Goal: Task Accomplishment & Management: Use online tool/utility

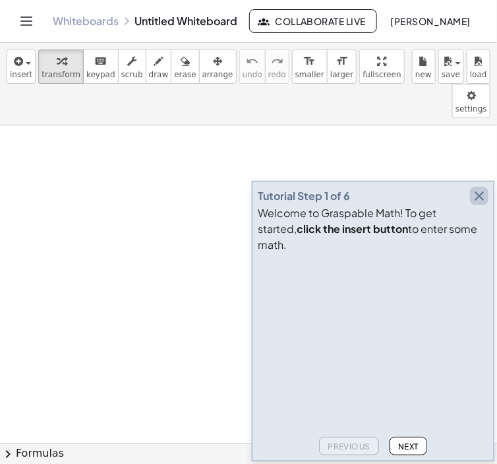
click at [482, 204] on icon "button" at bounding box center [480, 196] width 16 height 16
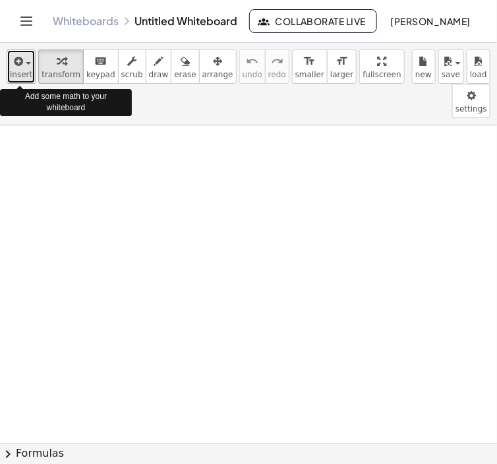
click at [24, 71] on span "insert" at bounding box center [21, 74] width 22 height 9
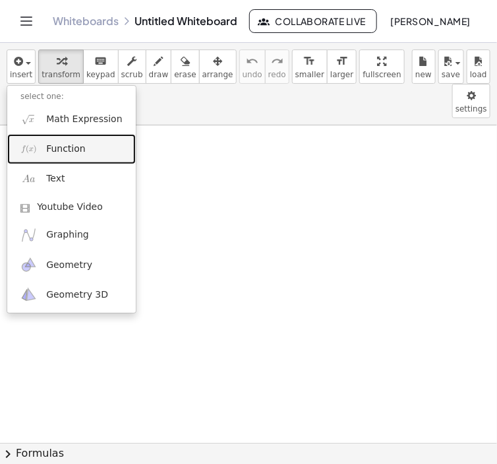
click at [69, 145] on span "Function" at bounding box center [66, 148] width 40 height 13
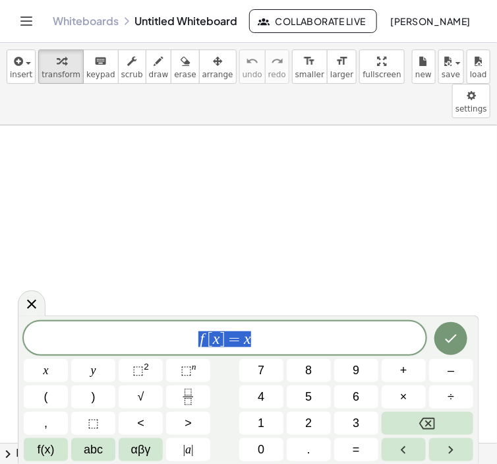
drag, startPoint x: 274, startPoint y: 338, endPoint x: 189, endPoint y: 343, distance: 85.9
click at [189, 343] on span "f [ x ] = x" at bounding box center [225, 339] width 402 height 18
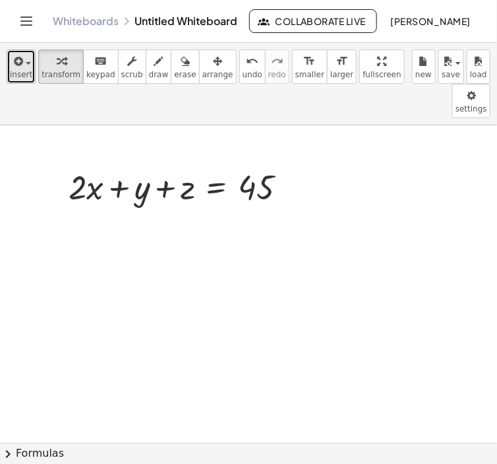
click at [12, 54] on icon "button" at bounding box center [17, 61] width 12 height 16
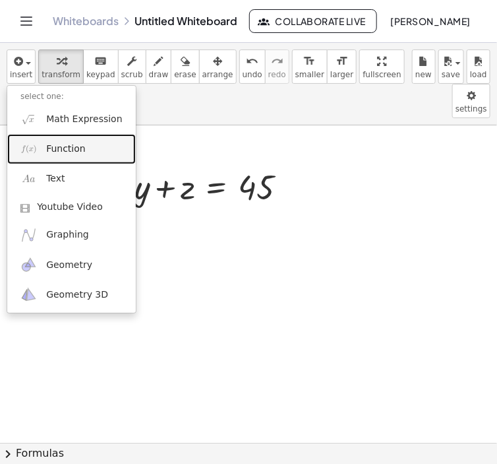
click at [35, 161] on link "Function" at bounding box center [71, 149] width 129 height 30
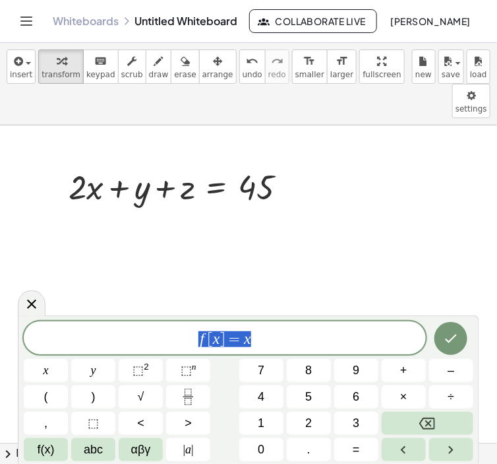
drag, startPoint x: 273, startPoint y: 336, endPoint x: 193, endPoint y: 340, distance: 80.5
click at [193, 340] on span "f [ x ] = x" at bounding box center [225, 339] width 402 height 18
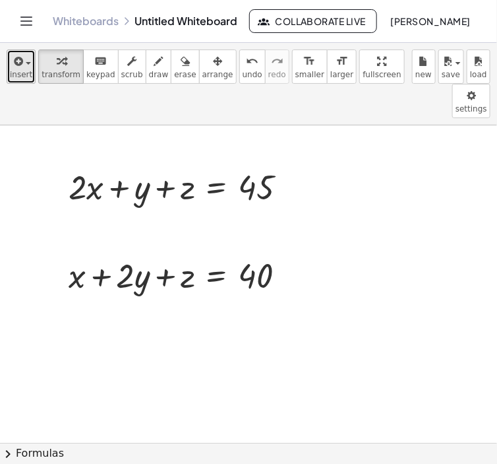
click at [18, 70] on span "insert" at bounding box center [21, 74] width 22 height 9
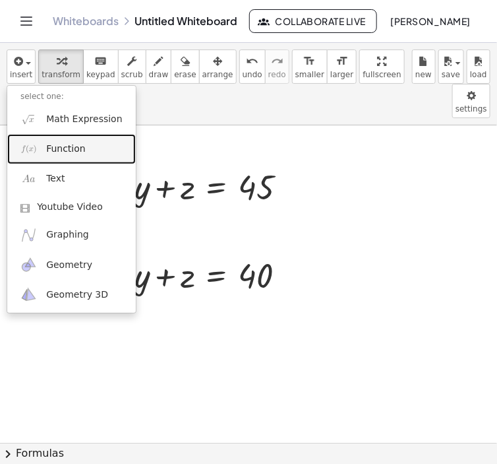
click at [30, 155] on img at bounding box center [28, 149] width 16 height 16
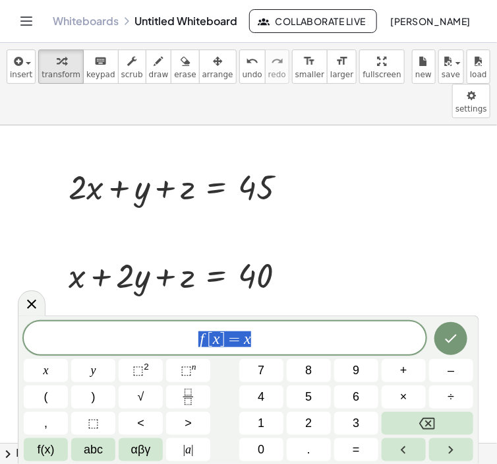
drag, startPoint x: 266, startPoint y: 335, endPoint x: 181, endPoint y: 338, distance: 85.8
click at [181, 338] on span "f [ x ] = x" at bounding box center [225, 339] width 402 height 18
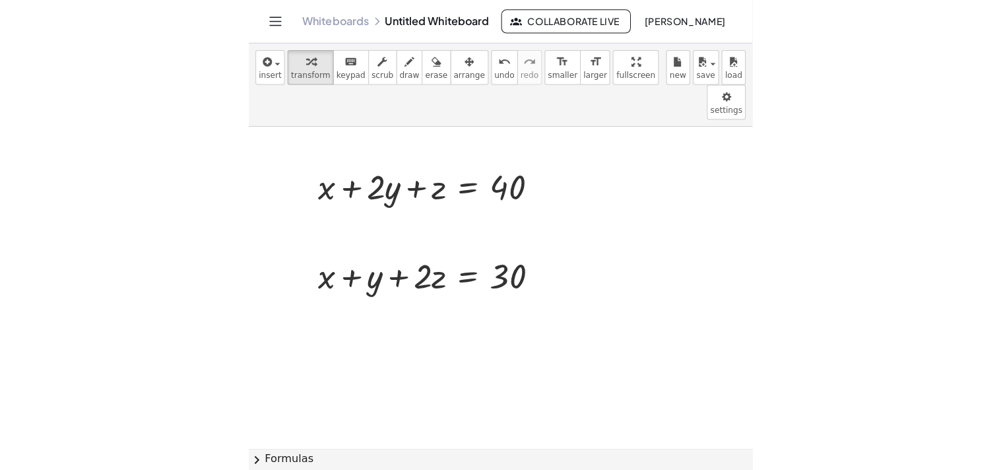
scroll to position [100, 0]
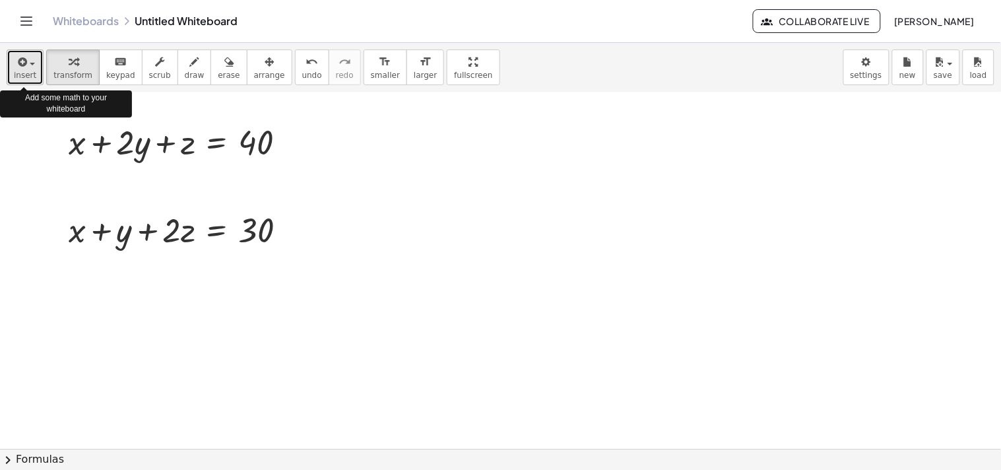
click at [30, 64] on span "button" at bounding box center [32, 64] width 5 height 3
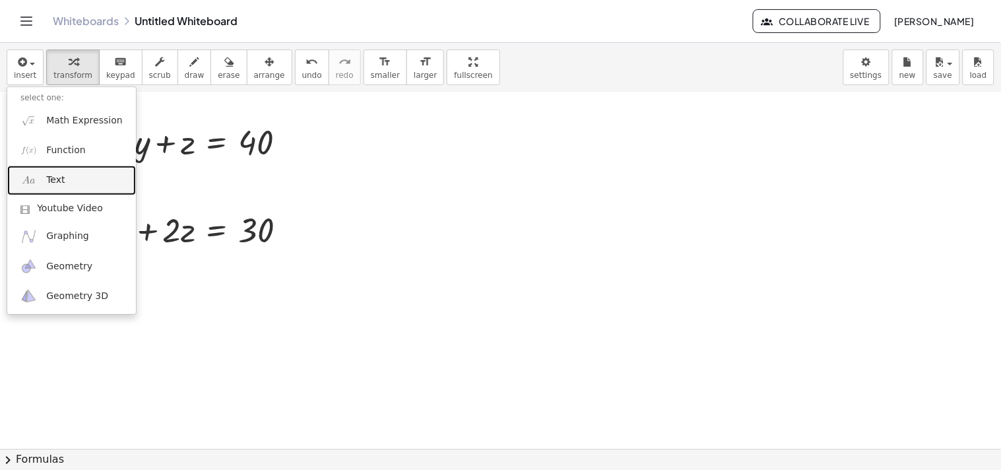
click at [55, 193] on link "Text" at bounding box center [71, 181] width 129 height 30
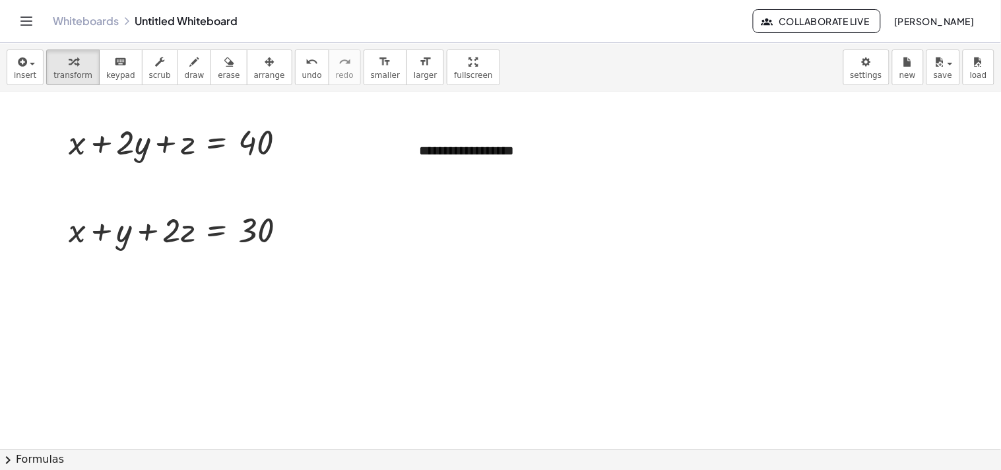
click at [389, 298] on div at bounding box center [500, 349] width 1001 height 715
click at [435, 158] on div "**********" at bounding box center [505, 160] width 198 height 64
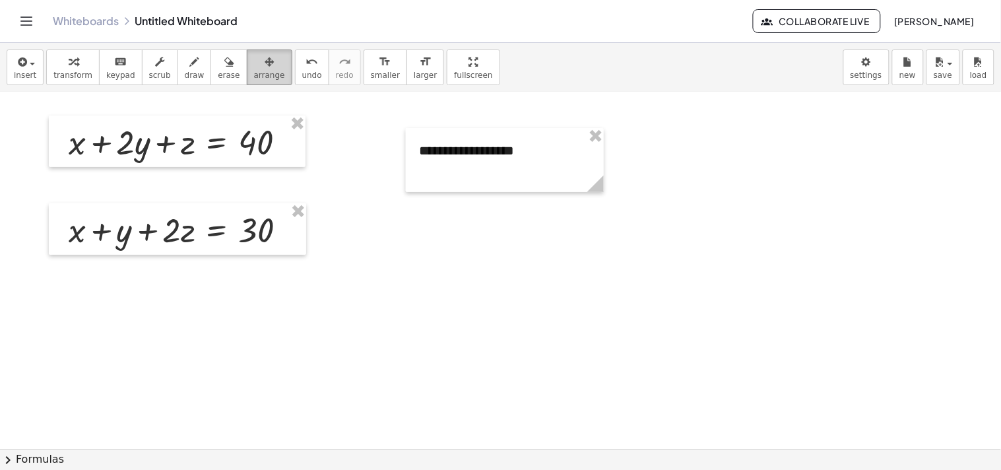
click at [265, 68] on button "arrange" at bounding box center [270, 67] width 46 height 36
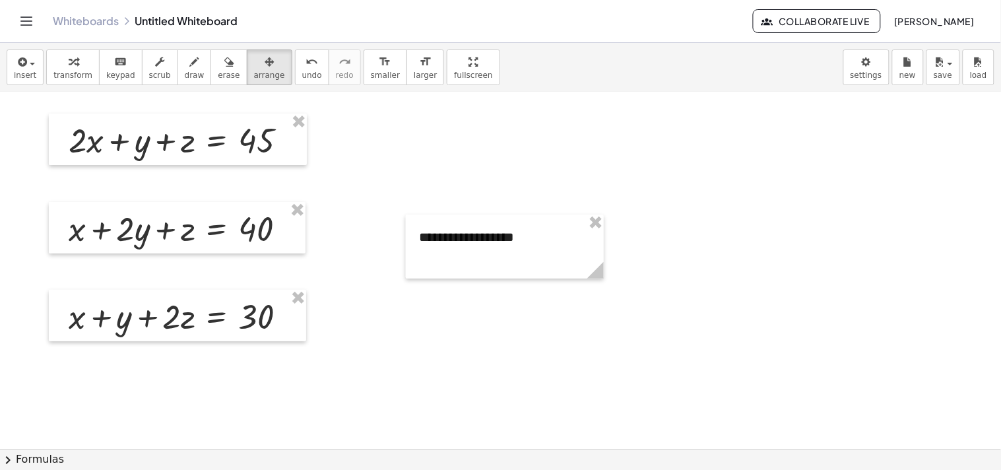
scroll to position [0, 0]
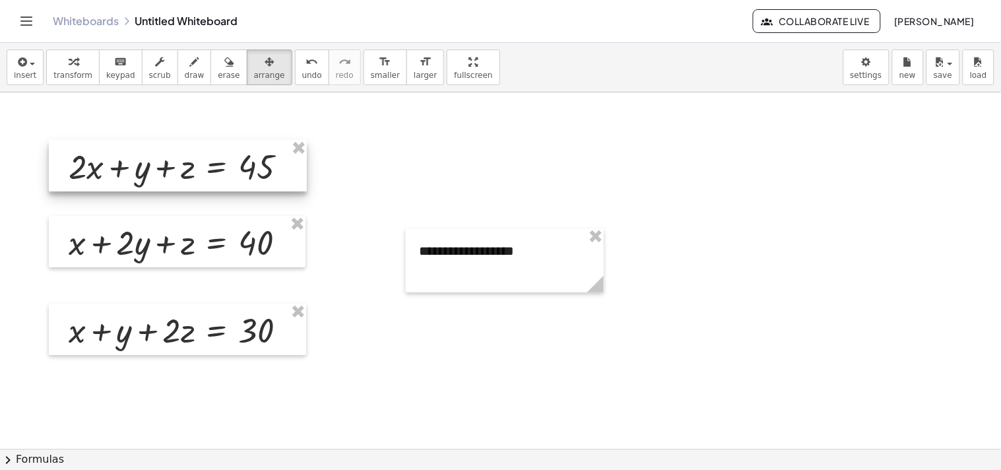
drag, startPoint x: 267, startPoint y: 174, endPoint x: 267, endPoint y: 191, distance: 17.2
click at [267, 191] on div at bounding box center [178, 165] width 258 height 51
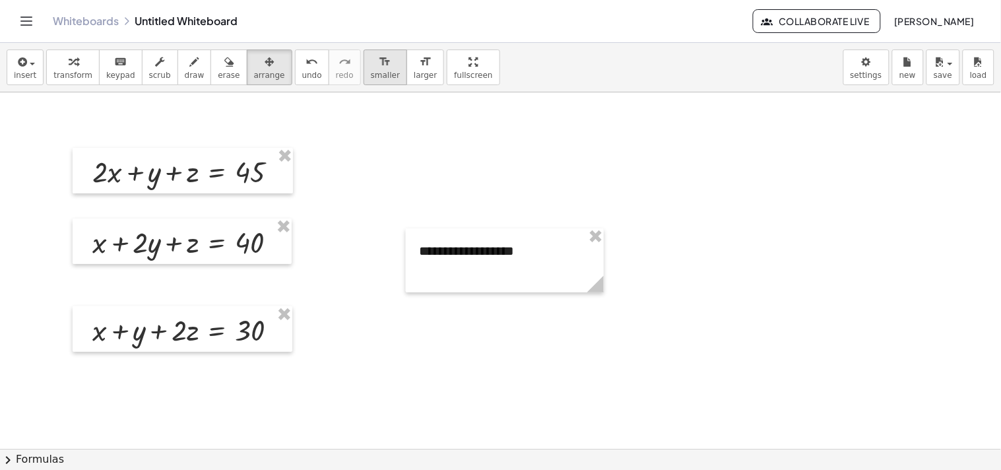
click at [379, 69] on icon "format_size" at bounding box center [385, 62] width 13 height 16
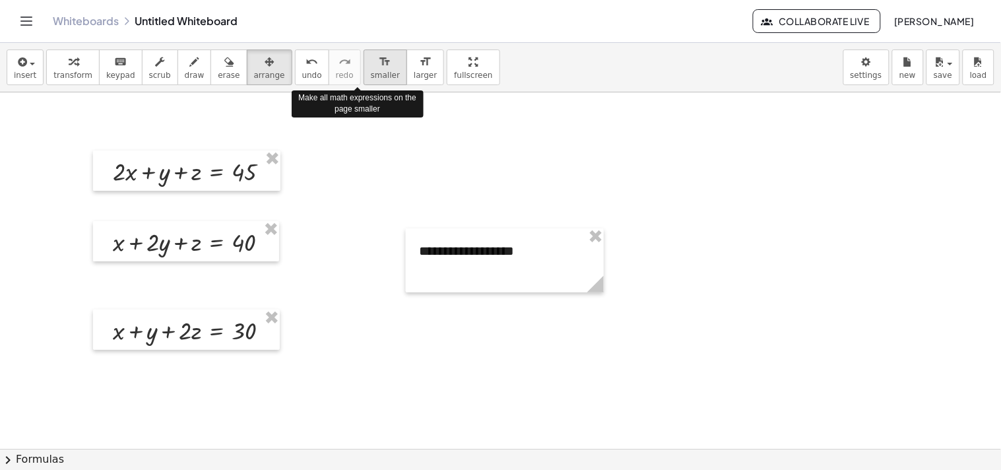
click at [379, 69] on icon "format_size" at bounding box center [385, 62] width 13 height 16
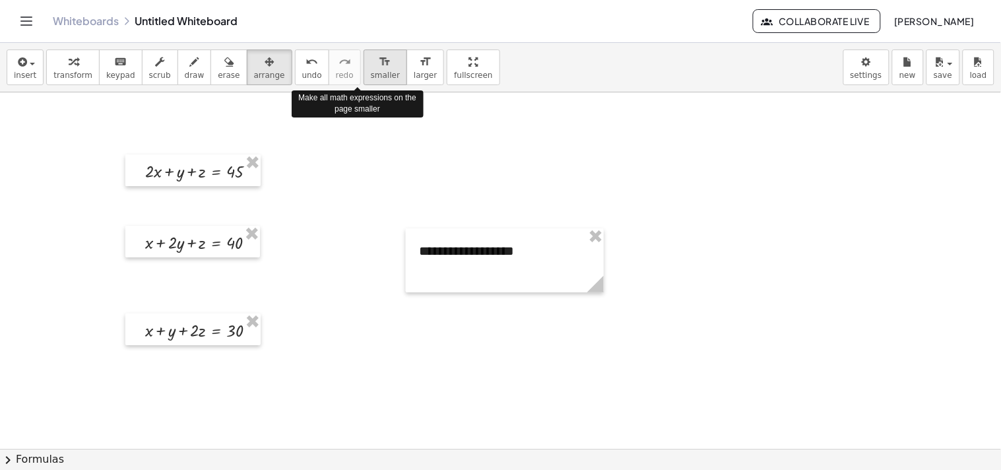
click at [379, 69] on icon "format_size" at bounding box center [385, 62] width 13 height 16
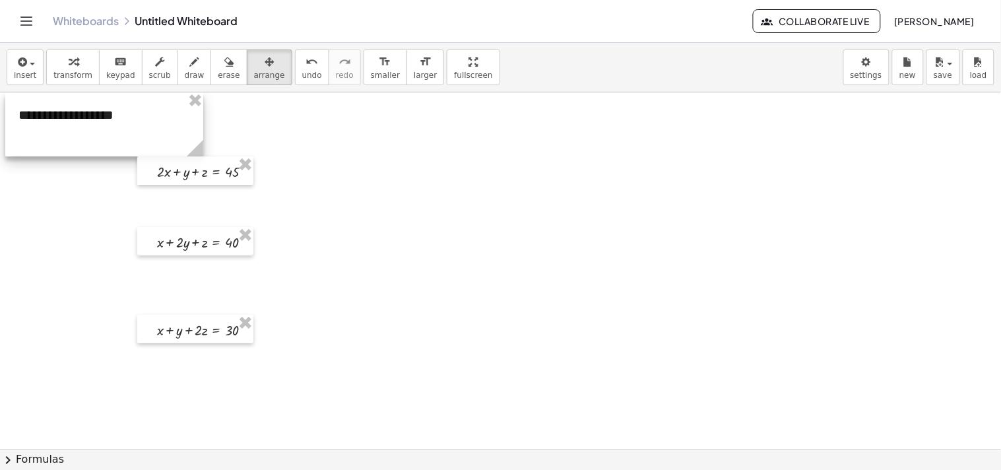
drag, startPoint x: 441, startPoint y: 232, endPoint x: 40, endPoint y: 88, distance: 426.1
click at [40, 88] on div "**********" at bounding box center [500, 256] width 1001 height 427
drag, startPoint x: 207, startPoint y: 183, endPoint x: 136, endPoint y: 202, distance: 73.8
click at [136, 202] on div at bounding box center [125, 189] width 116 height 28
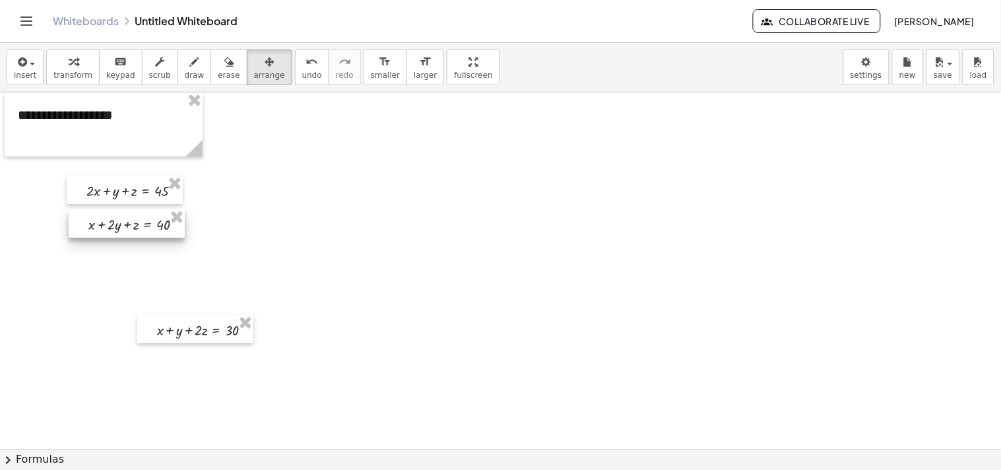
drag, startPoint x: 220, startPoint y: 254, endPoint x: 152, endPoint y: 236, distance: 70.9
click at [152, 236] on div at bounding box center [127, 223] width 116 height 28
drag, startPoint x: 226, startPoint y: 344, endPoint x: 172, endPoint y: 286, distance: 78.9
click at [172, 286] on div at bounding box center [500, 449] width 1001 height 715
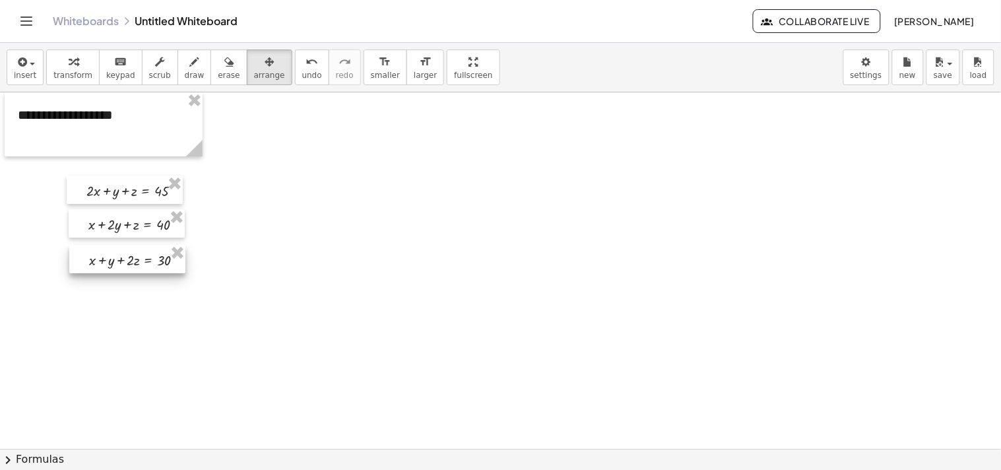
drag, startPoint x: 207, startPoint y: 341, endPoint x: 140, endPoint y: 277, distance: 92.9
click at [140, 273] on div at bounding box center [127, 259] width 116 height 28
click at [360, 255] on div at bounding box center [500, 449] width 1001 height 715
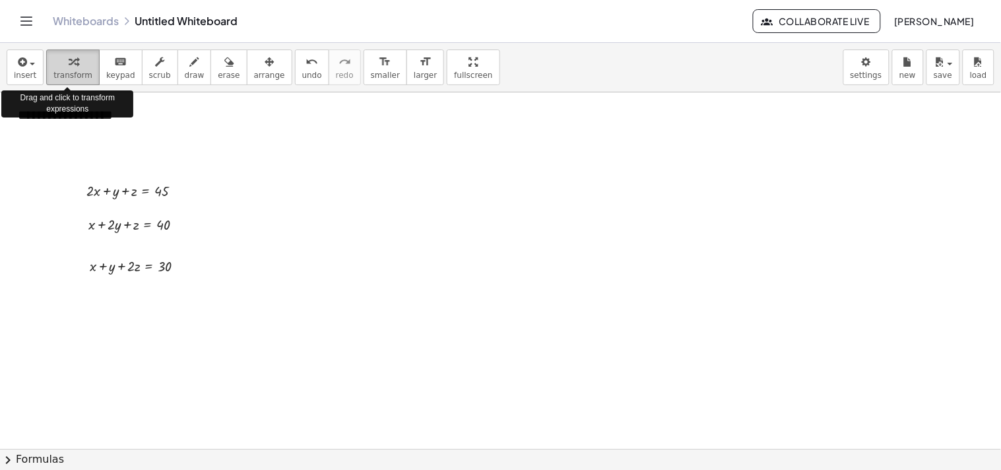
click at [71, 69] on icon "button" at bounding box center [73, 62] width 9 height 16
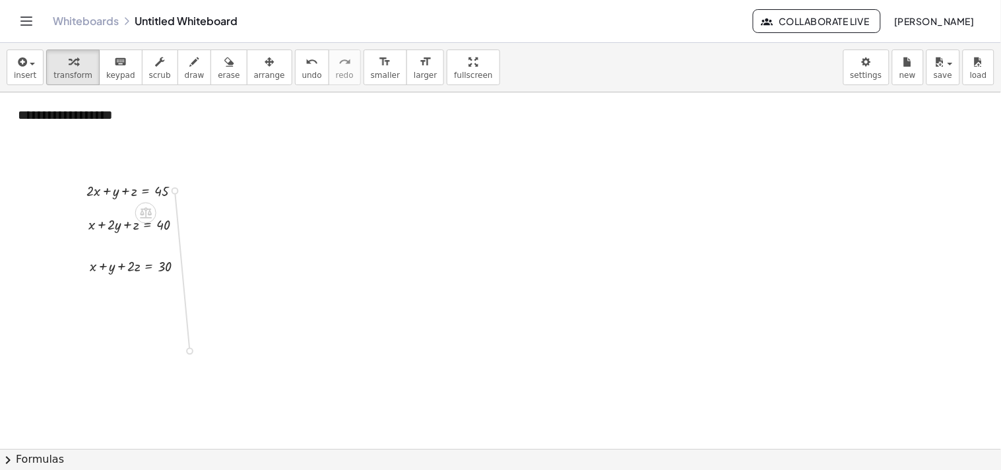
drag, startPoint x: 175, startPoint y: 192, endPoint x: 190, endPoint y: 348, distance: 157.0
click at [190, 348] on div "**********" at bounding box center [500, 449] width 1001 height 715
drag, startPoint x: 113, startPoint y: 351, endPoint x: 186, endPoint y: 348, distance: 72.6
click at [186, 348] on div at bounding box center [137, 348] width 119 height 22
click at [106, 374] on div at bounding box center [138, 370] width 156 height 22
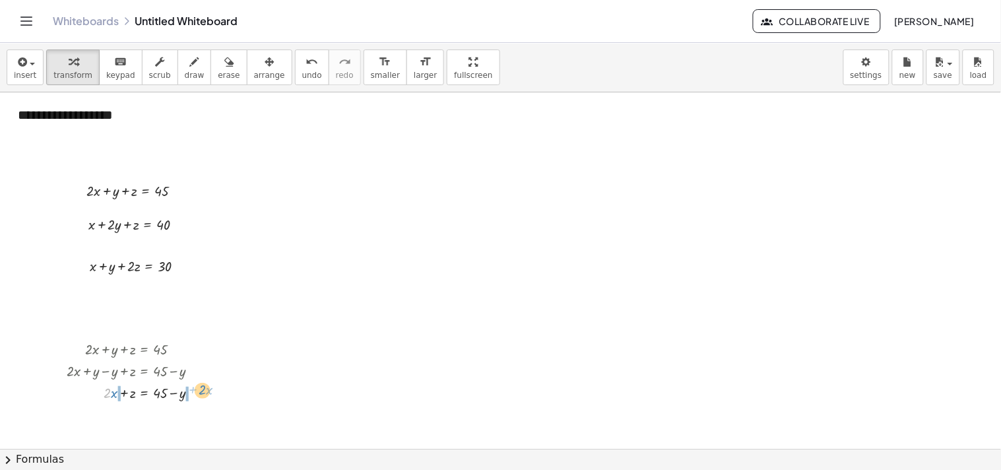
drag, startPoint x: 108, startPoint y: 393, endPoint x: 204, endPoint y: 390, distance: 97.0
click at [204, 390] on div at bounding box center [138, 392] width 156 height 22
click at [95, 414] on div at bounding box center [151, 414] width 182 height 22
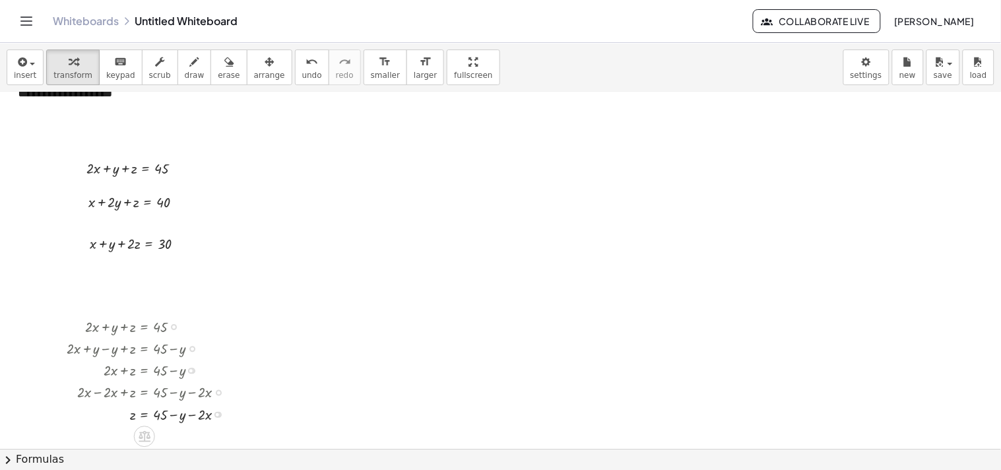
scroll to position [40, 0]
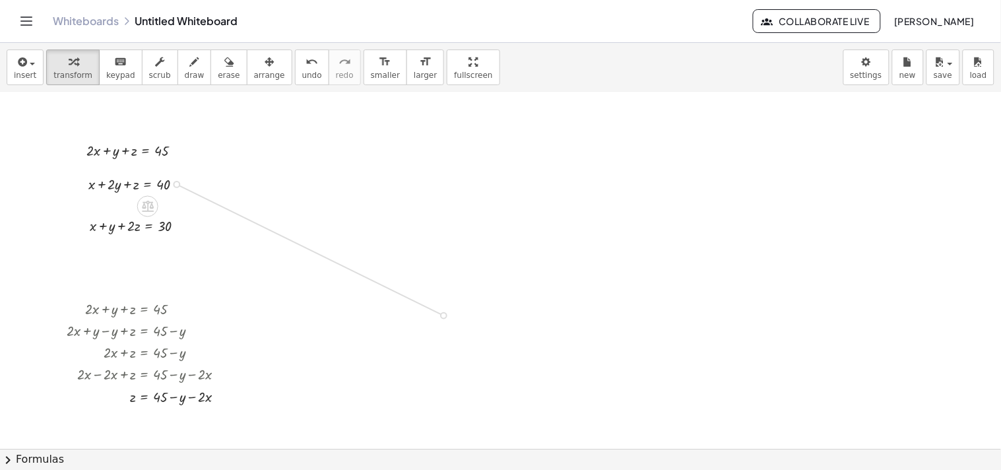
drag, startPoint x: 175, startPoint y: 183, endPoint x: 436, endPoint y: 311, distance: 290.3
click at [436, 311] on div "**********" at bounding box center [500, 409] width 1001 height 715
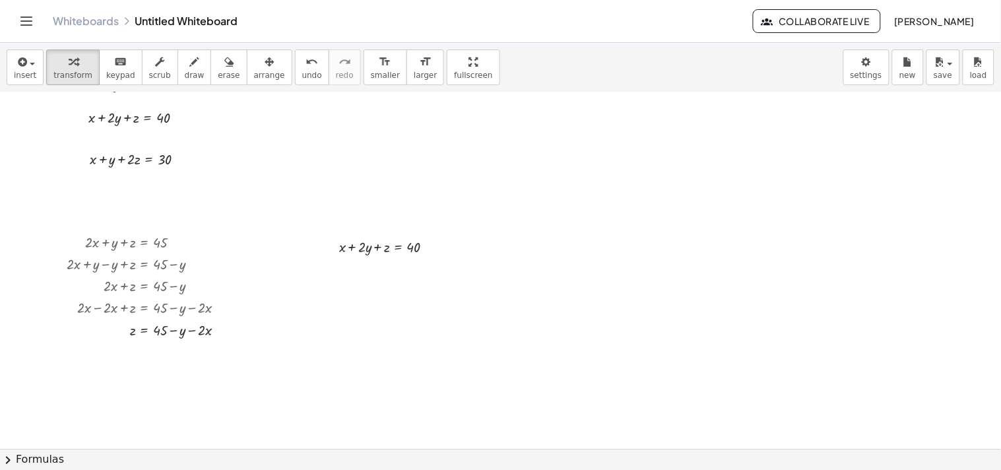
scroll to position [126, 0]
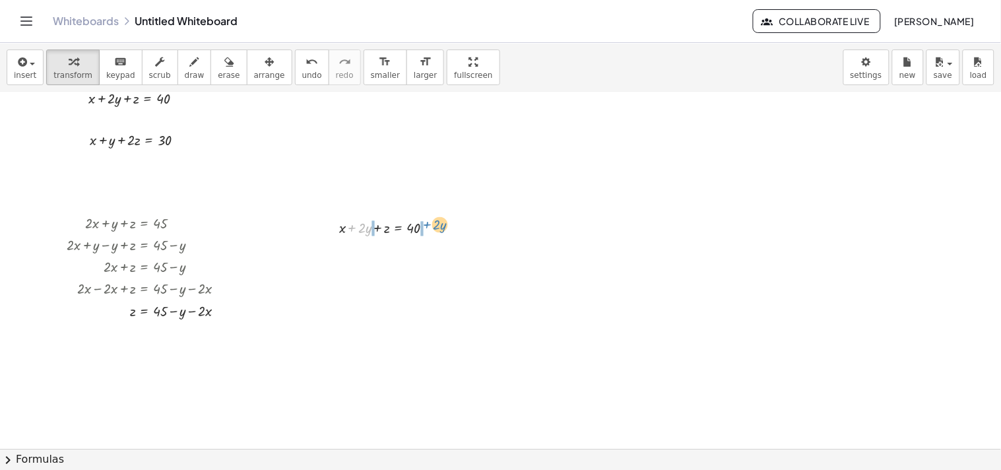
drag, startPoint x: 352, startPoint y: 226, endPoint x: 427, endPoint y: 223, distance: 74.6
click at [427, 223] on div at bounding box center [391, 227] width 118 height 22
click at [354, 251] on div at bounding box center [392, 248] width 170 height 22
drag, startPoint x: 379, startPoint y: 272, endPoint x: 462, endPoint y: 278, distance: 83.4
click at [462, 278] on div at bounding box center [392, 271] width 170 height 22
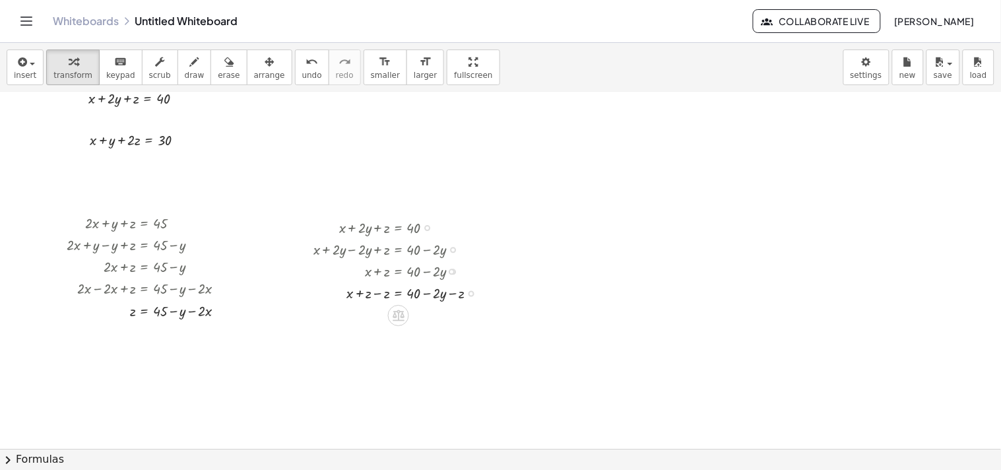
click at [376, 294] on div at bounding box center [400, 293] width 187 height 22
drag, startPoint x: 470, startPoint y: 317, endPoint x: 429, endPoint y: 370, distance: 66.9
click at [429, 370] on div "**********" at bounding box center [500, 323] width 1001 height 715
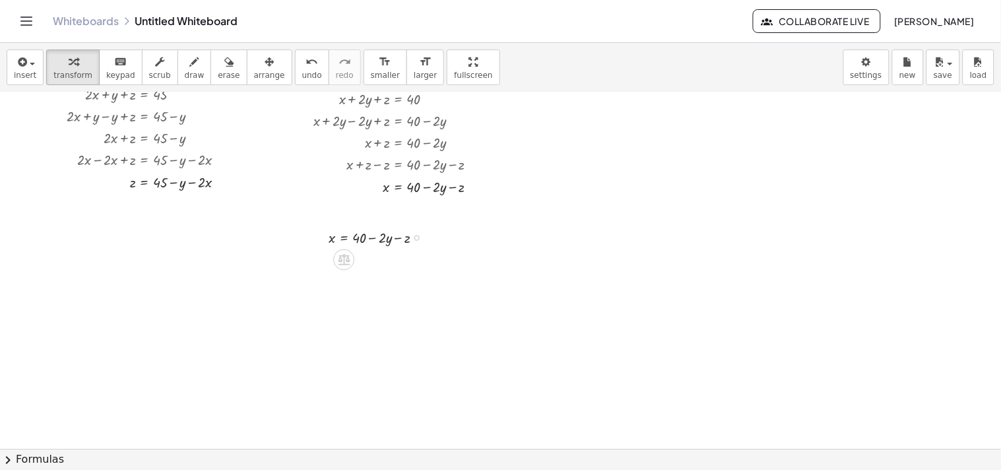
scroll to position [267, 0]
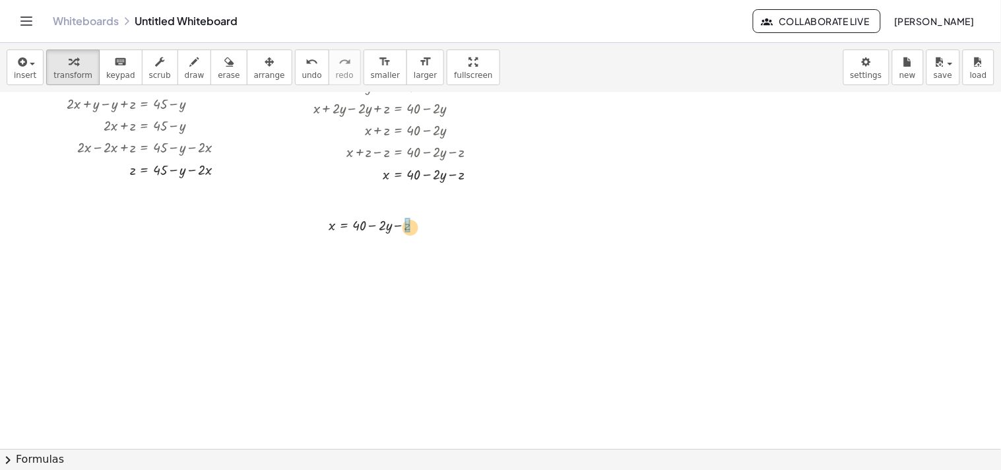
drag, startPoint x: 132, startPoint y: 170, endPoint x: 431, endPoint y: 228, distance: 304.4
click at [431, 228] on div "**********" at bounding box center [500, 182] width 1001 height 715
drag, startPoint x: 398, startPoint y: 245, endPoint x: 321, endPoint y: 253, distance: 77.7
click at [321, 253] on div "x = + 40 − · 2 · y − z − · 2 · x x = + 40 − · 2 · y − · 2 · x" at bounding box center [371, 235] width 124 height 50
click at [319, 270] on div at bounding box center [385, 268] width 179 height 22
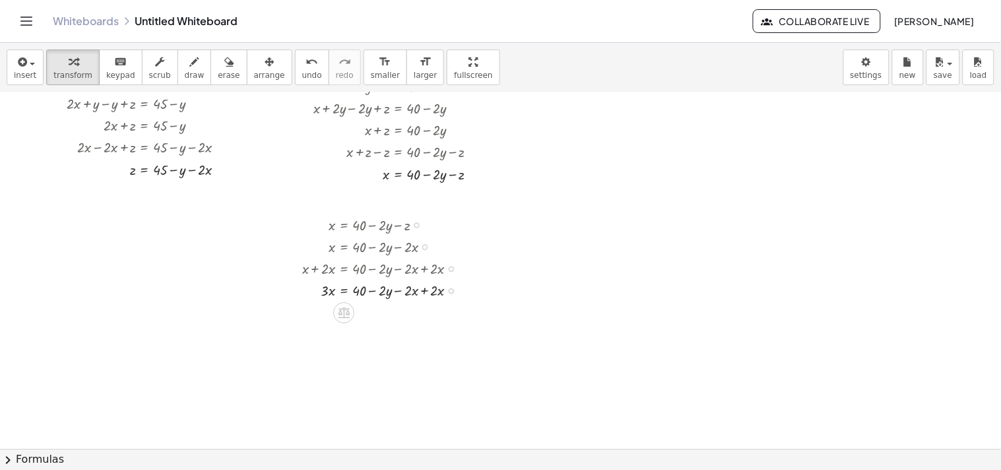
click at [425, 292] on div at bounding box center [385, 290] width 179 height 22
click at [327, 315] on div at bounding box center [385, 312] width 179 height 22
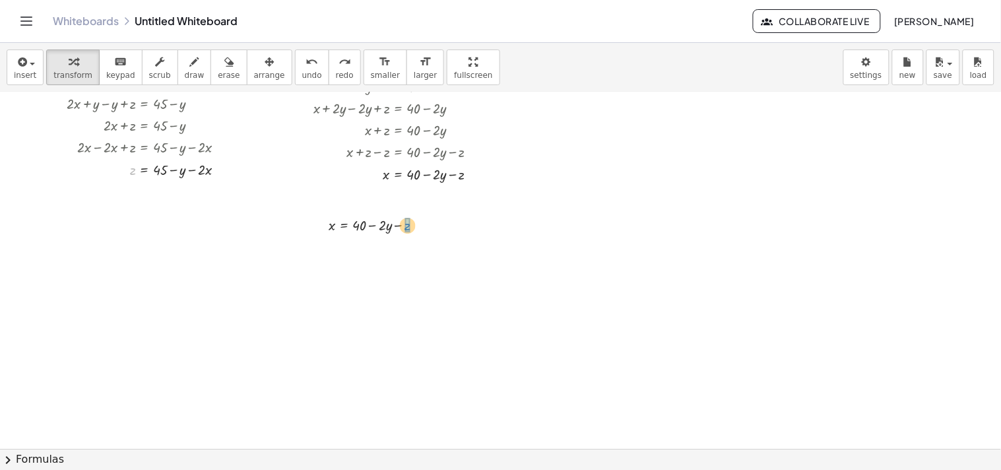
drag, startPoint x: 129, startPoint y: 170, endPoint x: 404, endPoint y: 226, distance: 280.7
drag, startPoint x: 397, startPoint y: 247, endPoint x: 425, endPoint y: 246, distance: 28.4
drag, startPoint x: 371, startPoint y: 269, endPoint x: 418, endPoint y: 270, distance: 47.5
click at [418, 270] on div at bounding box center [414, 270] width 184 height 22
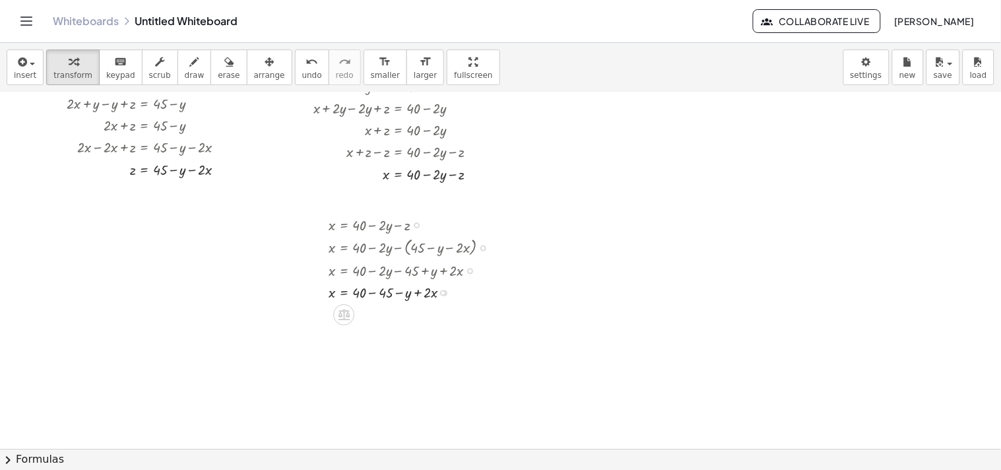
click at [371, 295] on div at bounding box center [414, 292] width 184 height 22
drag, startPoint x: 396, startPoint y: 313, endPoint x: 317, endPoint y: 319, distance: 78.7
click at [317, 319] on div "x = + 40 − · 2 · y − z x = + 40 − · 2 · y − ( + 45 − y − · 2 · x ) x = + 40 − ·…" at bounding box center [400, 269] width 182 height 118
click at [325, 335] on div at bounding box center [395, 336] width 223 height 22
click at [421, 360] on div at bounding box center [395, 357] width 223 height 22
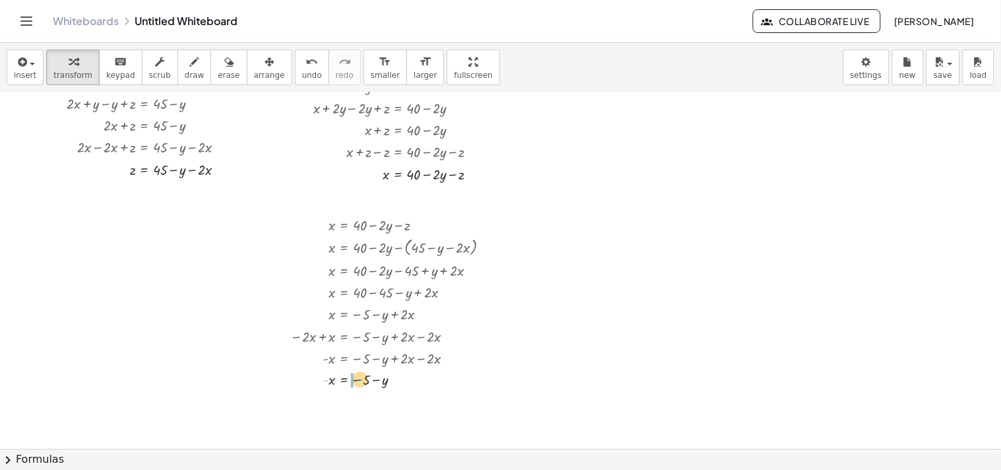
drag, startPoint x: 325, startPoint y: 381, endPoint x: 360, endPoint y: 380, distance: 34.3
click at [360, 380] on div at bounding box center [395, 379] width 223 height 21
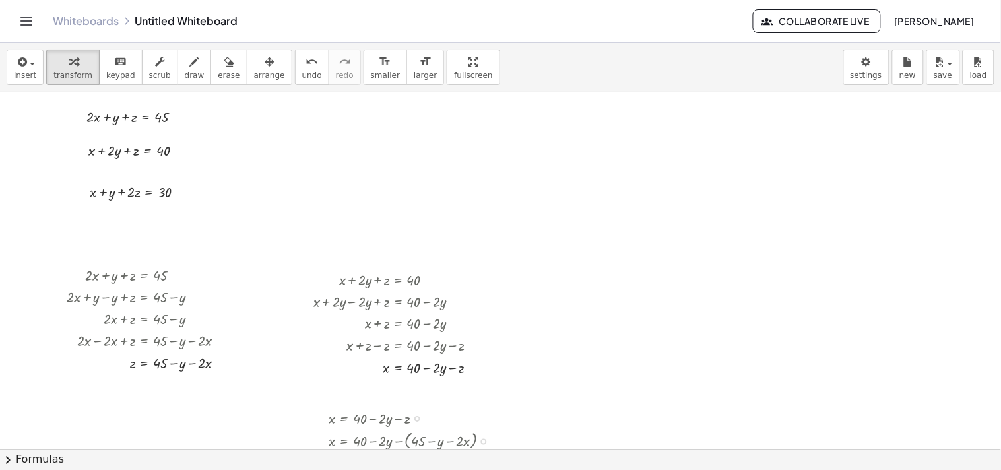
scroll to position [71, 0]
drag, startPoint x: 177, startPoint y: 194, endPoint x: 757, endPoint y: 274, distance: 586.0
click at [497, 274] on div "**********" at bounding box center [500, 378] width 1001 height 715
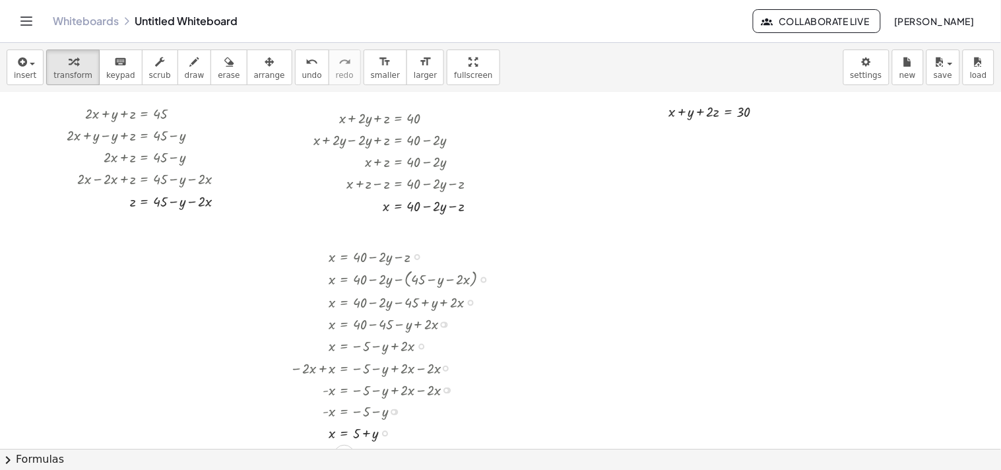
scroll to position [236, 0]
drag, startPoint x: 329, startPoint y: 434, endPoint x: 668, endPoint y: 110, distance: 468.9
click at [497, 131] on div at bounding box center [711, 132] width 137 height 22
drag, startPoint x: 664, startPoint y: 150, endPoint x: 754, endPoint y: 147, distance: 89.8
click at [497, 147] on div at bounding box center [711, 154] width 137 height 22
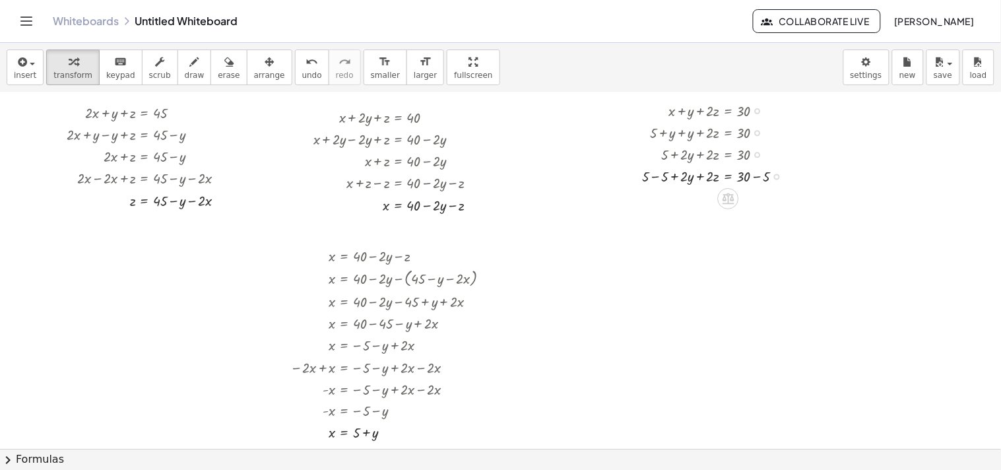
click at [497, 172] on div at bounding box center [717, 176] width 164 height 22
click at [497, 199] on div at bounding box center [717, 198] width 164 height 22
drag, startPoint x: 131, startPoint y: 200, endPoint x: 714, endPoint y: 200, distance: 583.1
drag, startPoint x: 641, startPoint y: 219, endPoint x: 651, endPoint y: 219, distance: 9.9
click at [497, 219] on div at bounding box center [704, 220] width 192 height 24
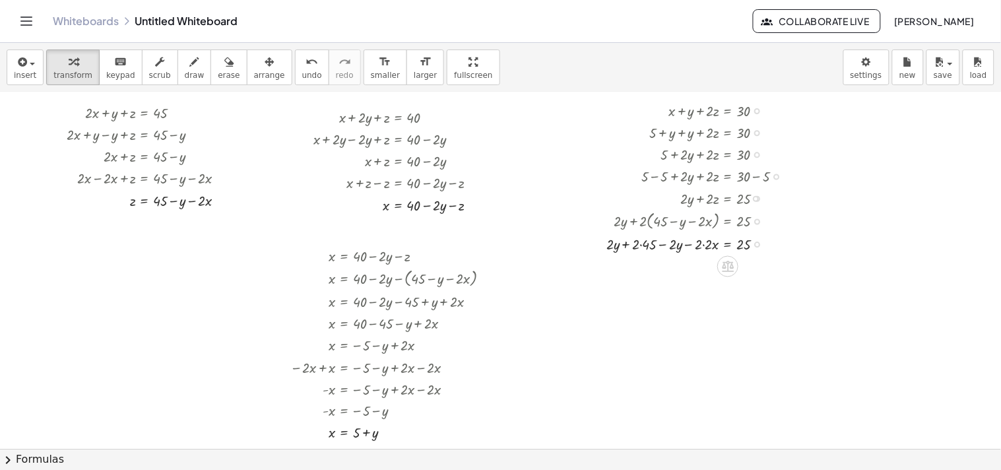
click at [497, 245] on div at bounding box center [700, 243] width 200 height 22
click at [497, 243] on div at bounding box center [700, 243] width 200 height 22
click at [497, 272] on div at bounding box center [700, 266] width 200 height 22
drag, startPoint x: 630, startPoint y: 266, endPoint x: 683, endPoint y: 265, distance: 53.4
drag, startPoint x: 674, startPoint y: 265, endPoint x: 623, endPoint y: 267, distance: 51.5
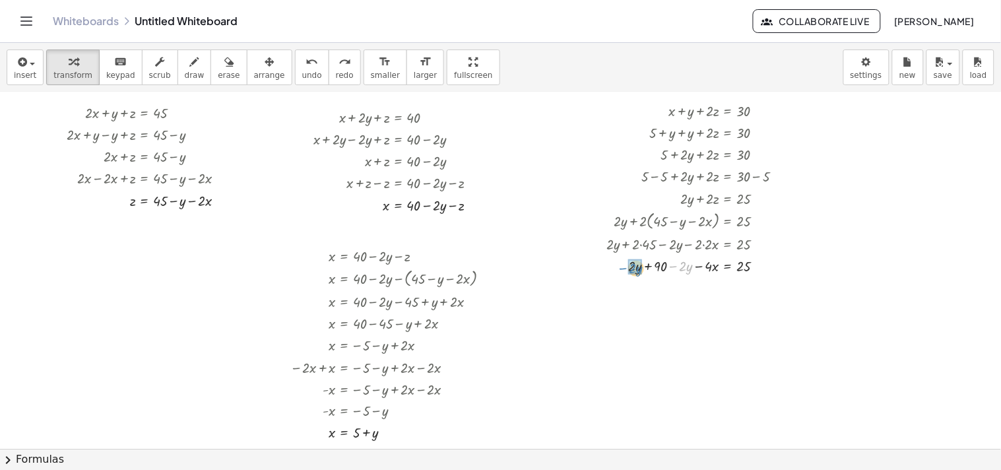
click at [497, 267] on div at bounding box center [703, 266] width 194 height 22
drag, startPoint x: 687, startPoint y: 286, endPoint x: 749, endPoint y: 288, distance: 61.4
click at [497, 288] on div at bounding box center [700, 287] width 200 height 22
click at [497, 310] on div at bounding box center [703, 309] width 206 height 22
click at [497, 328] on div at bounding box center [703, 331] width 206 height 22
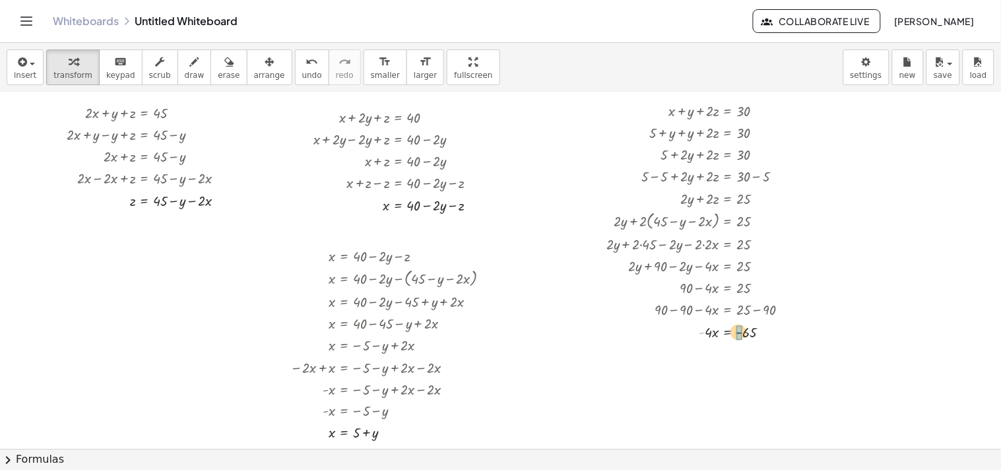
drag, startPoint x: 703, startPoint y: 332, endPoint x: 739, endPoint y: 332, distance: 36.3
drag, startPoint x: 709, startPoint y: 354, endPoint x: 749, endPoint y: 361, distance: 40.9
click at [497, 379] on div at bounding box center [703, 379] width 206 height 30
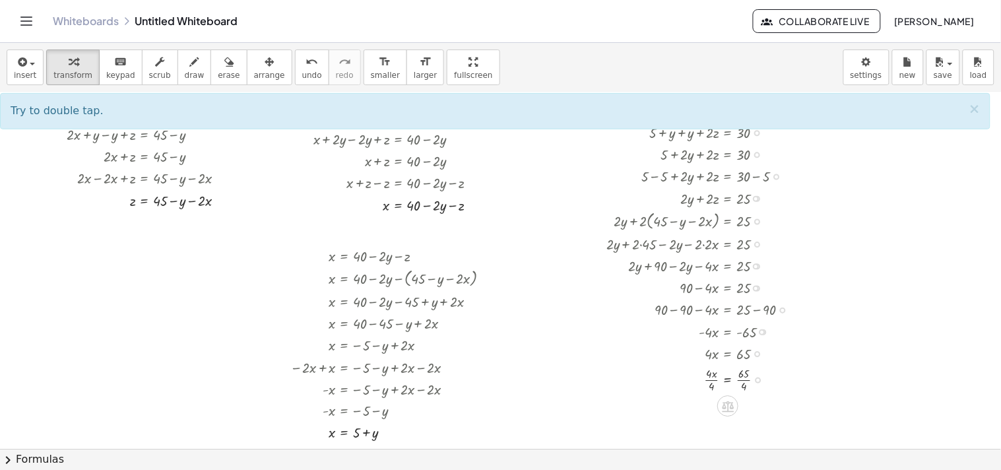
click at [497, 377] on div at bounding box center [703, 379] width 206 height 30
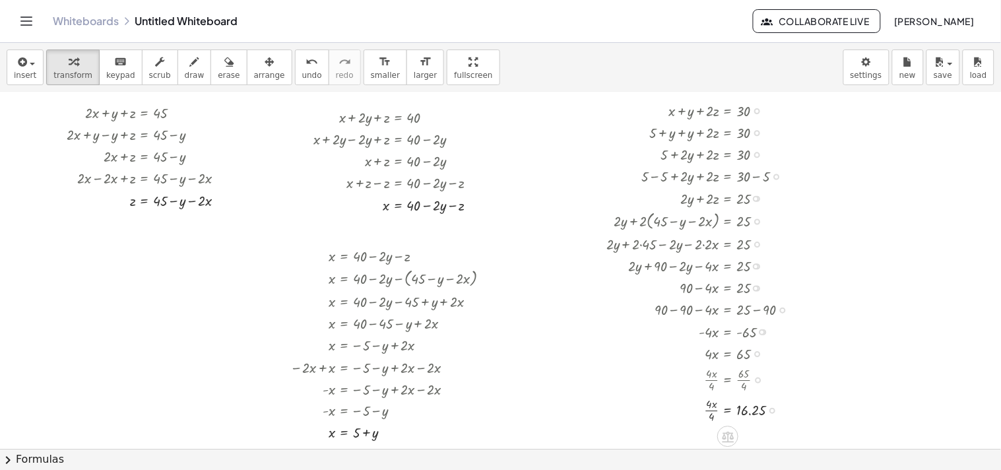
click at [497, 407] on div at bounding box center [703, 409] width 206 height 30
click at [497, 406] on div at bounding box center [703, 409] width 206 height 30
click at [497, 408] on div at bounding box center [703, 409] width 206 height 30
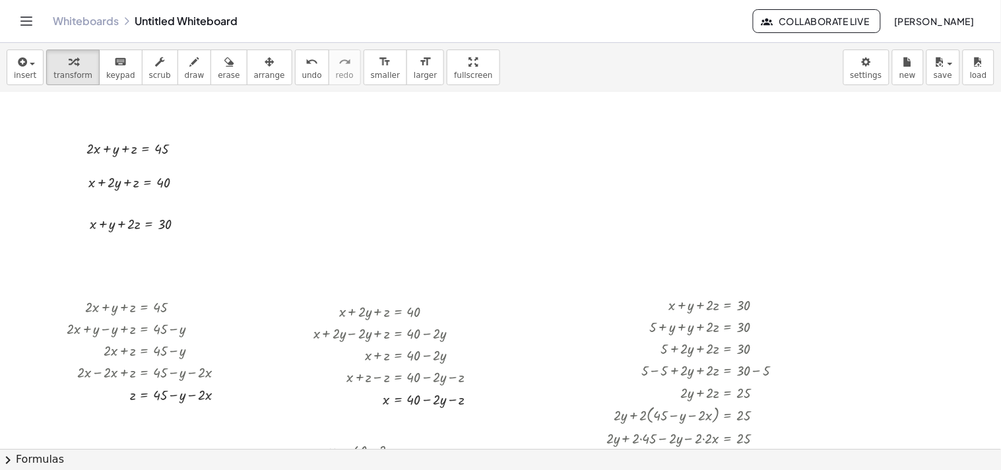
scroll to position [46, 0]
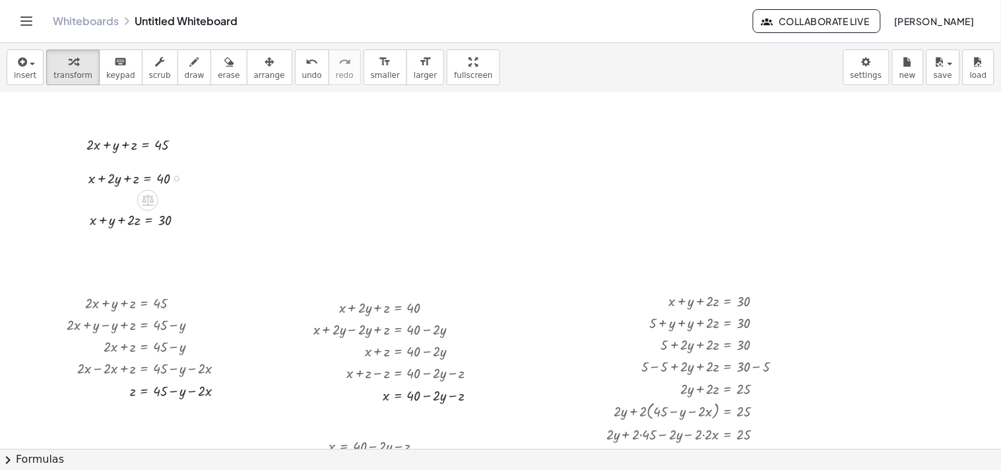
click at [172, 164] on div "+ x + · 2 · y + z = 40" at bounding box center [127, 177] width 116 height 28
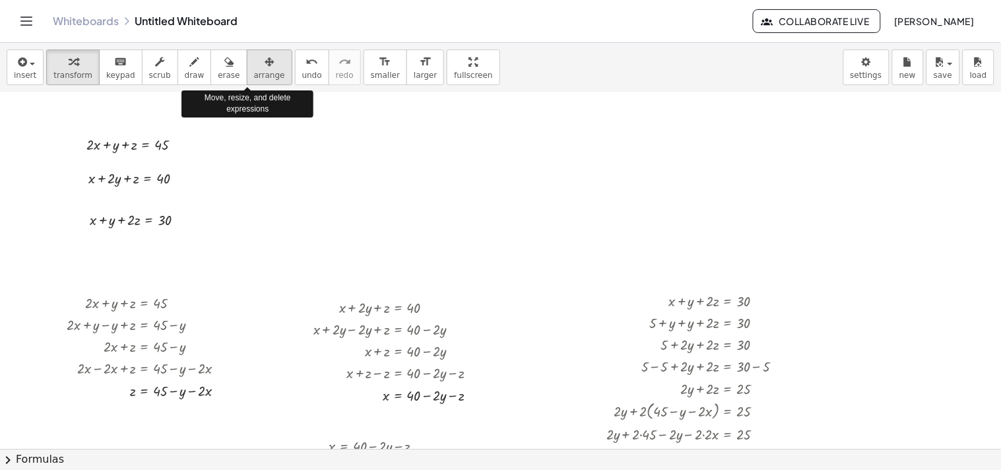
click at [257, 55] on div "button" at bounding box center [269, 61] width 31 height 16
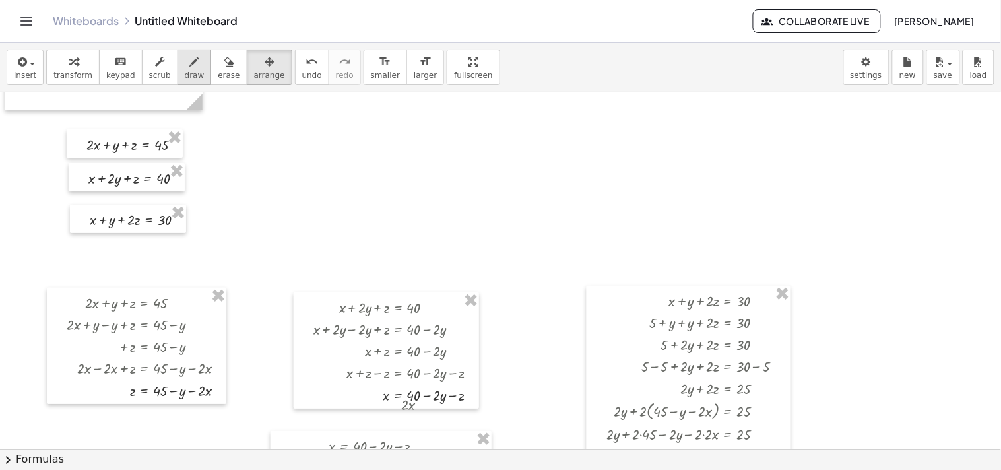
click at [185, 57] on div "button" at bounding box center [195, 61] width 20 height 16
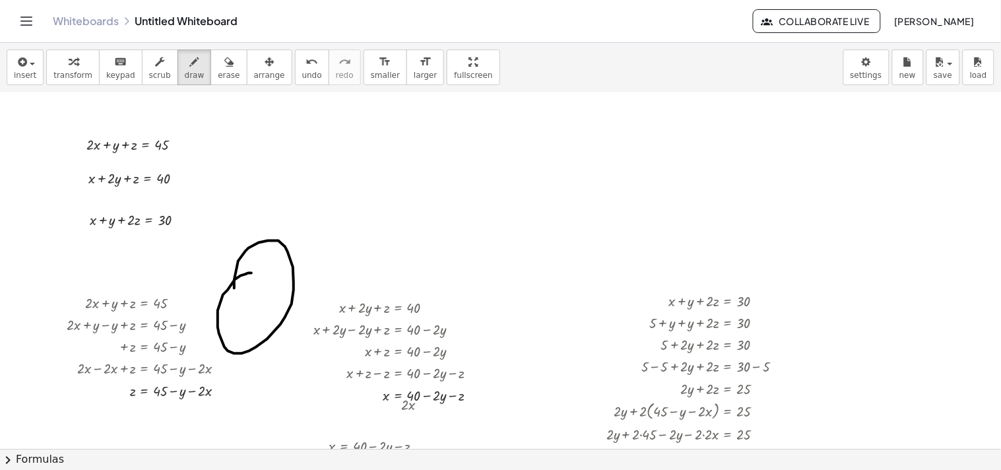
drag, startPoint x: 234, startPoint y: 288, endPoint x: 252, endPoint y: 278, distance: 20.7
click at [220, 82] on button "erase" at bounding box center [228, 67] width 36 height 36
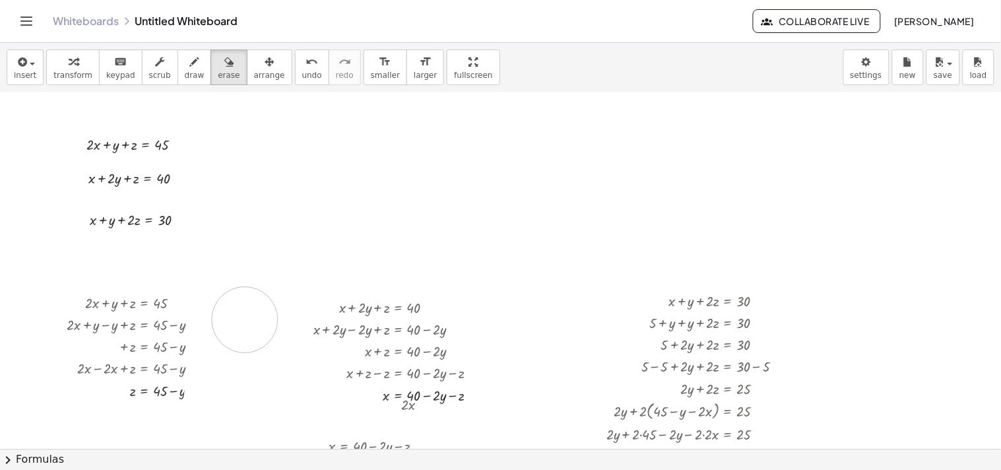
drag, startPoint x: 251, startPoint y: 228, endPoint x: 266, endPoint y: 325, distance: 97.5
click at [155, 65] on icon "button" at bounding box center [159, 62] width 9 height 16
click at [160, 154] on div "▼" at bounding box center [161, 152] width 3 height 5
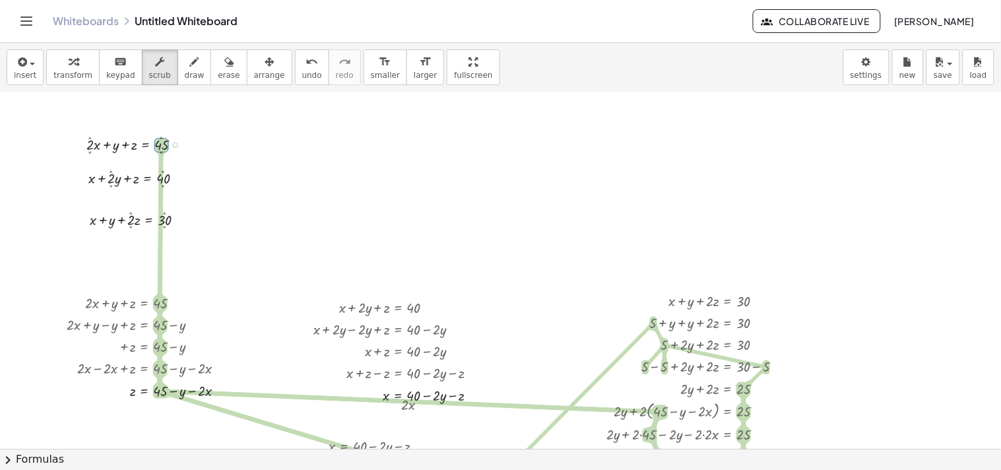
click at [160, 137] on div "▲" at bounding box center [161, 138] width 3 height 5
click at [160, 150] on div "▼" at bounding box center [161, 152] width 3 height 5
click at [160, 152] on div "▼" at bounding box center [161, 152] width 3 height 5
click at [161, 146] on div at bounding box center [139, 144] width 119 height 22
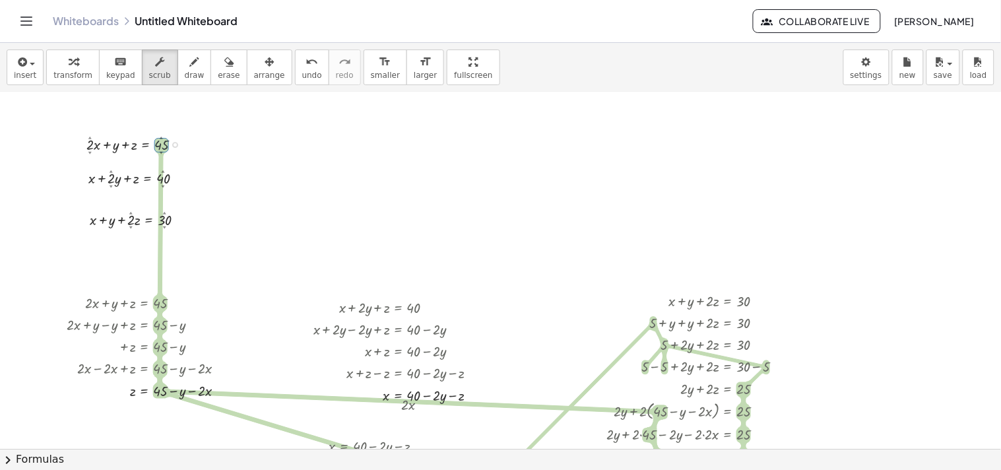
click at [161, 146] on div at bounding box center [139, 144] width 119 height 22
click at [160, 143] on div at bounding box center [139, 144] width 119 height 22
click at [160, 152] on div "▼" at bounding box center [161, 152] width 3 height 5
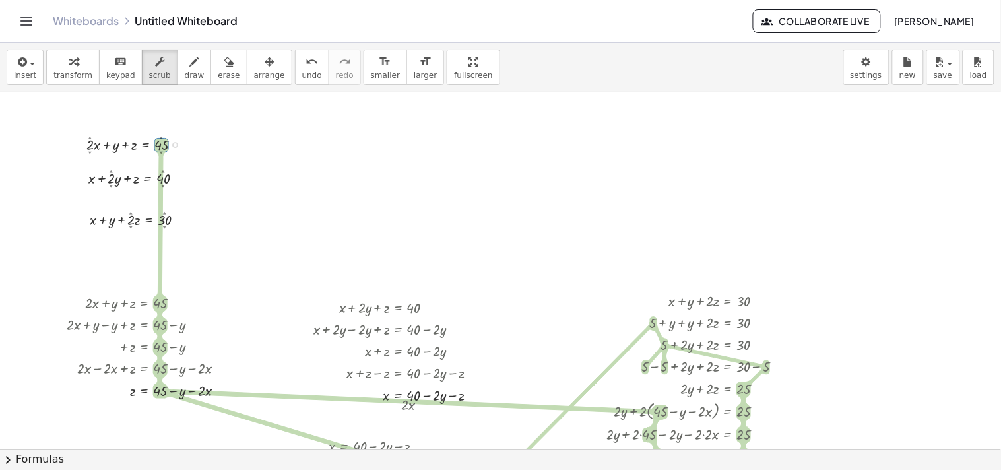
click at [161, 146] on div at bounding box center [139, 144] width 119 height 22
click at [174, 145] on div at bounding box center [175, 145] width 6 height 6
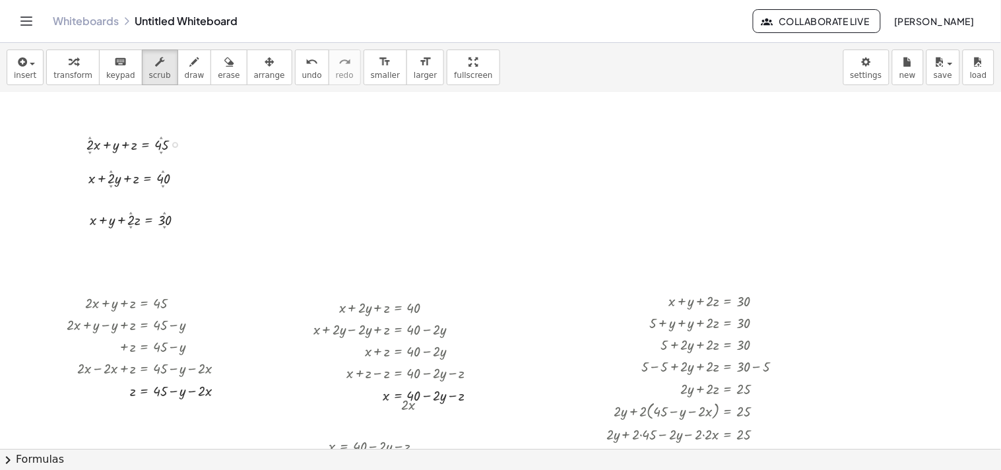
click at [161, 145] on div at bounding box center [139, 144] width 119 height 22
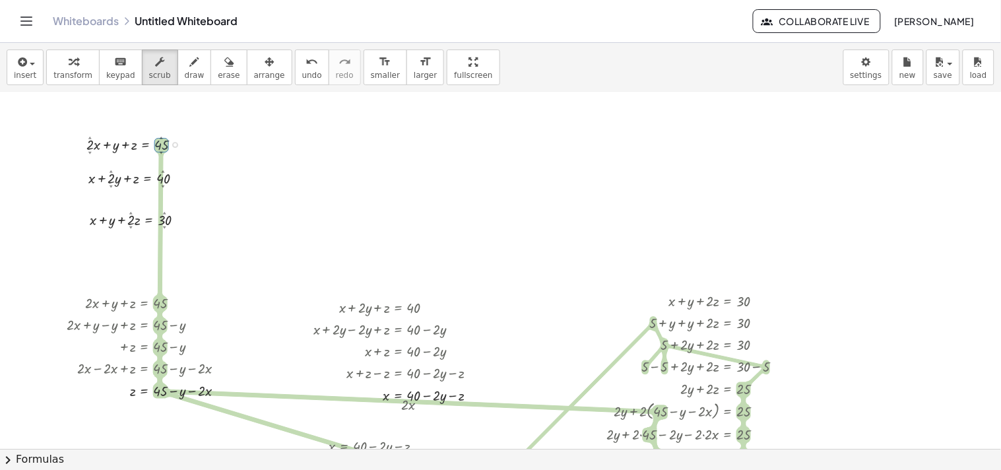
click at [161, 145] on div at bounding box center [139, 144] width 119 height 22
click at [160, 152] on div "▼" at bounding box center [161, 152] width 3 height 5
click at [414, 61] on div "format_size" at bounding box center [425, 61] width 23 height 16
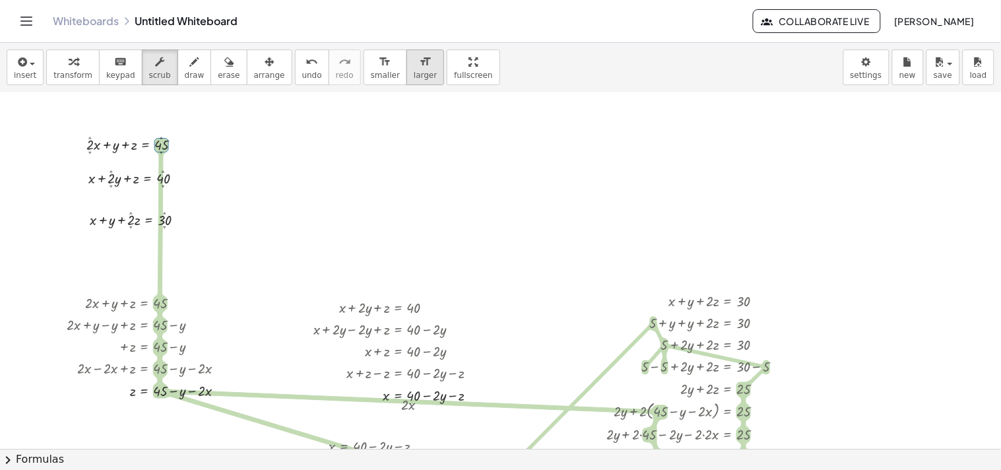
click at [414, 61] on div "format_size" at bounding box center [425, 61] width 23 height 16
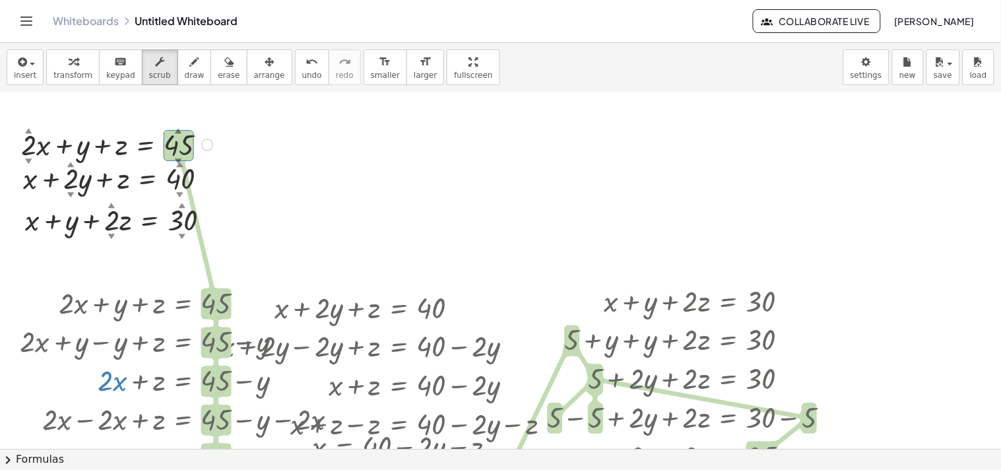
click at [175, 158] on div "▼" at bounding box center [178, 161] width 7 height 10
click at [178, 160] on div "▼" at bounding box center [178, 161] width 7 height 10
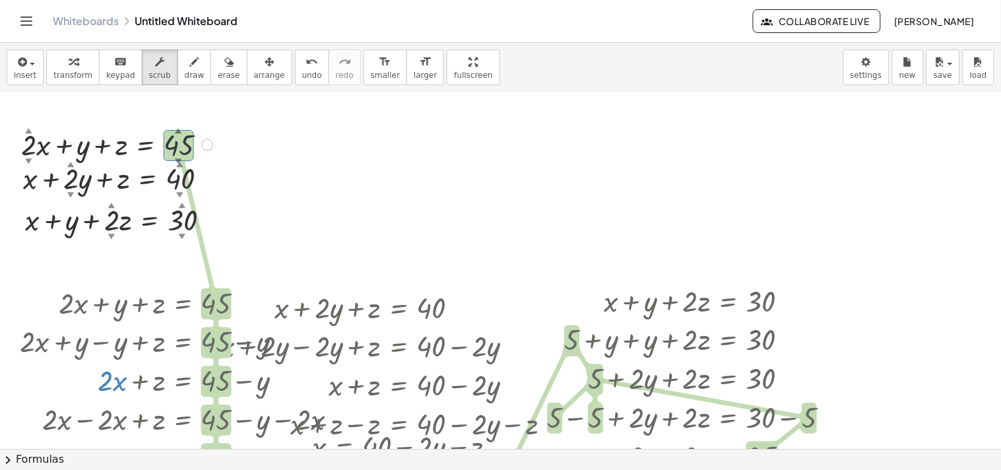
click at [178, 160] on div "▼" at bounding box center [178, 161] width 7 height 10
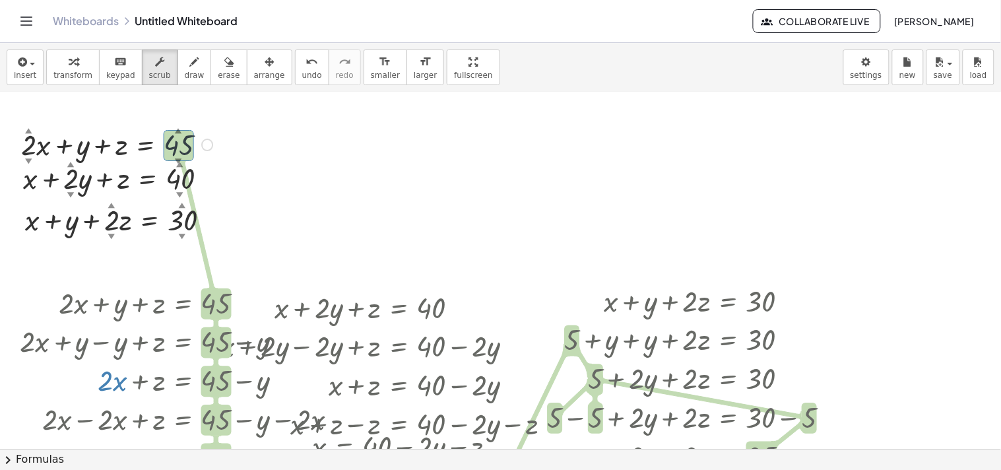
click at [178, 160] on div "▼" at bounding box center [178, 161] width 7 height 10
click at [371, 55] on div "format_size" at bounding box center [385, 61] width 29 height 16
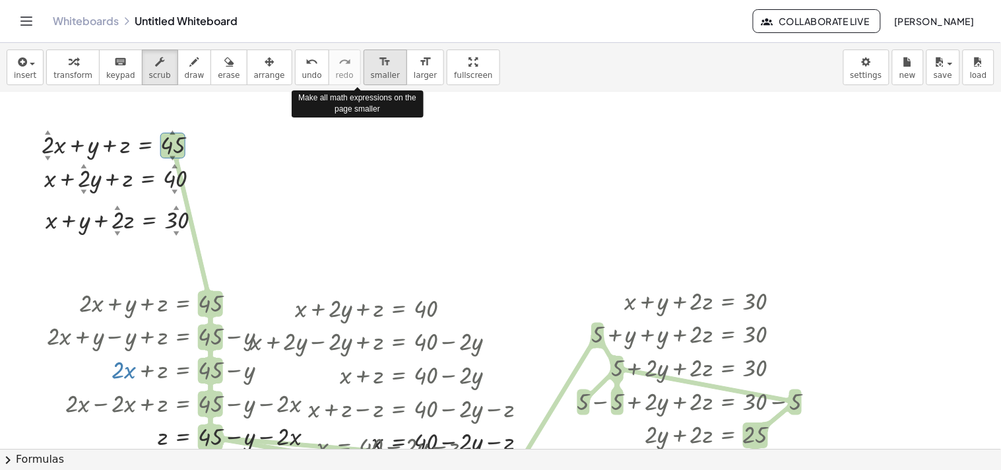
click at [371, 55] on div "format_size" at bounding box center [385, 61] width 29 height 16
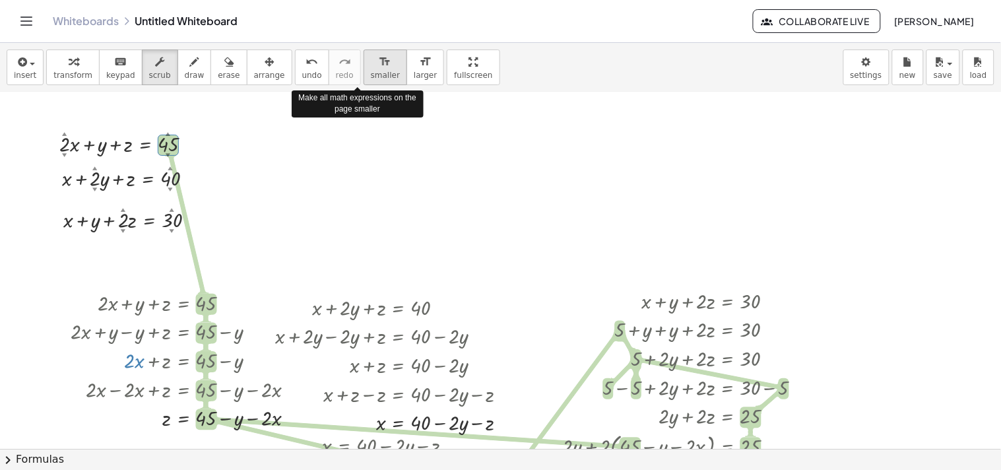
click at [371, 55] on div "format_size" at bounding box center [385, 61] width 29 height 16
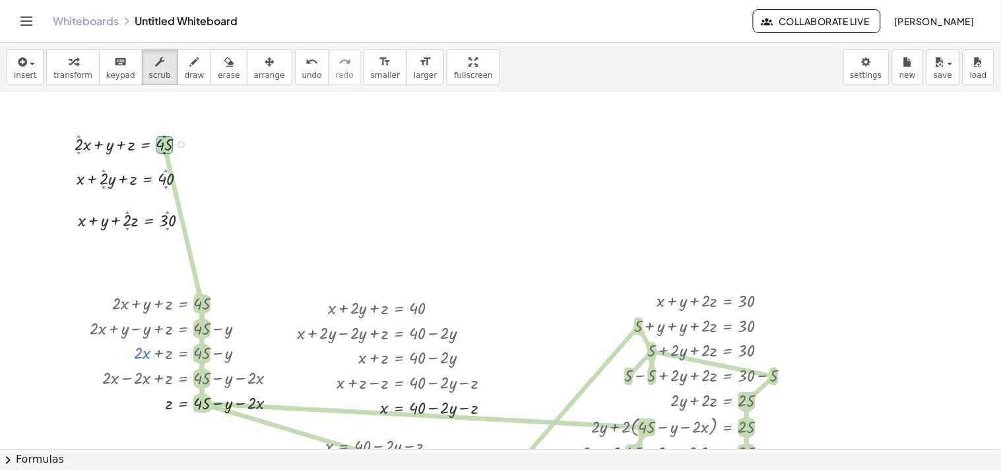
click at [80, 152] on div "▼" at bounding box center [79, 154] width 4 height 6
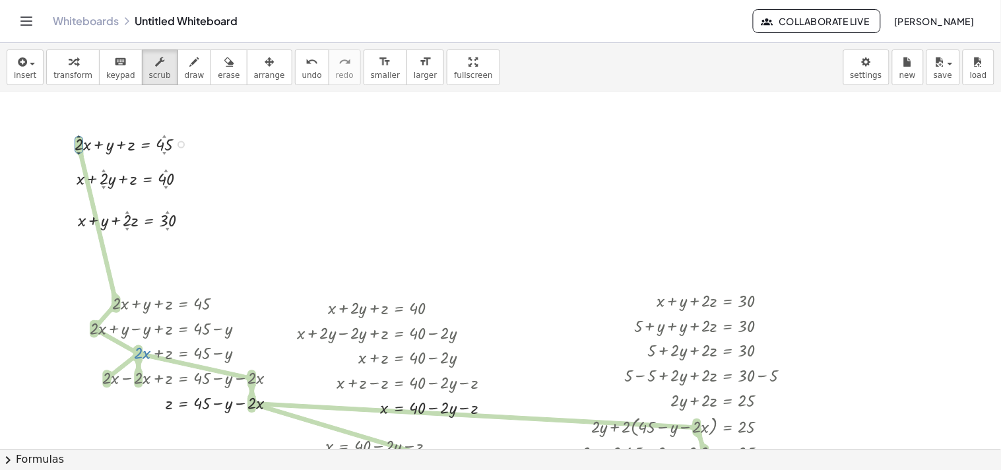
click at [78, 154] on div "▼" at bounding box center [79, 154] width 4 height 6
click at [77, 139] on div "▲" at bounding box center [79, 136] width 4 height 6
click at [119, 71] on span "keypad" at bounding box center [120, 75] width 29 height 9
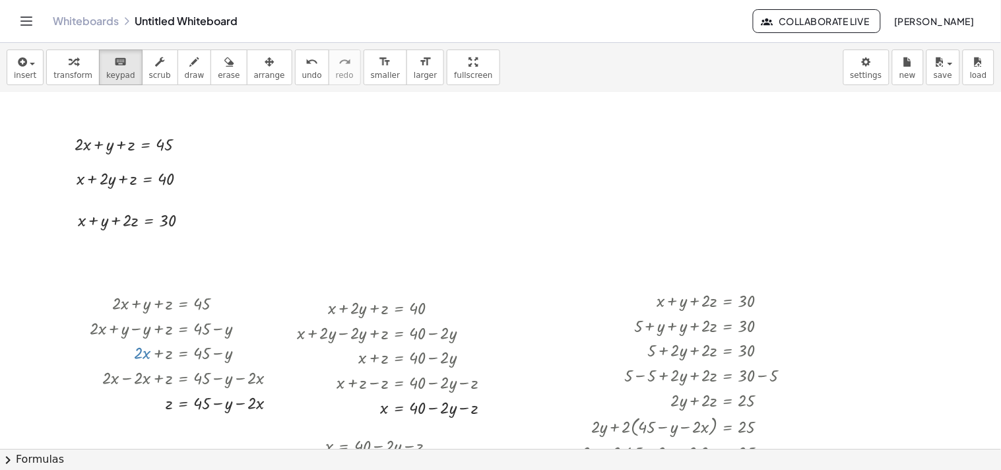
click at [149, 68] on div "button" at bounding box center [160, 61] width 22 height 16
click at [172, 143] on div at bounding box center [135, 143] width 135 height 25
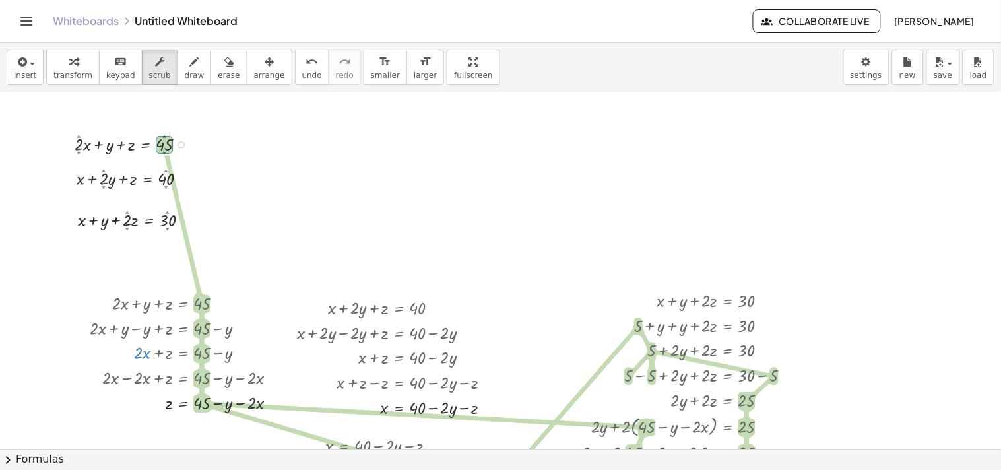
click at [180, 144] on div "Transform line Copy line as LaTeX Copy derivation as LaTeX Expand new lines: On" at bounding box center [180, 144] width 7 height 7
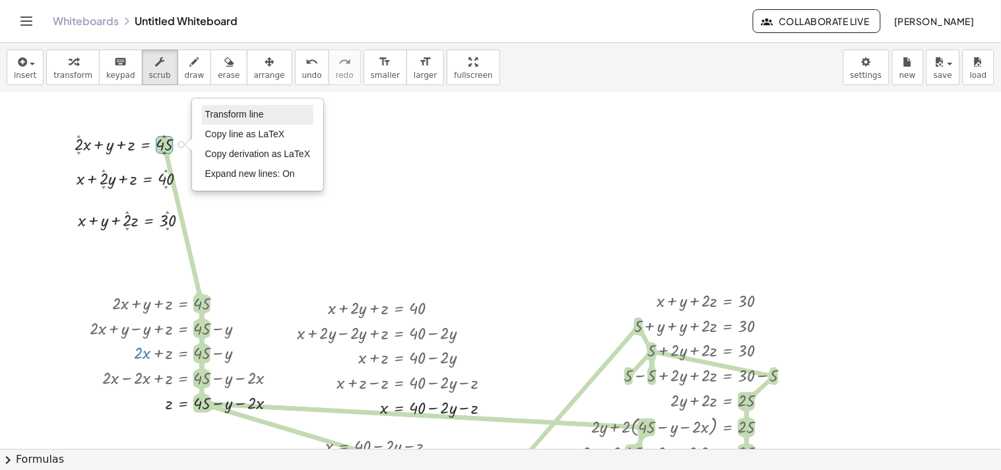
click at [230, 117] on span "Transform line" at bounding box center [234, 114] width 59 height 11
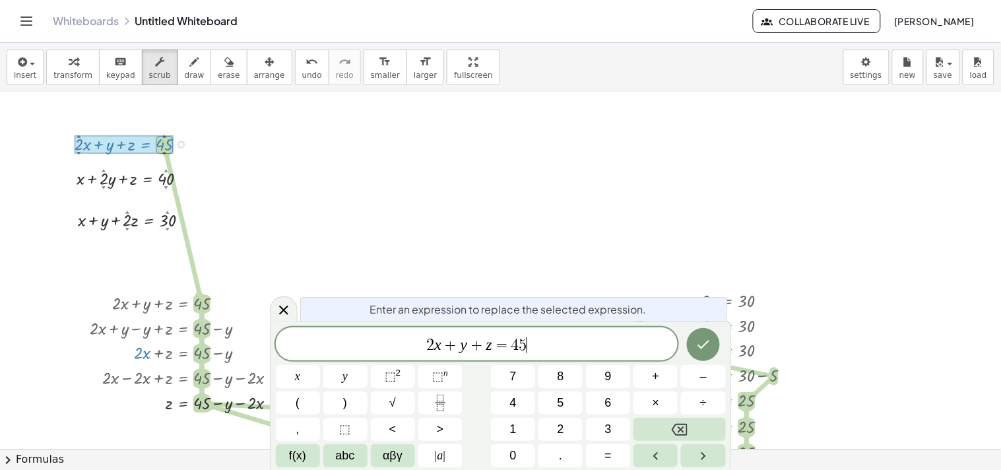
click at [497, 341] on span "2 x + y + z = 4 5 ​" at bounding box center [477, 345] width 402 height 18
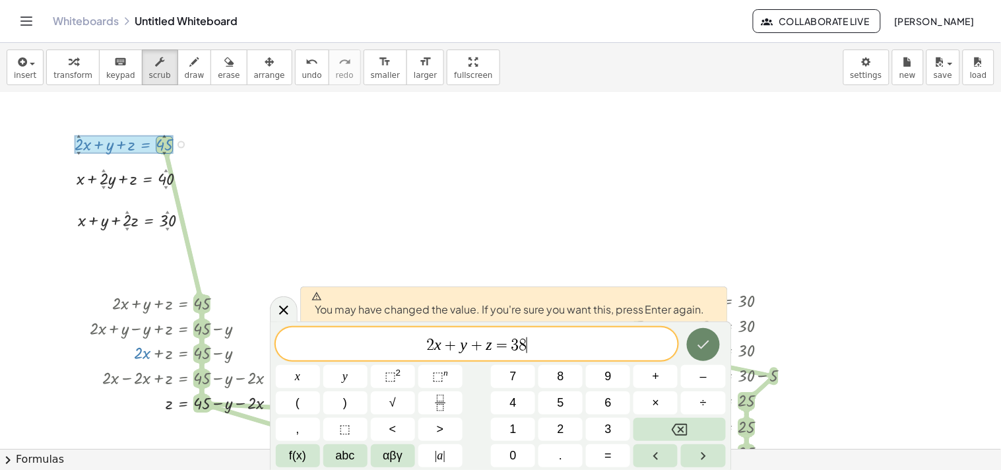
click at [497, 335] on button "Done" at bounding box center [703, 344] width 33 height 33
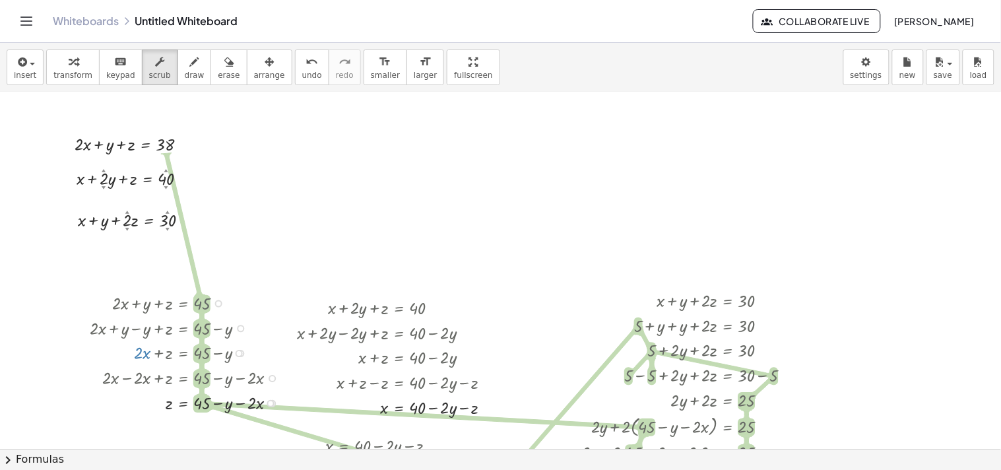
click at [201, 303] on div at bounding box center [188, 302] width 211 height 25
click at [220, 302] on div at bounding box center [218, 303] width 7 height 7
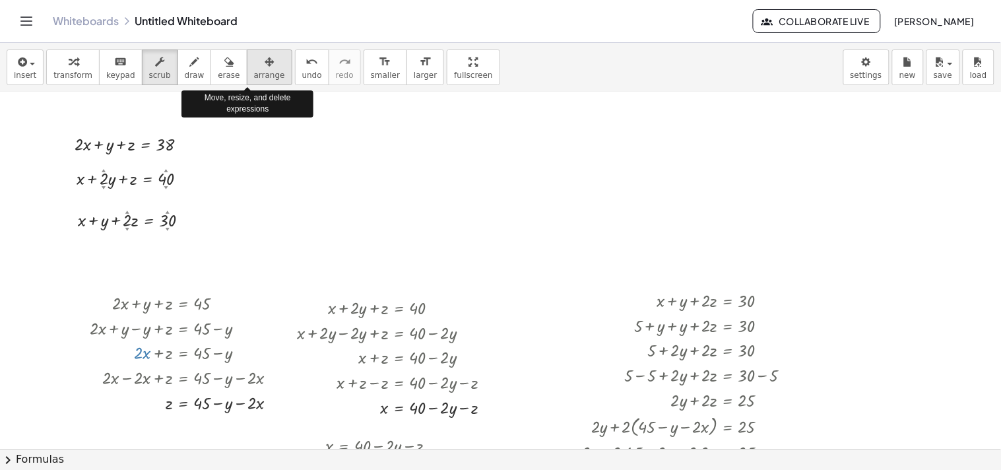
click at [259, 71] on span "arrange" at bounding box center [269, 75] width 31 height 9
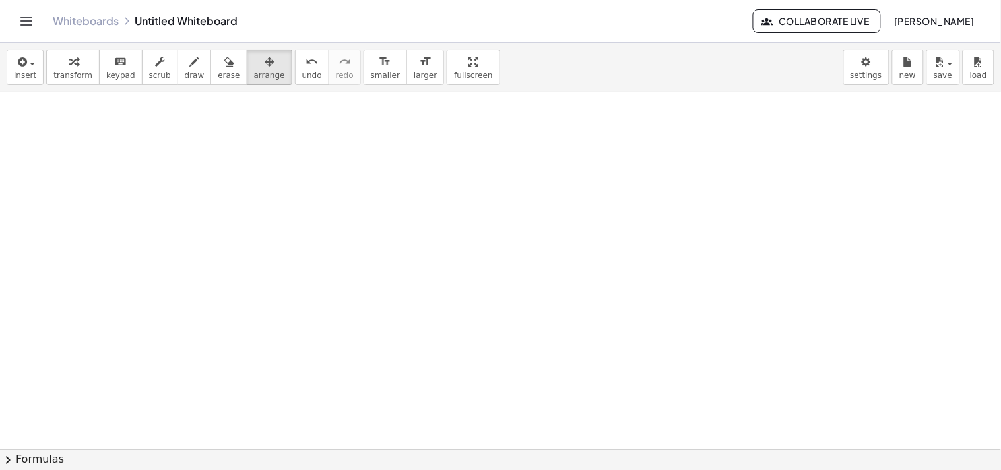
scroll to position [0, 0]
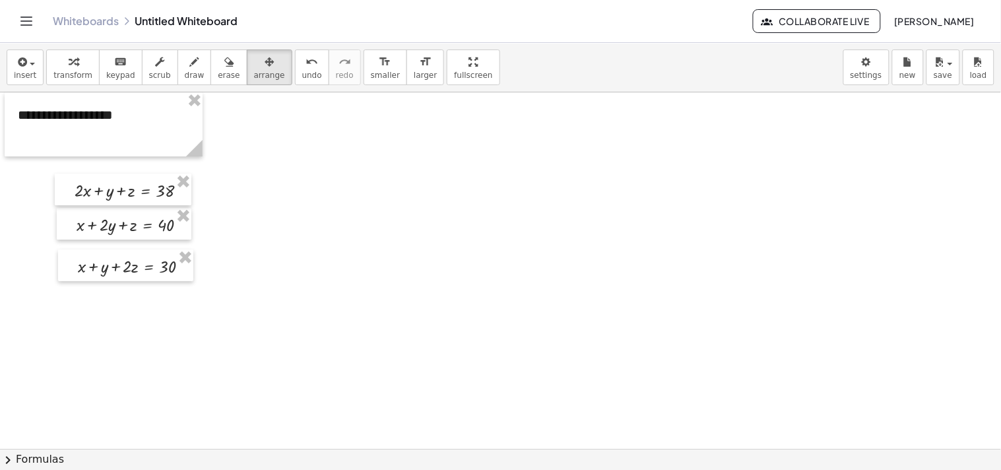
click at [294, 198] on div at bounding box center [500, 448] width 1001 height 712
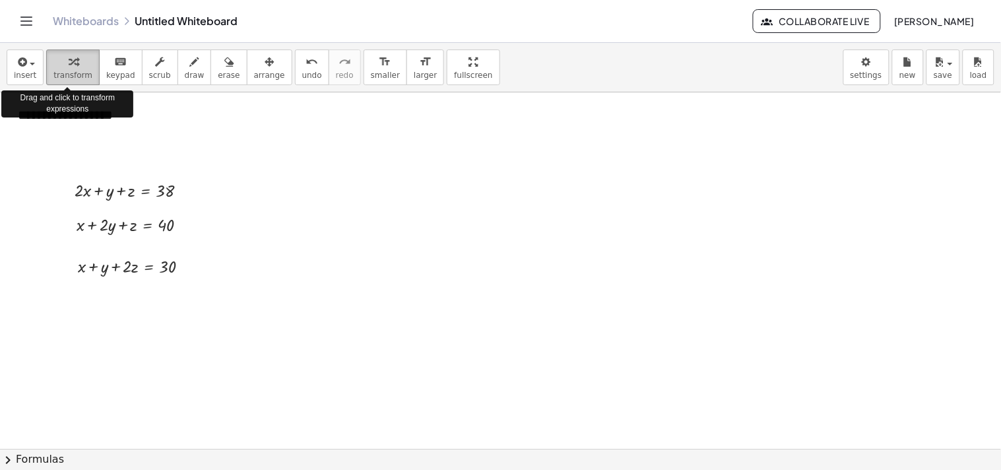
click at [69, 56] on icon "button" at bounding box center [73, 62] width 9 height 16
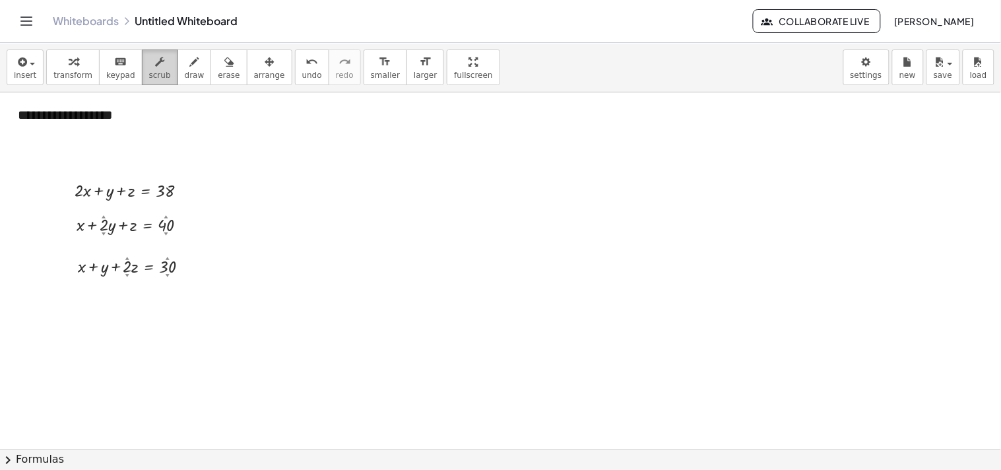
click at [155, 57] on icon "button" at bounding box center [159, 62] width 9 height 16
click at [162, 228] on div at bounding box center [137, 223] width 135 height 25
click at [181, 228] on div at bounding box center [182, 225] width 7 height 7
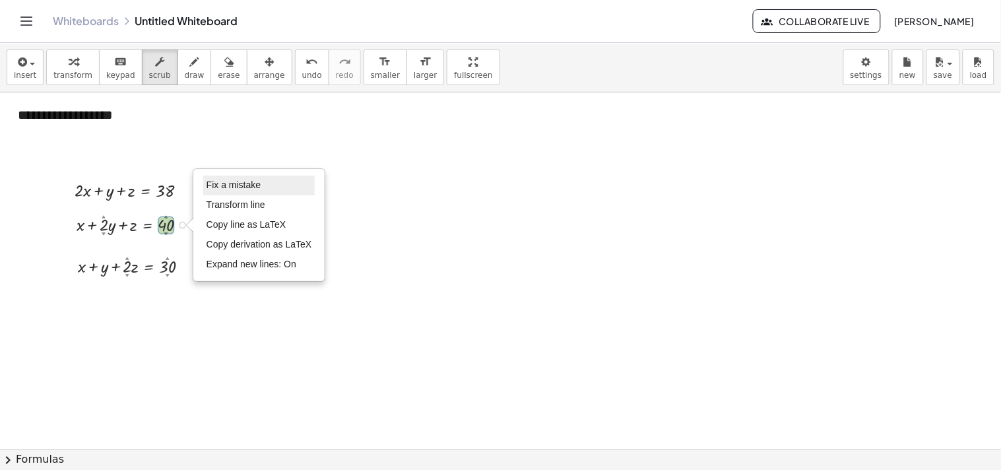
click at [221, 189] on span "Fix a mistake" at bounding box center [233, 184] width 54 height 11
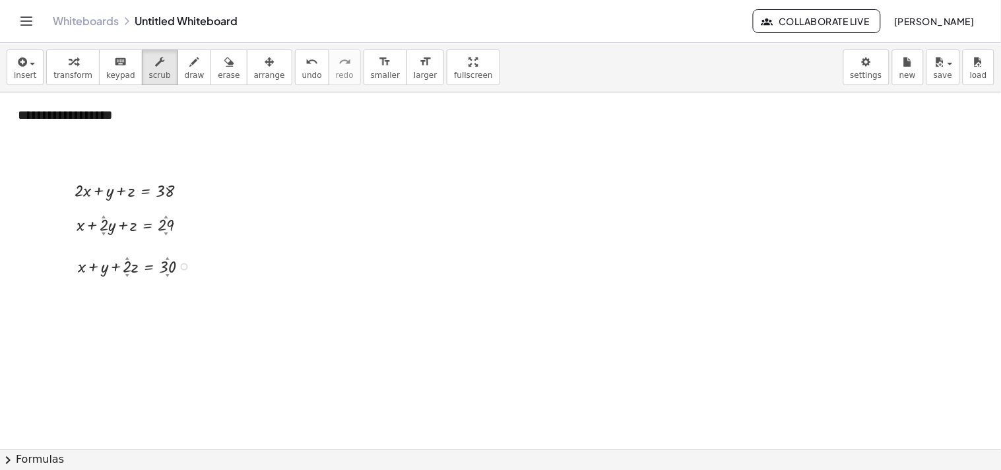
click at [168, 268] on div at bounding box center [138, 265] width 135 height 25
click at [181, 267] on div at bounding box center [184, 266] width 7 height 7
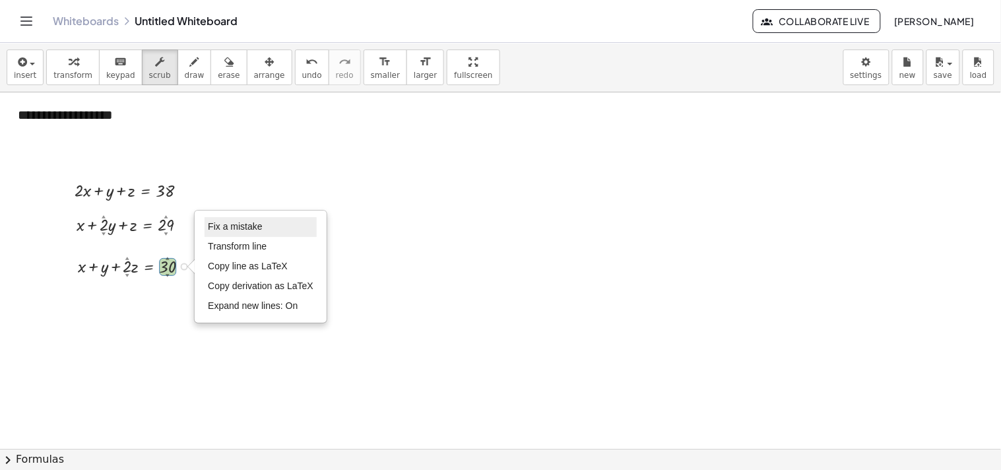
click at [235, 225] on span "Fix a mistake" at bounding box center [235, 226] width 54 height 11
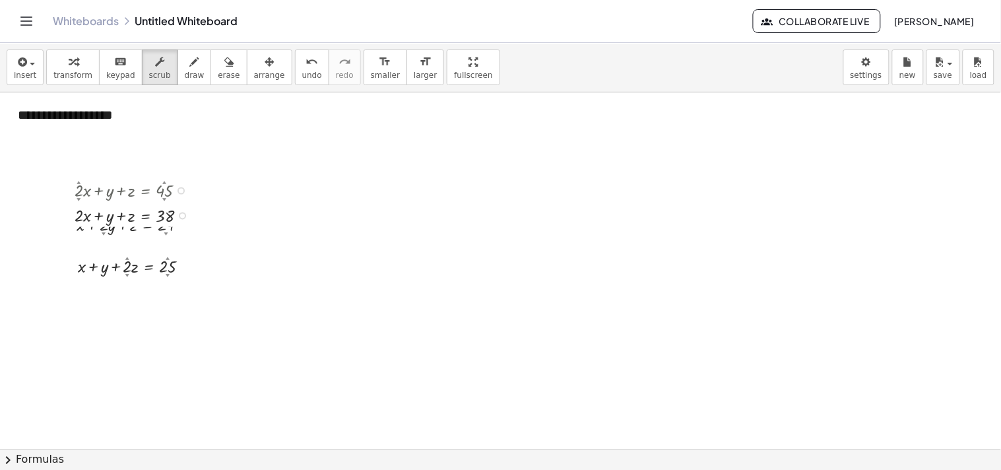
drag, startPoint x: 183, startPoint y: 189, endPoint x: 173, endPoint y: 319, distance: 129.7
click at [173, 319] on div "**********" at bounding box center [500, 448] width 1001 height 712
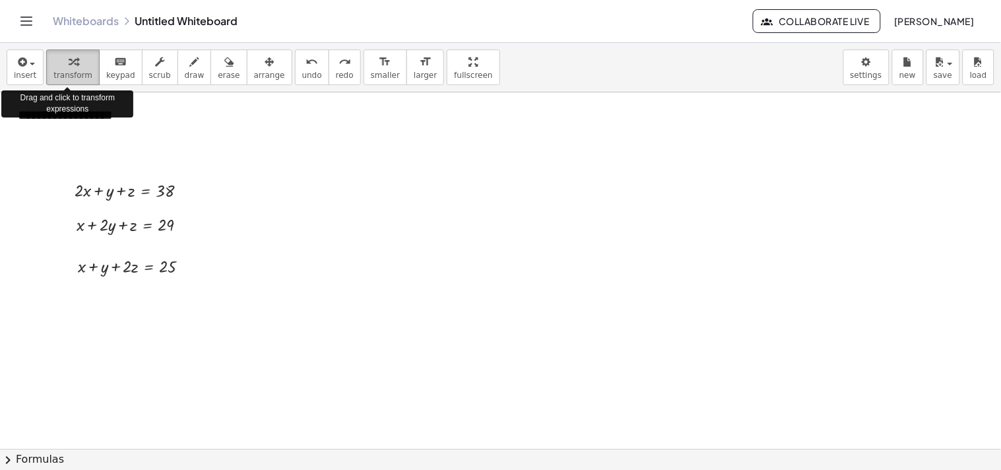
click at [74, 55] on div "button" at bounding box center [72, 61] width 39 height 16
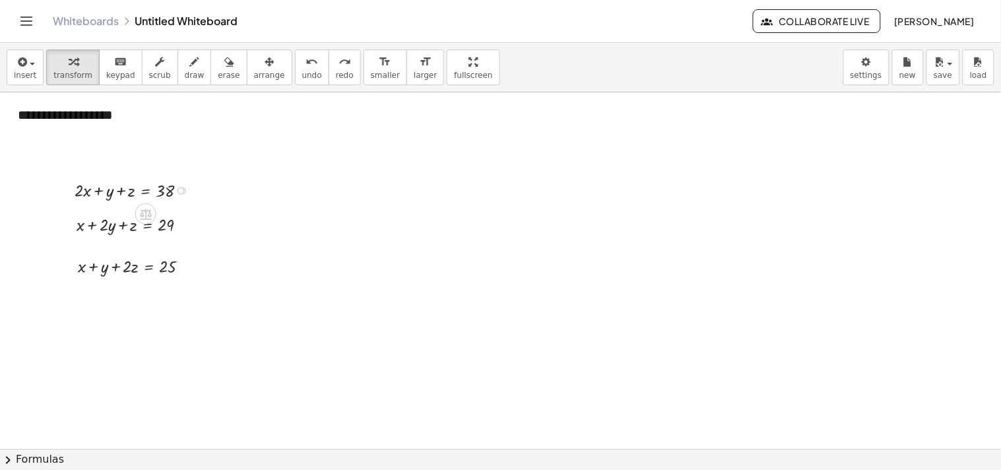
click at [183, 192] on div at bounding box center [180, 190] width 7 height 7
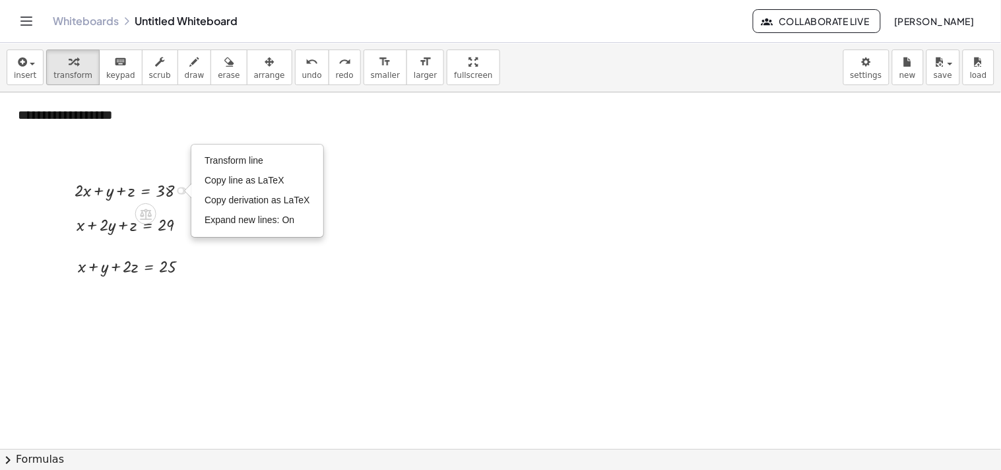
drag, startPoint x: 181, startPoint y: 190, endPoint x: 176, endPoint y: 206, distance: 16.7
click at [176, 206] on div "**********" at bounding box center [500, 448] width 1001 height 712
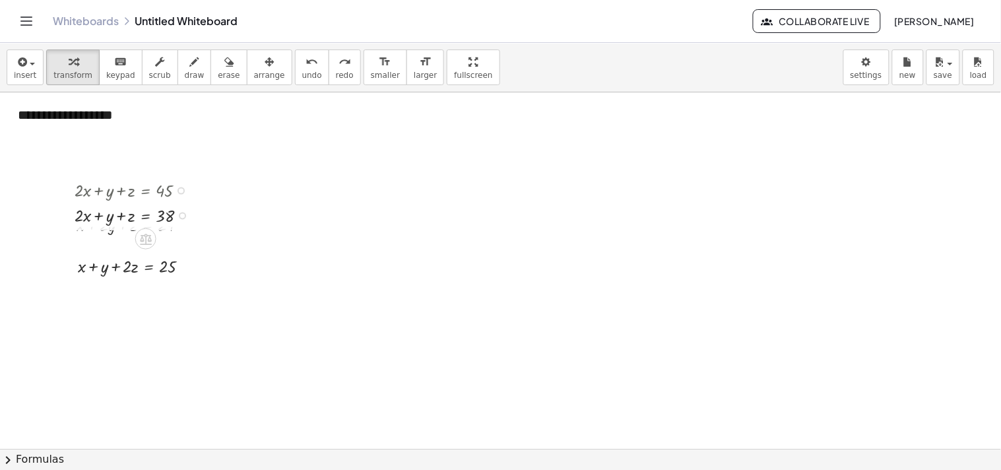
drag, startPoint x: 179, startPoint y: 192, endPoint x: 181, endPoint y: 234, distance: 41.6
click at [181, 234] on div "**********" at bounding box center [500, 448] width 1001 height 712
drag, startPoint x: 181, startPoint y: 214, endPoint x: 156, endPoint y: 329, distance: 117.0
click at [156, 329] on div "**********" at bounding box center [500, 448] width 1001 height 712
click at [181, 265] on div "Fix a mistake Transform line Copy line as LaTeX Copy derivation as LaTeX Expand…" at bounding box center [184, 266] width 7 height 7
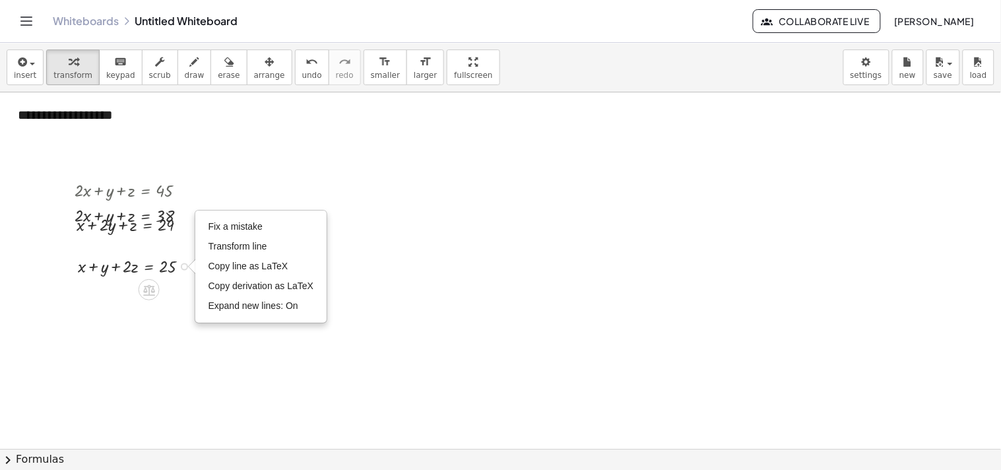
click at [185, 266] on div "+ x + y + · 2 · z = 25 Fix a mistake Transform line Copy line as LaTeX Copy der…" at bounding box center [125, 265] width 135 height 32
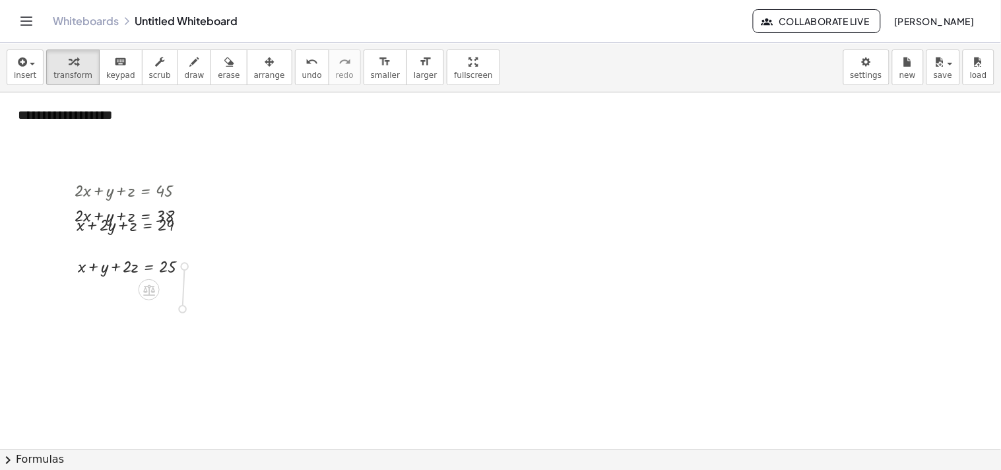
drag, startPoint x: 185, startPoint y: 266, endPoint x: 183, endPoint y: 315, distance: 48.9
click at [183, 315] on div "**********" at bounding box center [500, 448] width 1001 height 712
click at [182, 193] on div "Transform line Copy line as LaTeX Copy derivation as LaTeX Expand new lines: On" at bounding box center [180, 190] width 7 height 7
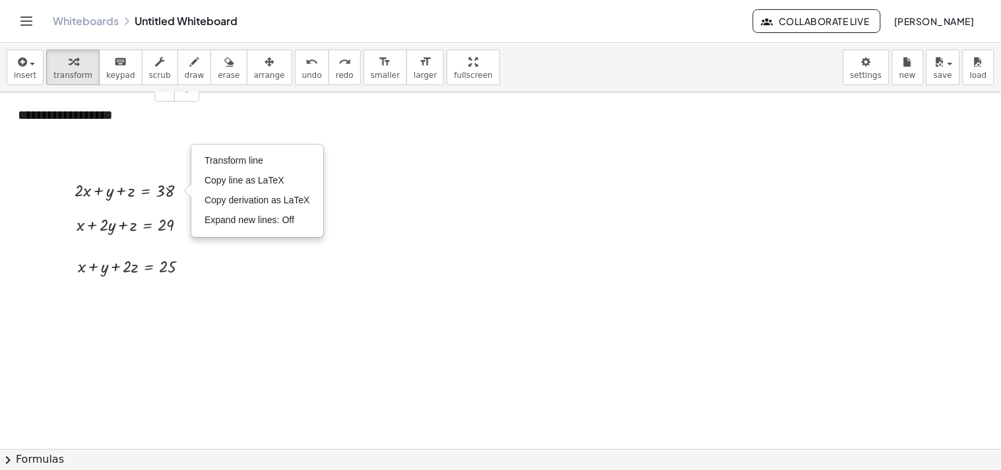
click at [161, 143] on div "**********" at bounding box center [104, 124] width 198 height 64
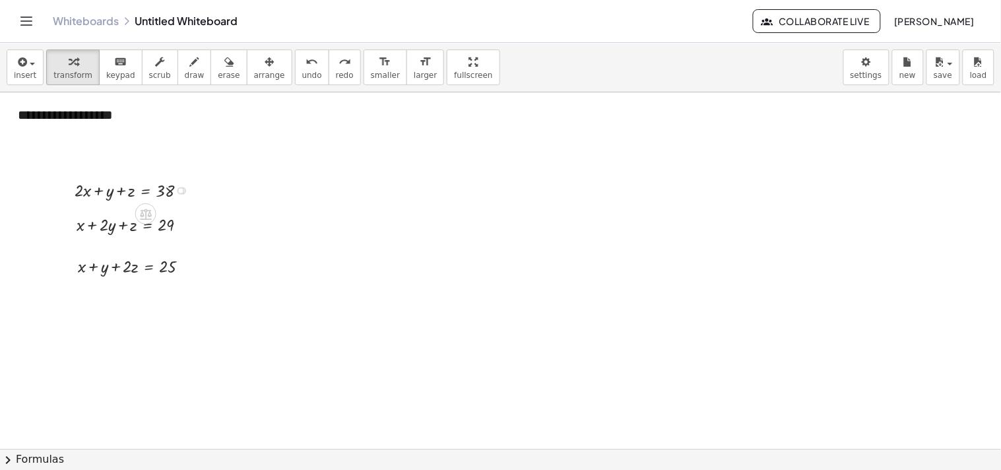
click at [164, 180] on div at bounding box center [136, 189] width 136 height 25
drag, startPoint x: 178, startPoint y: 190, endPoint x: 187, endPoint y: 220, distance: 31.1
click at [146, 191] on div "+ · 2 · x + y + z = 38 Transform line Copy line as LaTeX Copy derivation as LaT…" at bounding box center [146, 191] width 0 height 0
click at [181, 190] on div at bounding box center [180, 190] width 7 height 7
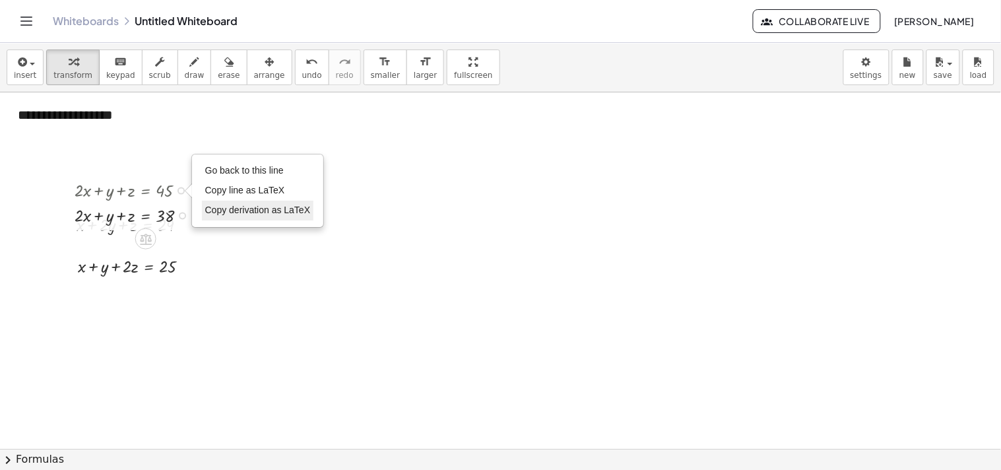
click at [236, 214] on span "Copy derivation as LaTeX" at bounding box center [258, 209] width 106 height 11
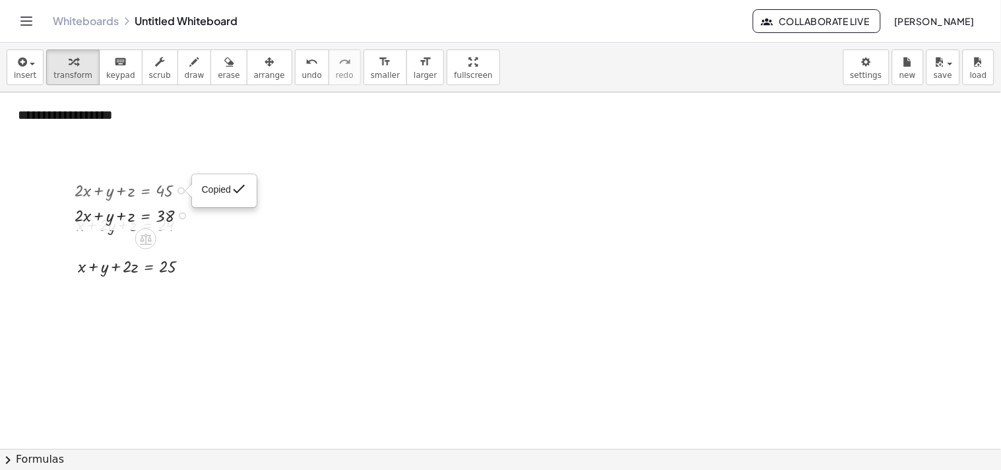
click at [178, 190] on div "Copied done" at bounding box center [180, 190] width 7 height 7
click at [198, 208] on div "Go back to this line Copy line as LaTeX Copy derivation as LaTeX" at bounding box center [258, 190] width 131 height 71
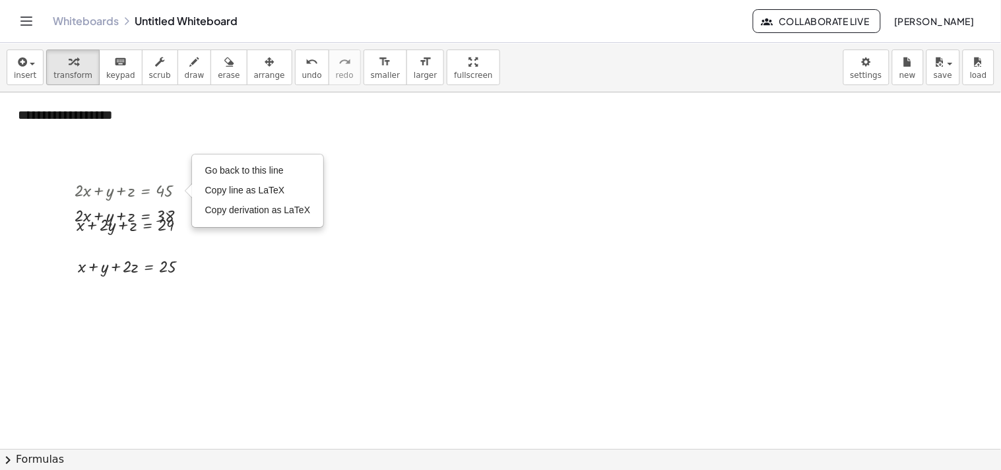
click at [223, 247] on div at bounding box center [500, 448] width 1001 height 712
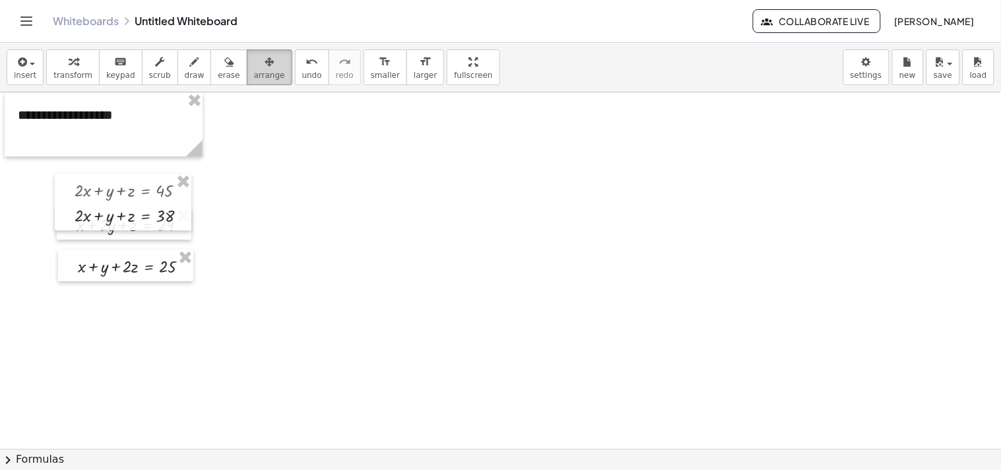
click at [265, 67] on icon "button" at bounding box center [269, 62] width 9 height 16
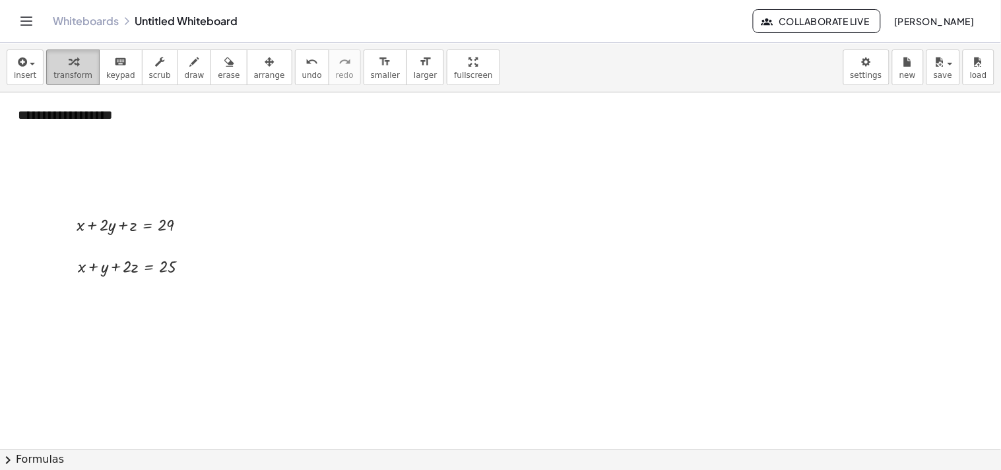
click at [64, 73] on span "transform" at bounding box center [72, 75] width 39 height 9
click at [15, 80] on button "insert" at bounding box center [25, 67] width 37 height 36
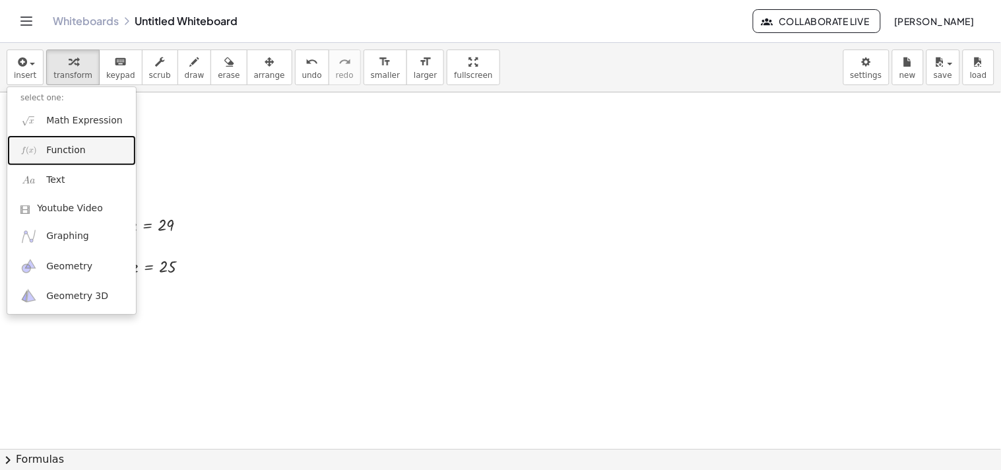
click at [67, 163] on link "Function" at bounding box center [71, 150] width 129 height 30
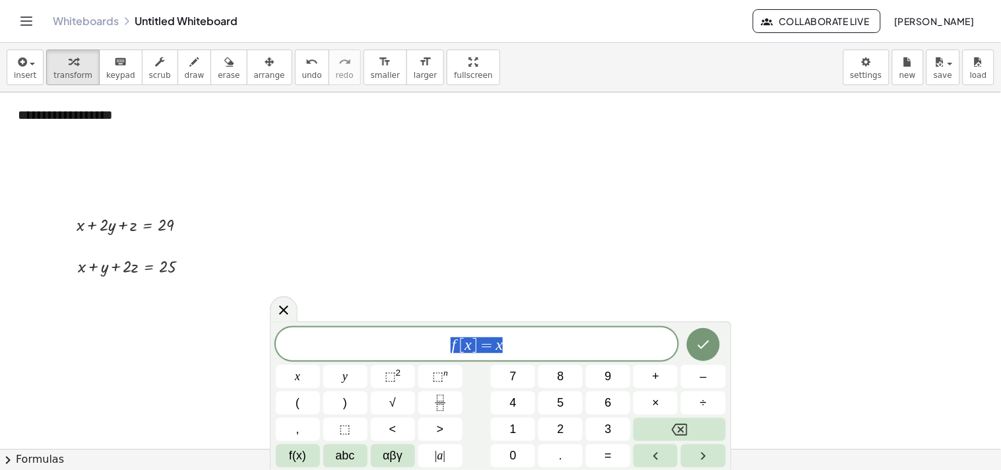
drag, startPoint x: 518, startPoint y: 346, endPoint x: 418, endPoint y: 341, distance: 100.4
click at [418, 341] on span "f [ x ] = x" at bounding box center [477, 345] width 402 height 18
click at [497, 348] on icon "Done" at bounding box center [703, 344] width 16 height 16
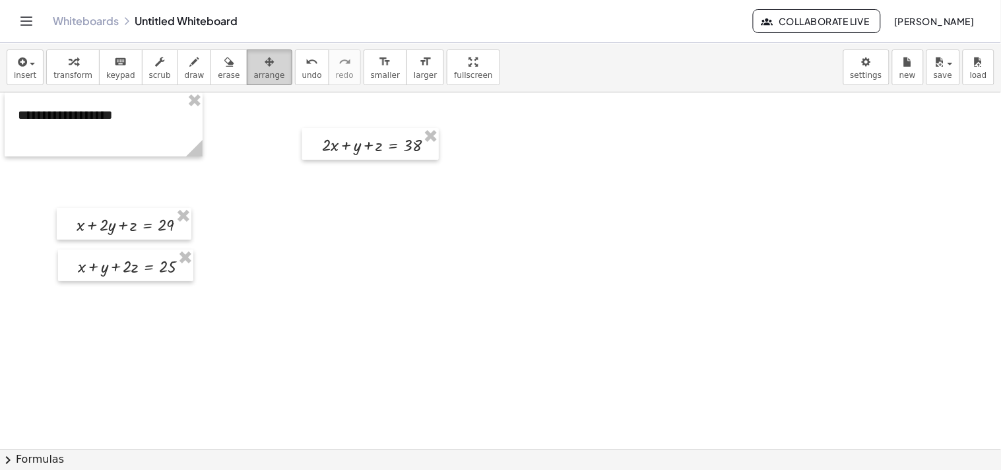
click at [263, 78] on button "arrange" at bounding box center [270, 67] width 46 height 36
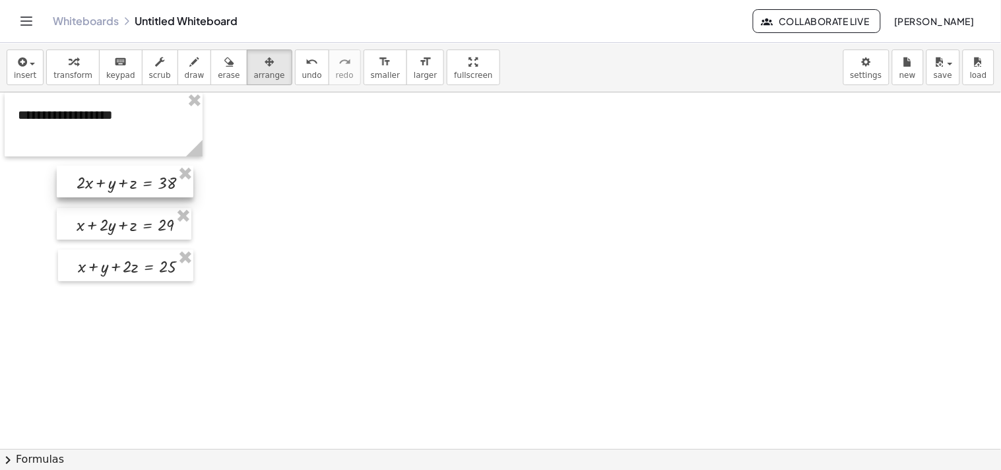
drag, startPoint x: 380, startPoint y: 158, endPoint x: 137, endPoint y: 198, distance: 246.6
click at [137, 197] on div at bounding box center [125, 182] width 137 height 32
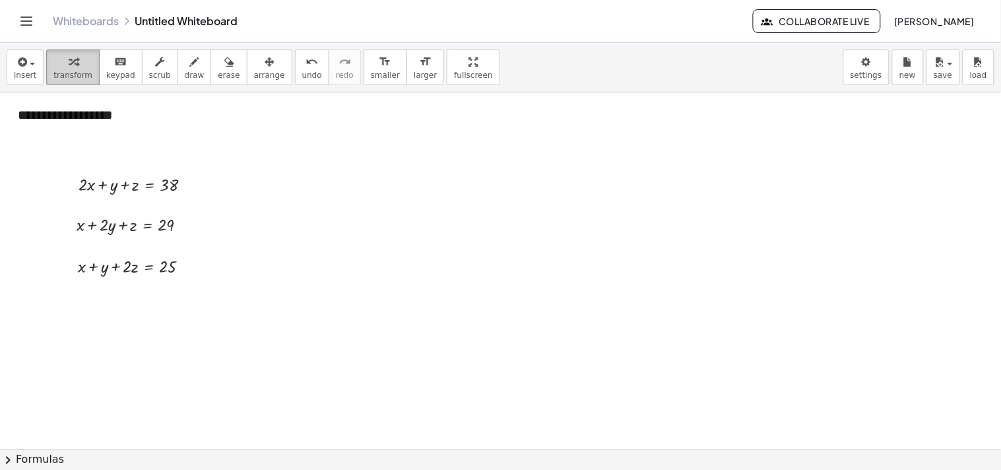
click at [69, 74] on span "transform" at bounding box center [72, 75] width 39 height 9
drag, startPoint x: 187, startPoint y: 186, endPoint x: 197, endPoint y: 376, distance: 190.2
click at [197, 376] on div "**********" at bounding box center [500, 448] width 1001 height 712
drag, startPoint x: 129, startPoint y: 379, endPoint x: 196, endPoint y: 376, distance: 67.4
click at [196, 376] on div at bounding box center [135, 379] width 136 height 25
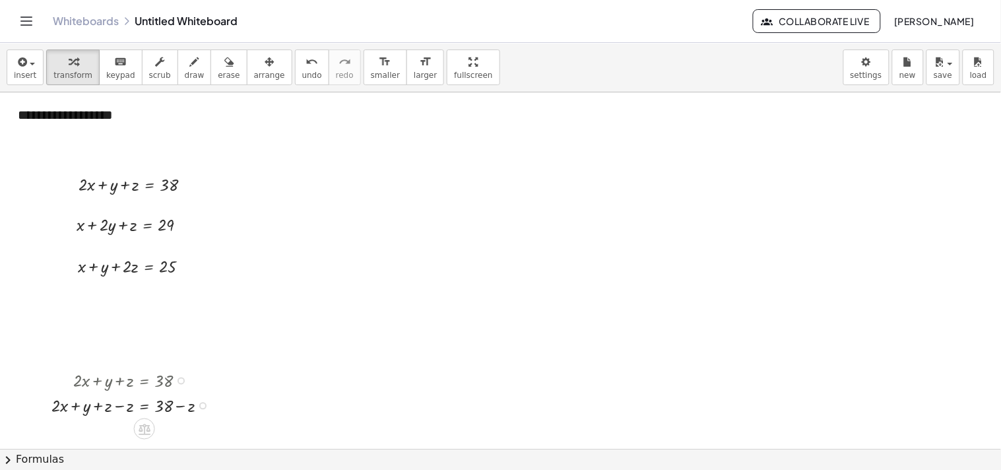
click at [117, 404] on div at bounding box center [134, 404] width 179 height 25
drag, startPoint x: 98, startPoint y: 434, endPoint x: 222, endPoint y: 437, distance: 124.7
click at [222, 437] on div at bounding box center [134, 429] width 179 height 25
click at [87, 432] on div at bounding box center [150, 429] width 211 height 25
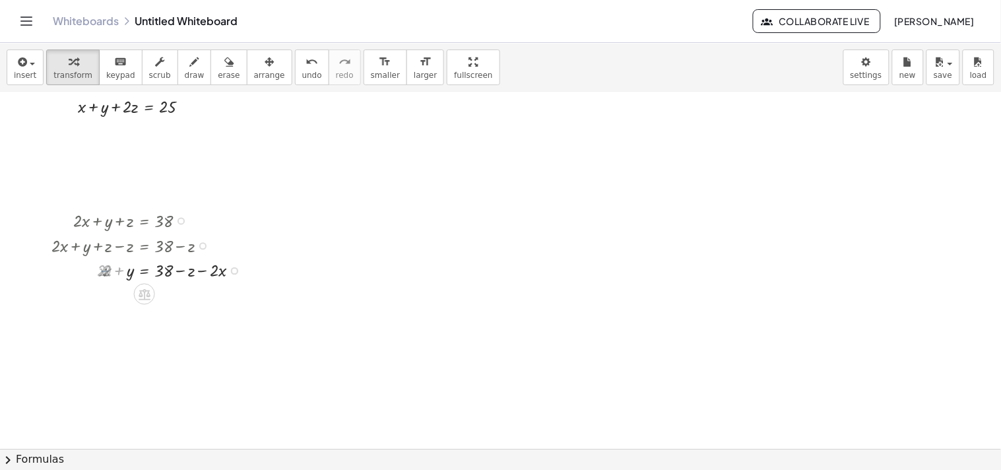
scroll to position [196, 0]
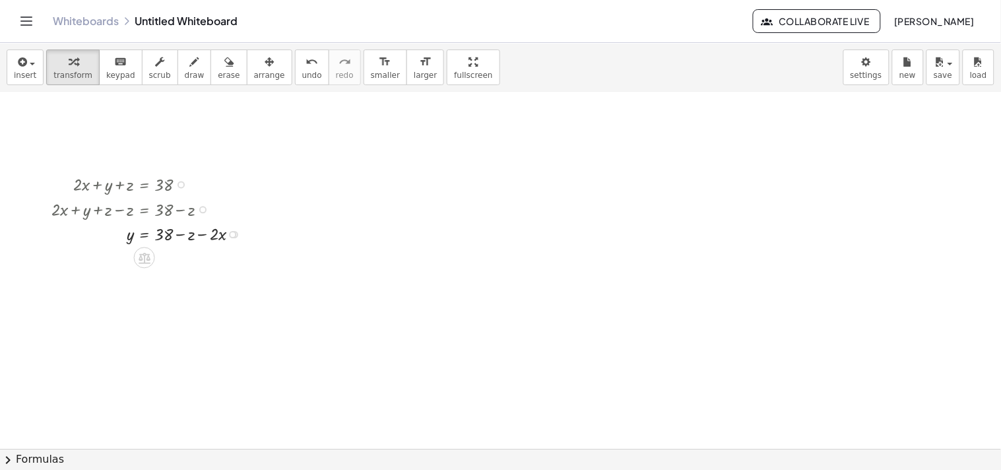
click at [202, 236] on div at bounding box center [150, 233] width 211 height 25
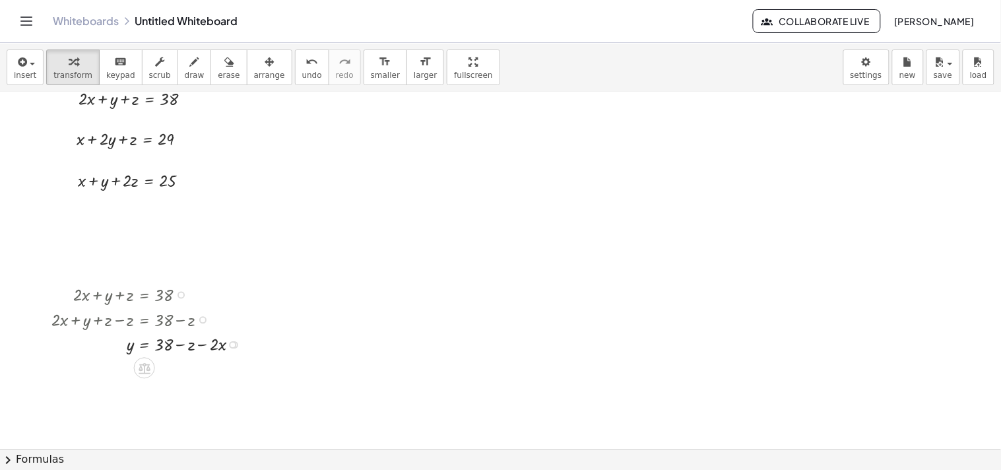
scroll to position [88, 0]
drag, startPoint x: 185, startPoint y: 139, endPoint x: 400, endPoint y: 282, distance: 258.9
click at [400, 282] on div "**********" at bounding box center [500, 361] width 1001 height 712
drag, startPoint x: 301, startPoint y: 284, endPoint x: 398, endPoint y: 284, distance: 97.0
click at [398, 284] on div at bounding box center [347, 282] width 134 height 25
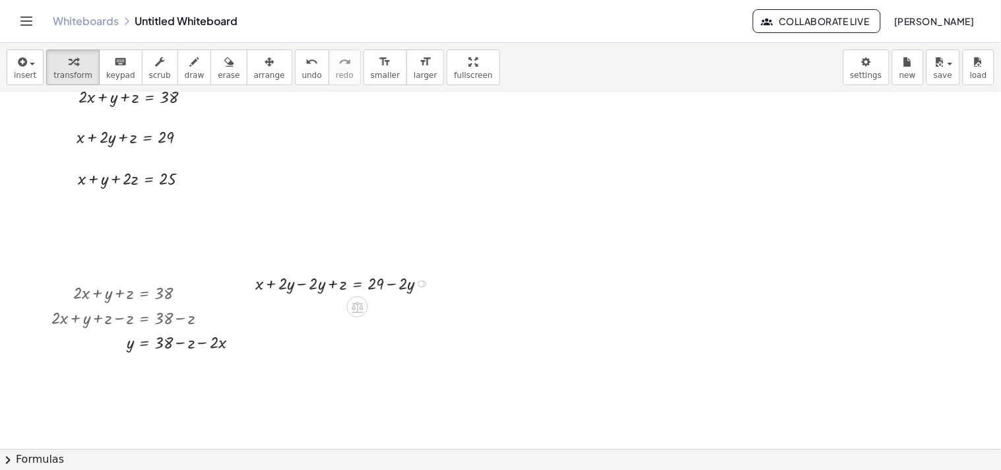
click at [301, 286] on div at bounding box center [347, 282] width 196 height 25
drag, startPoint x: 320, startPoint y: 311, endPoint x: 442, endPoint y: 310, distance: 122.0
click at [442, 310] on div at bounding box center [347, 307] width 196 height 25
click at [308, 311] on div at bounding box center [358, 307] width 219 height 25
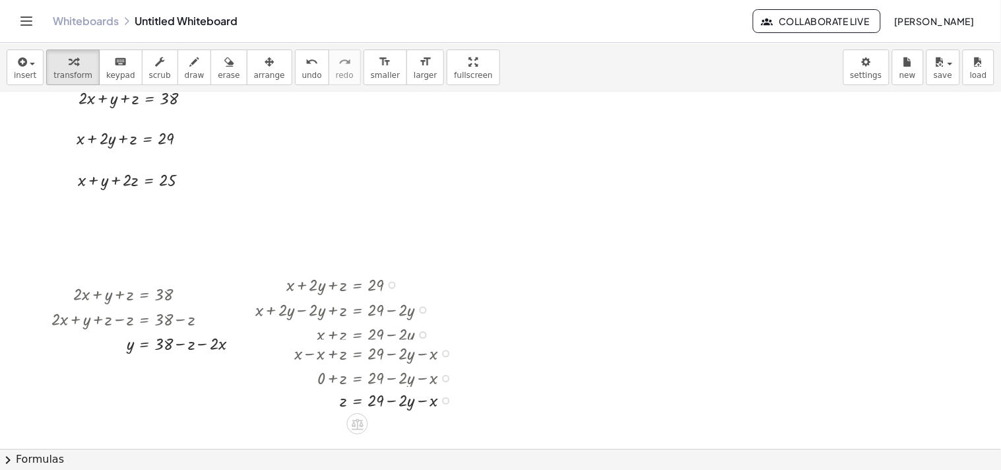
drag, startPoint x: 444, startPoint y: 311, endPoint x: 414, endPoint y: 426, distance: 119.2
click at [414, 415] on div "+ x + · 2 · y + z = 29 + x + · 2 · y − · 2 · y + z = + 29 − · 2 · y + x + 0 + z…" at bounding box center [344, 341] width 219 height 147
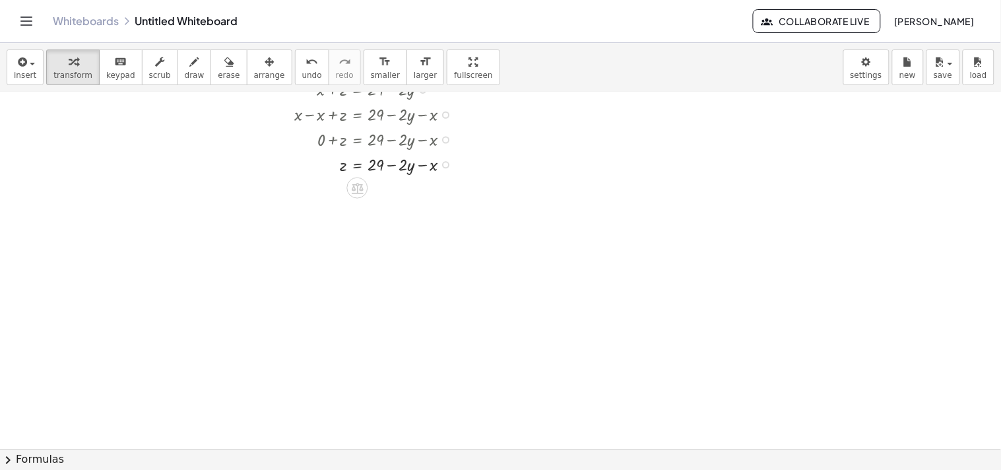
drag, startPoint x: 445, startPoint y: 141, endPoint x: 449, endPoint y: 195, distance: 54.2
click at [449, 195] on div "**********" at bounding box center [500, 270] width 1001 height 1068
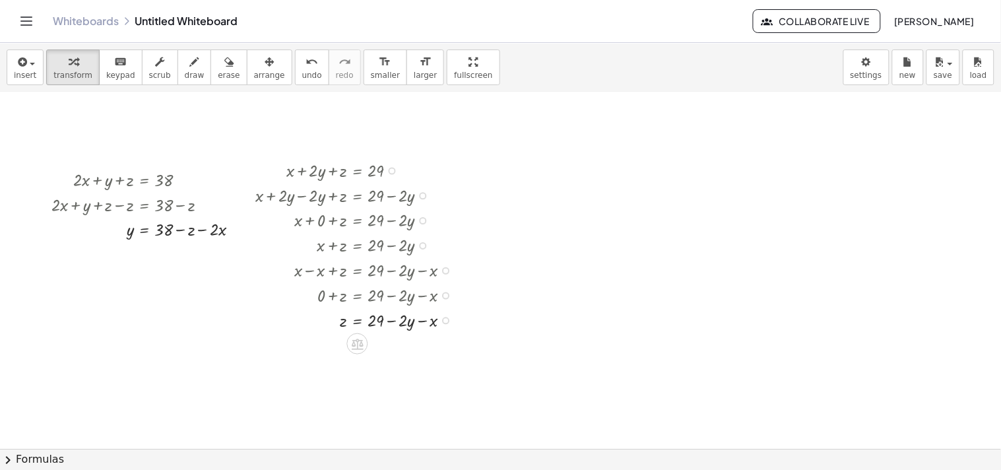
scroll to position [197, 0]
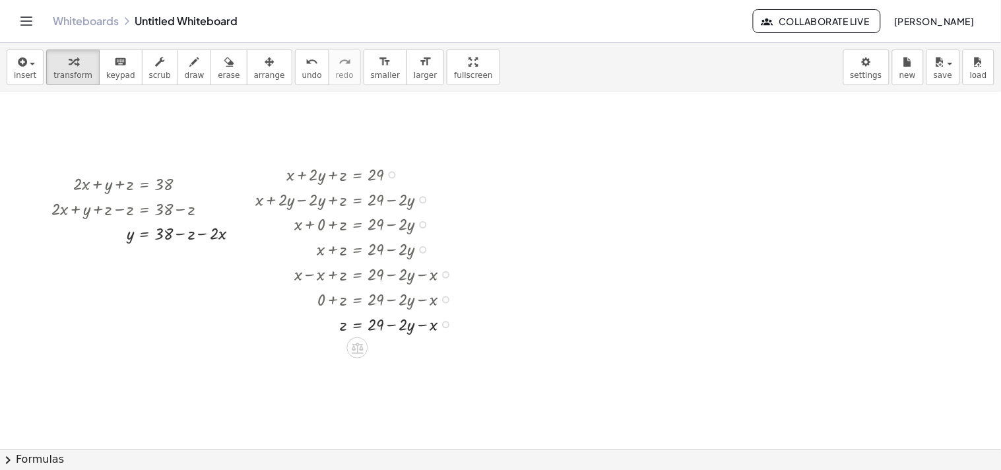
drag, startPoint x: 446, startPoint y: 325, endPoint x: 468, endPoint y: 385, distance: 64.7
click at [468, 385] on div "**********" at bounding box center [500, 252] width 1001 height 712
drag, startPoint x: 445, startPoint y: 323, endPoint x: 546, endPoint y: 186, distance: 170.3
click at [497, 186] on div "**********" at bounding box center [500, 252] width 1001 height 712
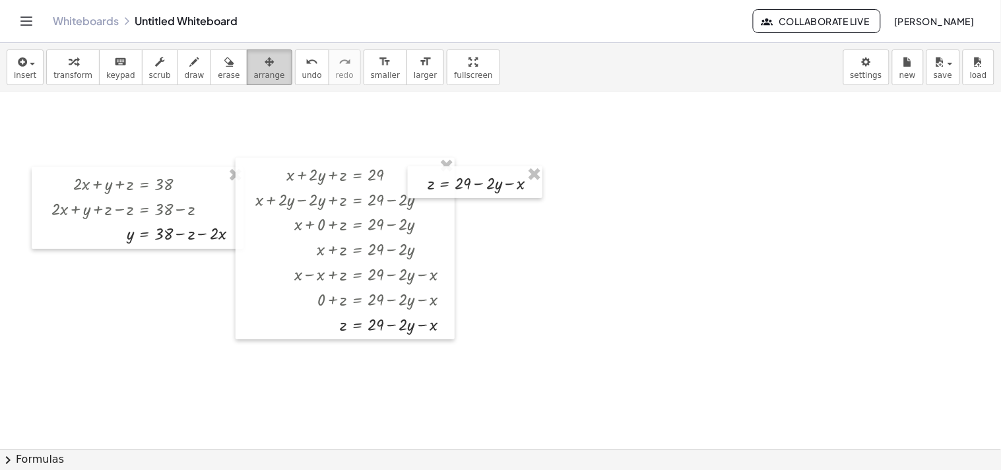
click at [254, 74] on span "arrange" at bounding box center [269, 75] width 31 height 9
drag, startPoint x: 517, startPoint y: 195, endPoint x: 577, endPoint y: 189, distance: 61.0
click at [497, 189] on div at bounding box center [533, 177] width 135 height 32
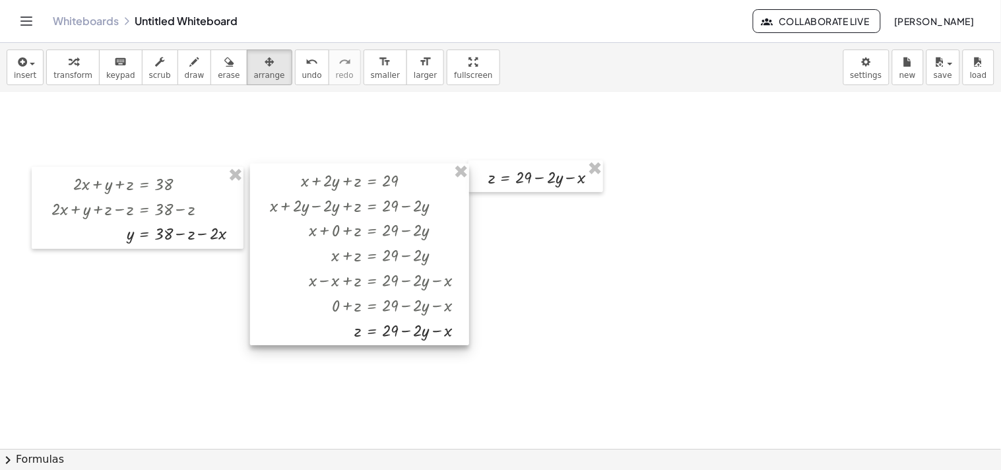
drag, startPoint x: 333, startPoint y: 157, endPoint x: 348, endPoint y: 163, distance: 15.7
click at [348, 164] on div at bounding box center [359, 254] width 219 height 181
click at [497, 187] on div "**********" at bounding box center [500, 252] width 1001 height 712
drag, startPoint x: 506, startPoint y: 187, endPoint x: 515, endPoint y: 191, distance: 9.7
click at [497, 191] on div at bounding box center [544, 181] width 135 height 32
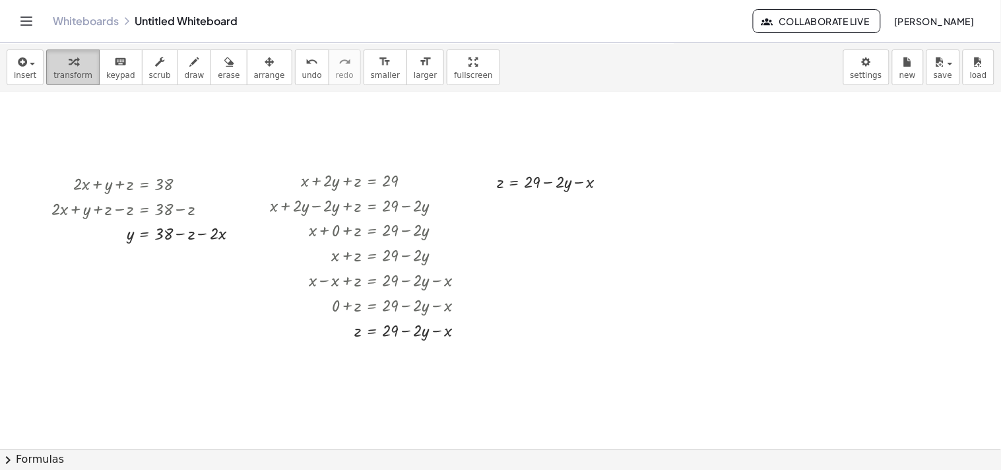
click at [79, 73] on span "transform" at bounding box center [72, 75] width 39 height 9
drag, startPoint x: 129, startPoint y: 235, endPoint x: 597, endPoint y: 185, distance: 470.4
click at [497, 185] on div "**********" at bounding box center [500, 252] width 1001 height 712
click at [128, 235] on div at bounding box center [150, 232] width 211 height 25
drag, startPoint x: 129, startPoint y: 237, endPoint x: 566, endPoint y: 186, distance: 439.7
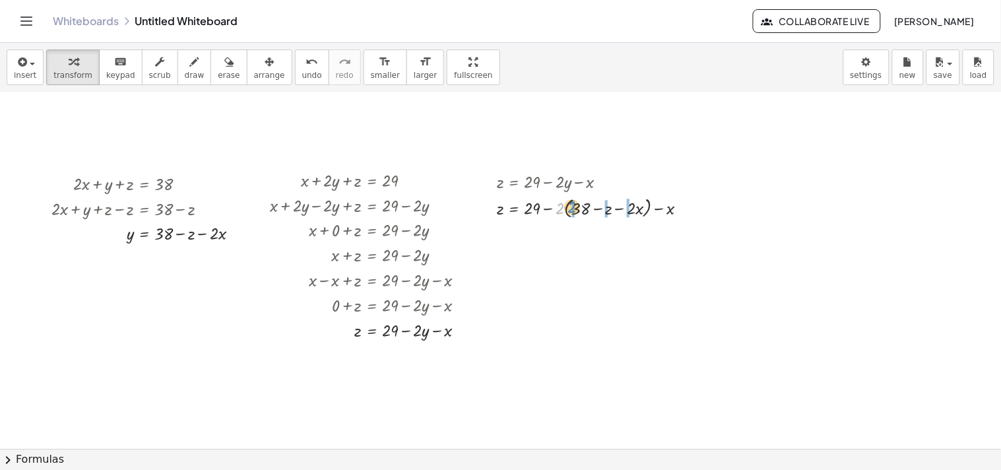
drag, startPoint x: 559, startPoint y: 207, endPoint x: 572, endPoint y: 206, distance: 13.3
click at [497, 234] on div at bounding box center [609, 233] width 239 height 27
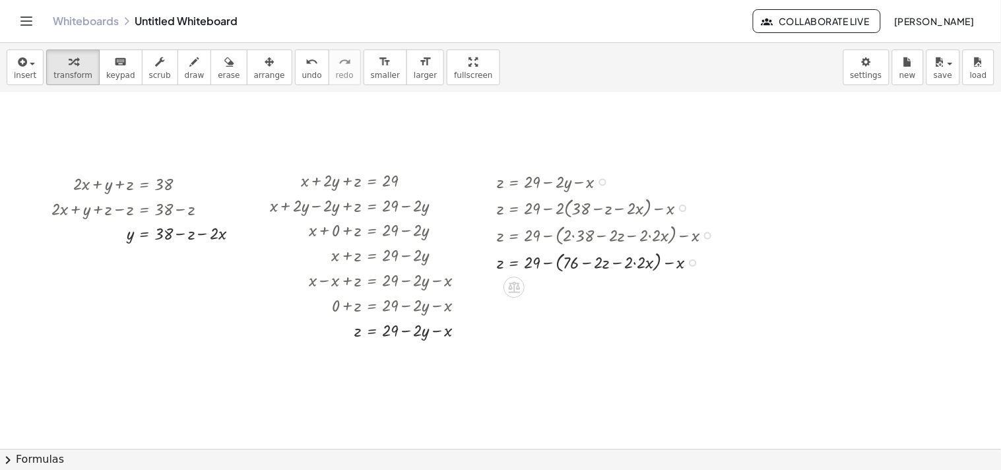
click at [497, 260] on div at bounding box center [609, 261] width 239 height 27
drag, startPoint x: 546, startPoint y: 261, endPoint x: 574, endPoint y: 258, distance: 27.9
click at [497, 289] on div at bounding box center [609, 287] width 239 height 25
drag, startPoint x: 559, startPoint y: 315, endPoint x: 493, endPoint y: 318, distance: 66.7
click at [493, 318] on div "z = + 29 − · 2 · y − x z = + 29 − · 2 · ( + 38 − z − · 2 · x ) − x z = + 29 − (…" at bounding box center [596, 247] width 239 height 164
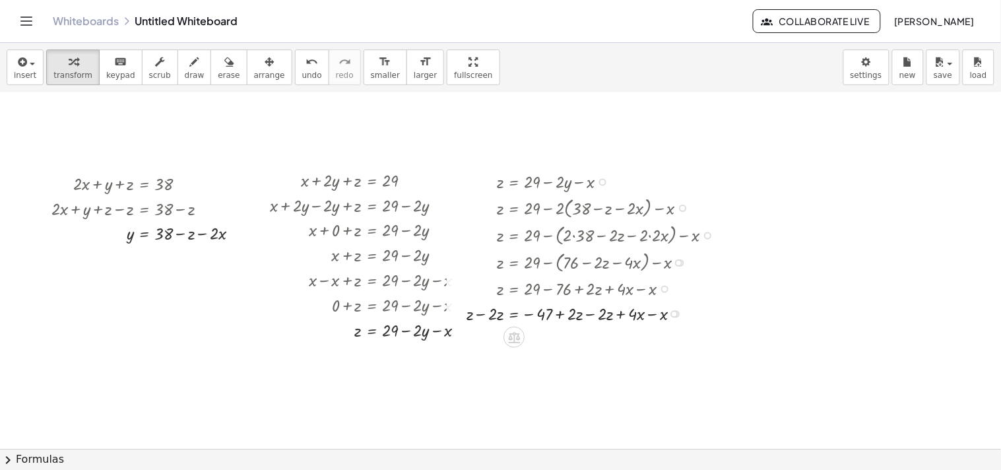
click at [484, 315] on div at bounding box center [595, 312] width 270 height 25
click at [497, 339] on div at bounding box center [595, 337] width 270 height 25
click at [497, 364] on div at bounding box center [595, 362] width 270 height 25
drag, startPoint x: 491, startPoint y: 389, endPoint x: 554, endPoint y: 394, distance: 62.8
click at [497, 394] on div at bounding box center [595, 387] width 270 height 25
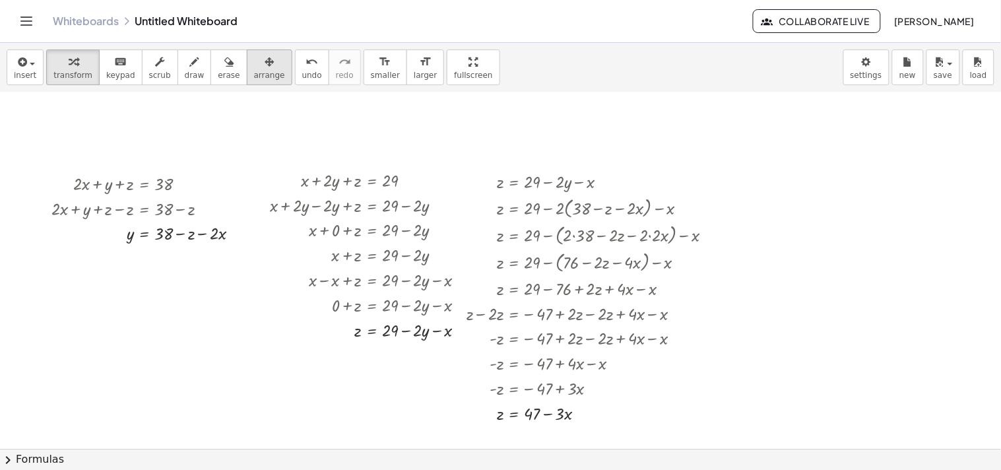
click at [256, 71] on span "arrange" at bounding box center [269, 75] width 31 height 9
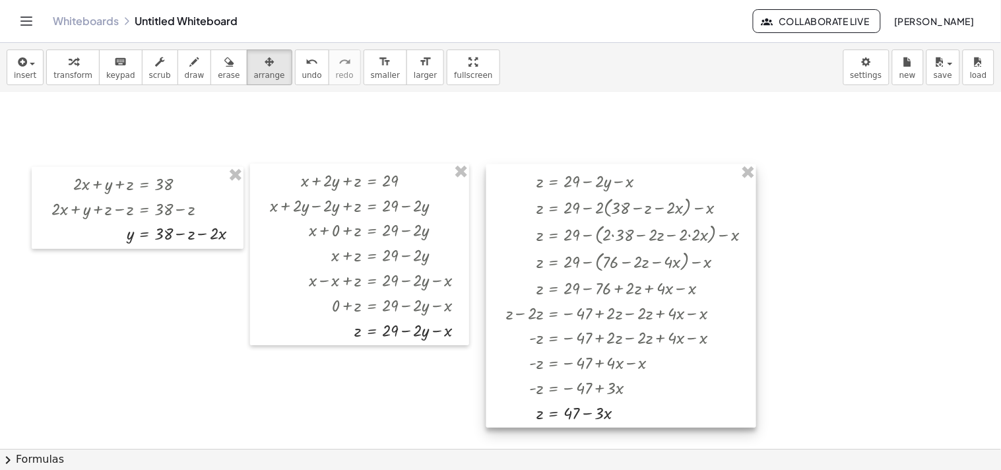
drag, startPoint x: 553, startPoint y: 166, endPoint x: 592, endPoint y: 165, distance: 39.6
click at [497, 165] on div at bounding box center [621, 295] width 270 height 263
click at [89, 62] on button "transform" at bounding box center [72, 67] width 53 height 36
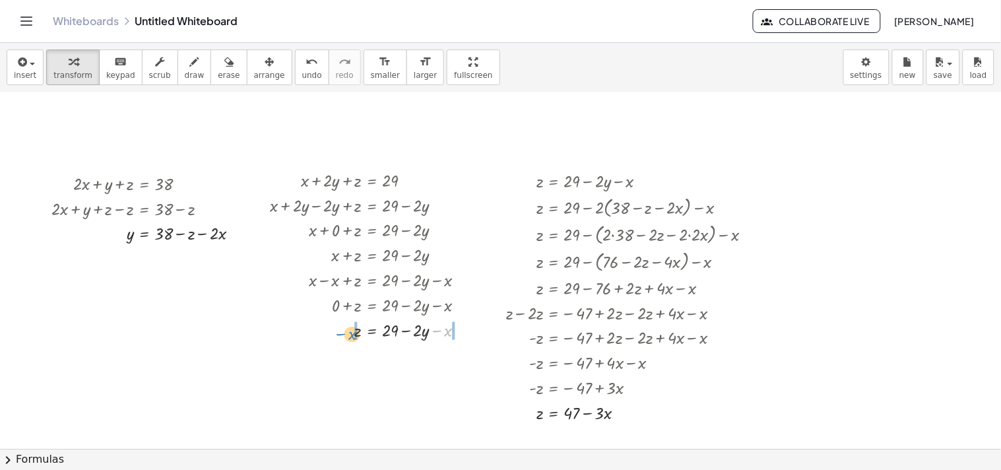
drag, startPoint x: 439, startPoint y: 330, endPoint x: 342, endPoint y: 334, distance: 97.0
click at [342, 334] on div at bounding box center [372, 329] width 219 height 25
click at [458, 333] on div at bounding box center [383, 329] width 241 height 25
drag, startPoint x: 346, startPoint y: 356, endPoint x: 439, endPoint y: 354, distance: 92.4
click at [439, 354] on div at bounding box center [383, 354] width 241 height 25
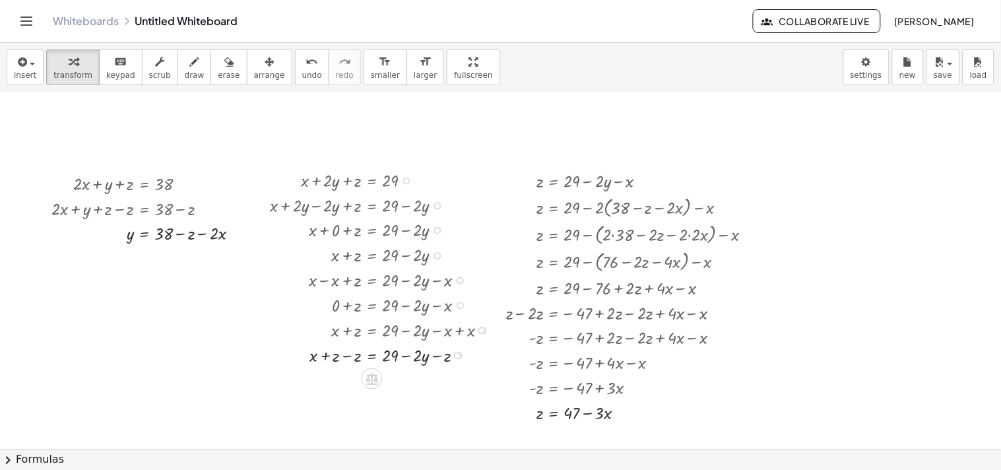
click at [348, 353] on div at bounding box center [383, 354] width 241 height 25
click at [462, 304] on div at bounding box center [459, 305] width 7 height 7
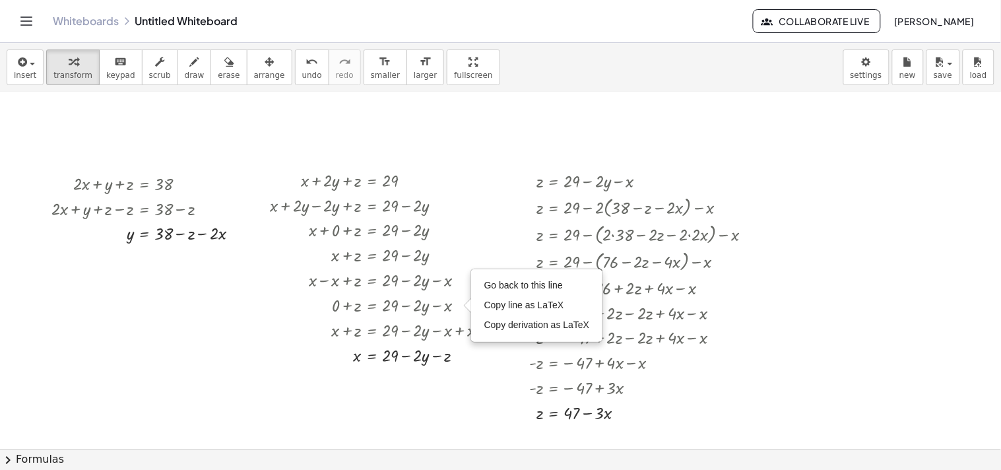
click at [466, 390] on div at bounding box center [500, 252] width 1001 height 712
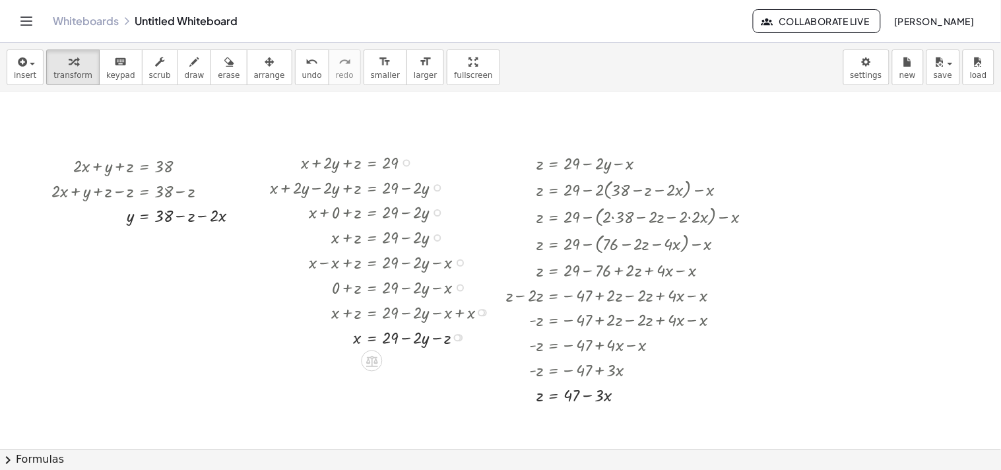
scroll to position [229, 0]
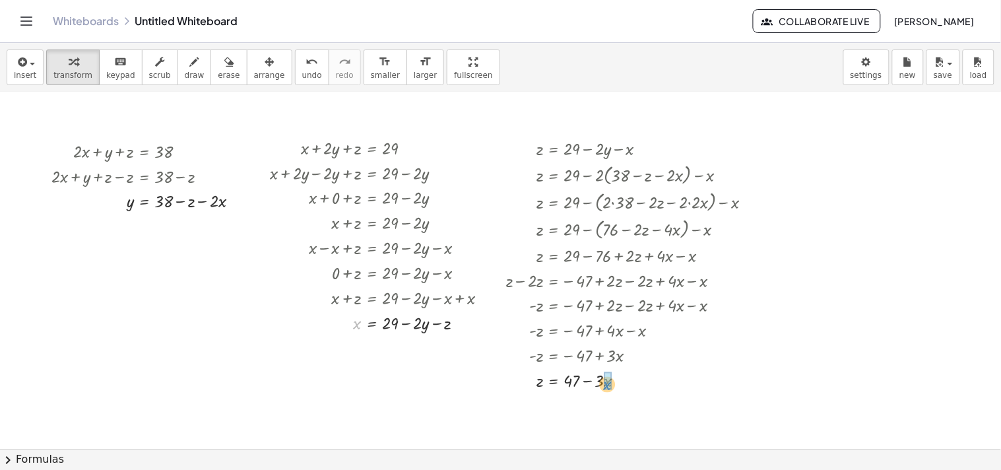
drag, startPoint x: 355, startPoint y: 325, endPoint x: 604, endPoint y: 385, distance: 256.5
drag, startPoint x: 596, startPoint y: 406, endPoint x: 608, endPoint y: 406, distance: 11.9
click at [497, 406] on div at bounding box center [634, 405] width 270 height 27
click at [497, 435] on div at bounding box center [634, 433] width 270 height 27
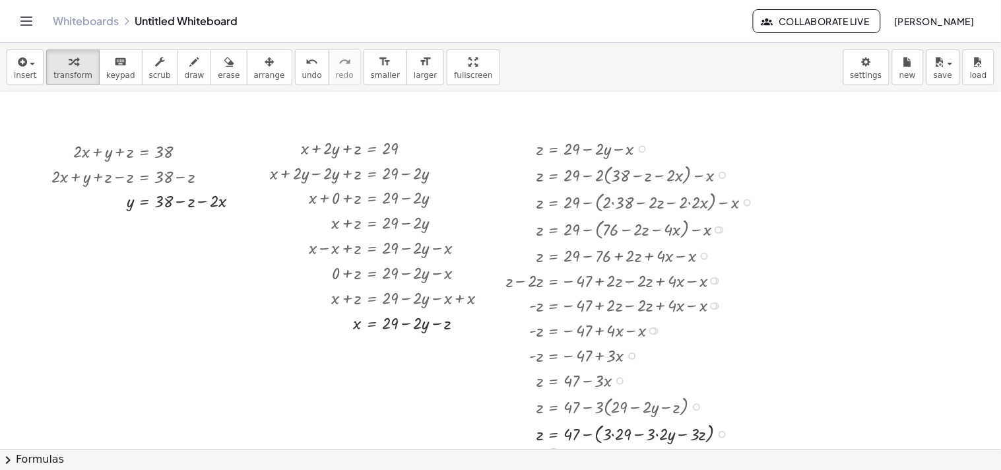
click at [497, 433] on div at bounding box center [634, 433] width 270 height 27
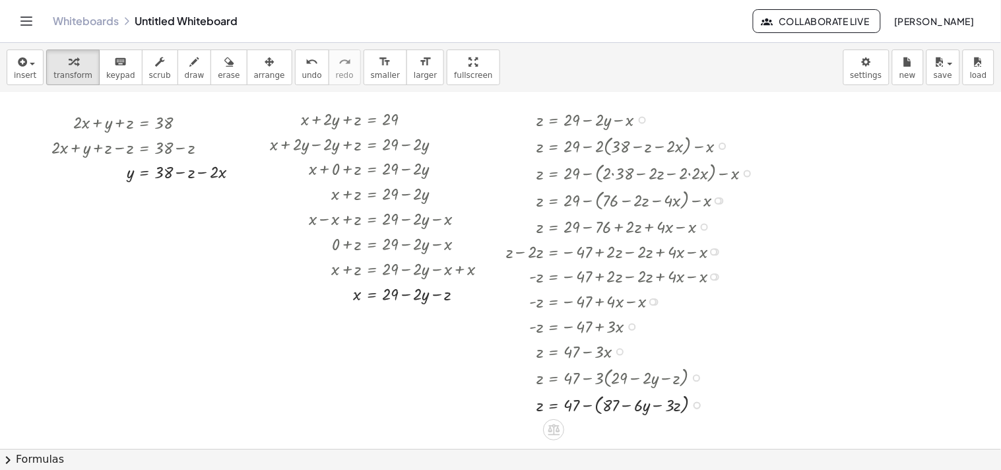
scroll to position [261, 0]
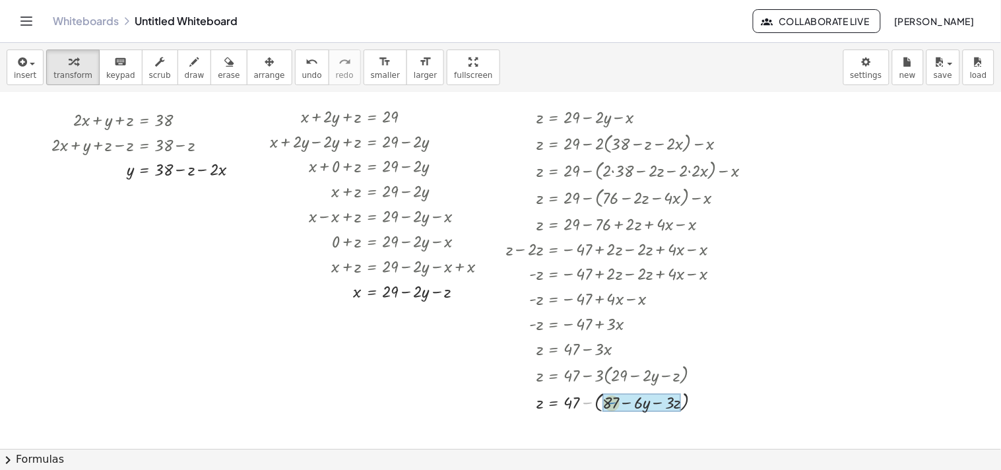
drag, startPoint x: 586, startPoint y: 401, endPoint x: 610, endPoint y: 401, distance: 24.4
click at [497, 427] on div at bounding box center [634, 427] width 270 height 25
click at [497, 431] on div at bounding box center [634, 427] width 270 height 25
drag, startPoint x: 631, startPoint y: 427, endPoint x: 531, endPoint y: 429, distance: 100.3
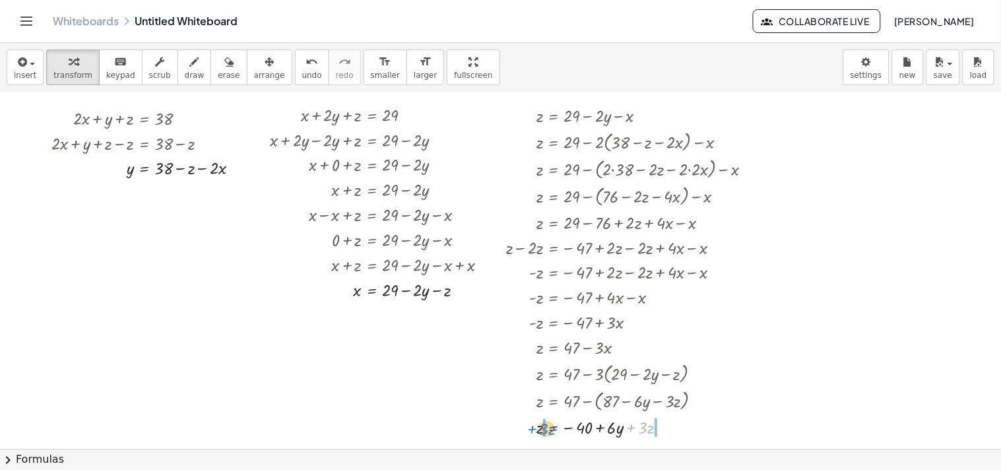
click at [497, 429] on div at bounding box center [634, 426] width 270 height 25
click at [497, 431] on div at bounding box center [634, 426] width 270 height 25
click at [497, 425] on div at bounding box center [634, 426] width 270 height 25
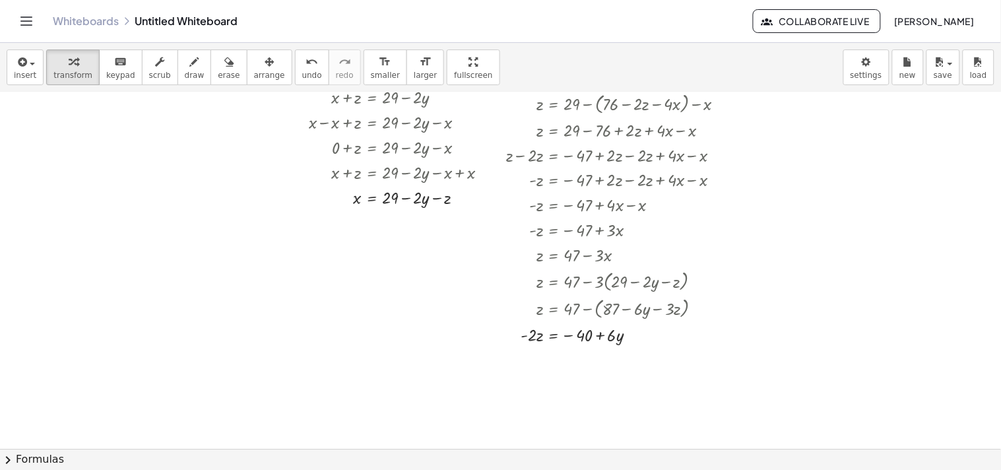
scroll to position [363, 0]
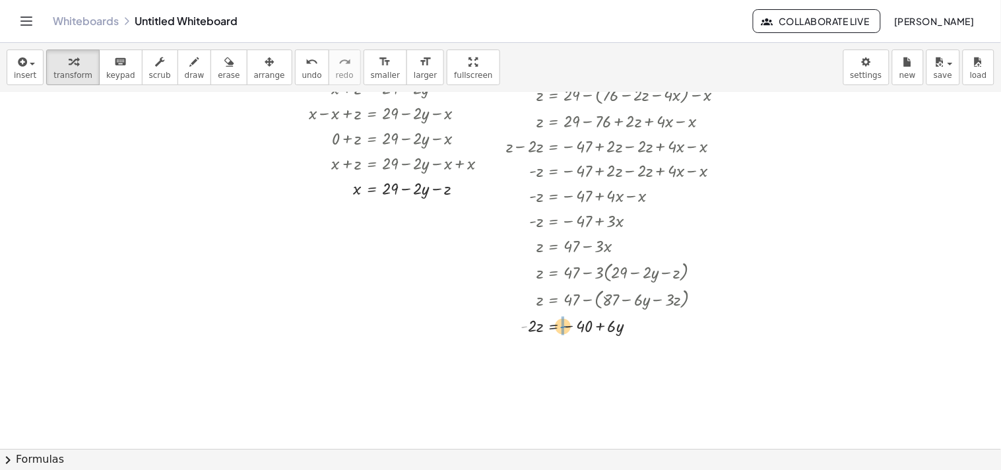
drag, startPoint x: 524, startPoint y: 327, endPoint x: 569, endPoint y: 327, distance: 44.9
click at [497, 327] on div at bounding box center [634, 324] width 270 height 25
drag, startPoint x: 530, startPoint y: 353, endPoint x: 572, endPoint y: 372, distance: 46.3
click at [497, 379] on div at bounding box center [634, 379] width 270 height 35
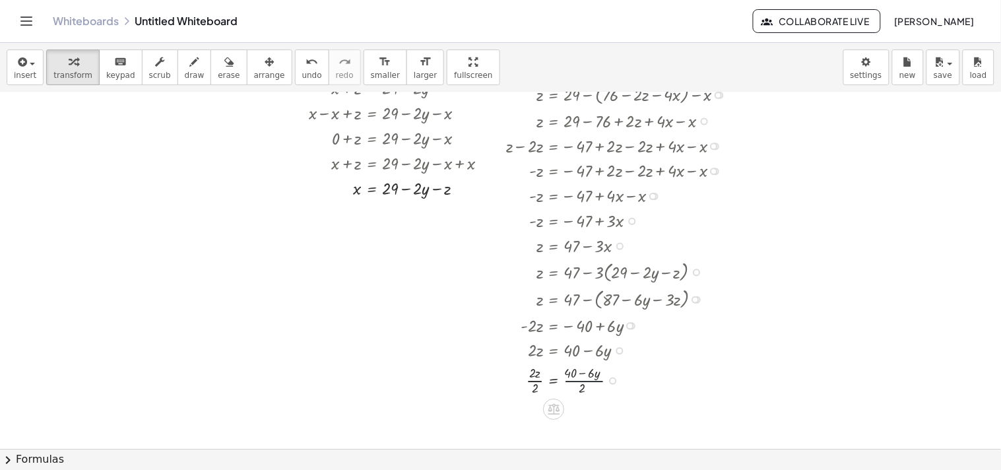
click at [497, 379] on div at bounding box center [634, 379] width 270 height 35
click at [497, 380] on div at bounding box center [634, 379] width 270 height 35
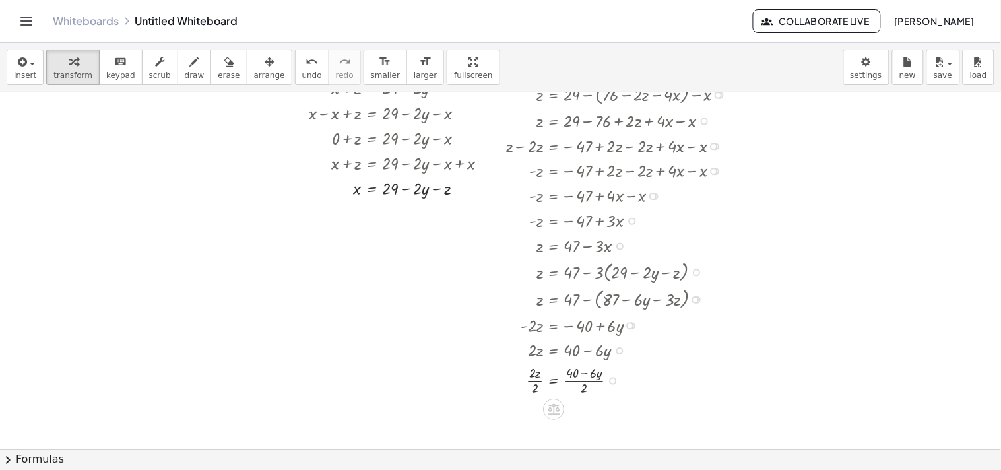
click at [497, 380] on div at bounding box center [634, 379] width 270 height 35
drag, startPoint x: 584, startPoint y: 387, endPoint x: 590, endPoint y: 377, distance: 11.0
click at [497, 377] on div at bounding box center [634, 379] width 270 height 35
click at [497, 414] on div at bounding box center [634, 414] width 270 height 35
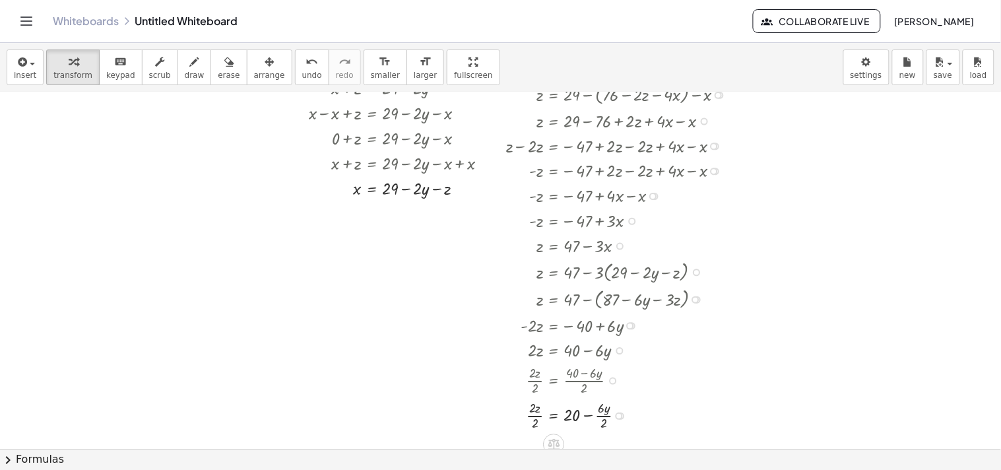
click at [497, 418] on div at bounding box center [634, 414] width 270 height 35
click at [497, 416] on div at bounding box center [634, 414] width 270 height 35
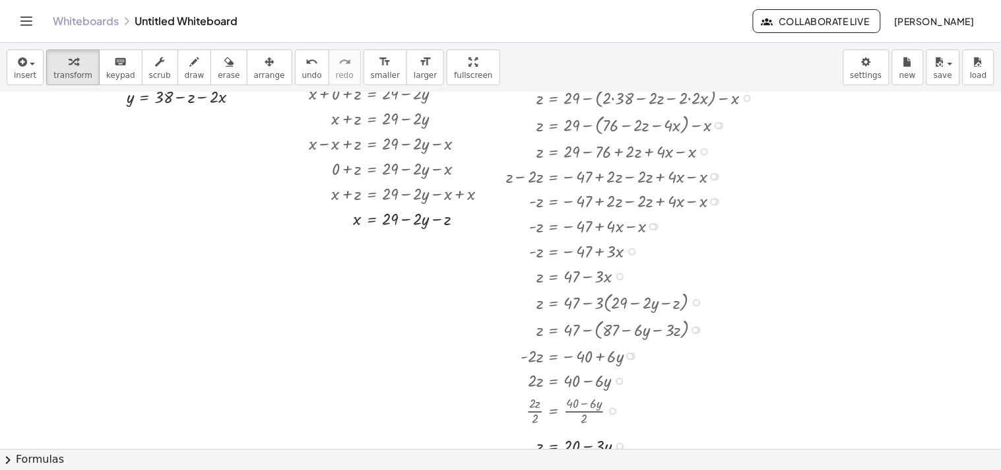
scroll to position [334, 0]
click at [111, 115] on div at bounding box center [500, 115] width 1001 height 712
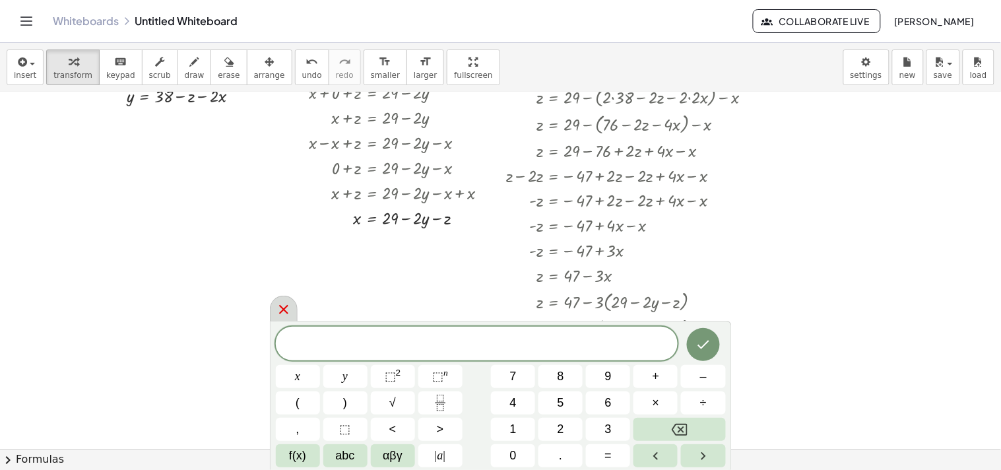
click at [282, 317] on icon at bounding box center [284, 309] width 16 height 16
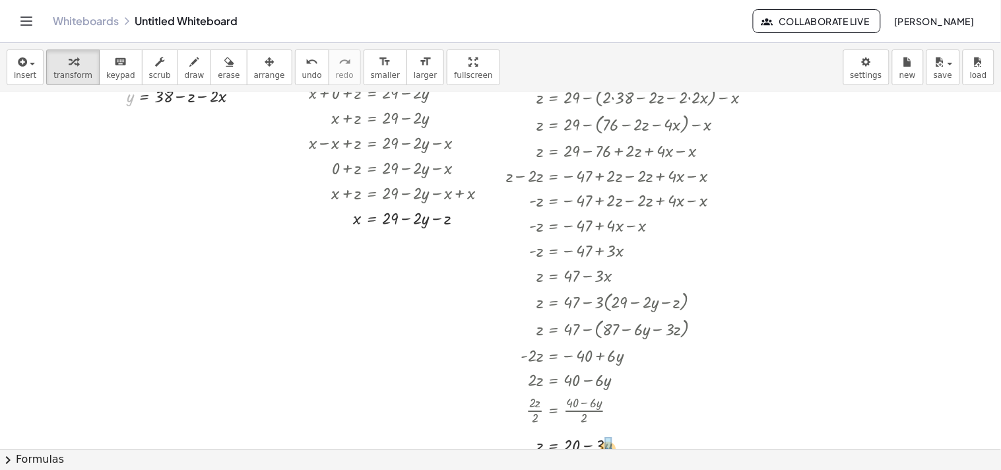
drag, startPoint x: 129, startPoint y: 97, endPoint x: 605, endPoint y: 449, distance: 592.0
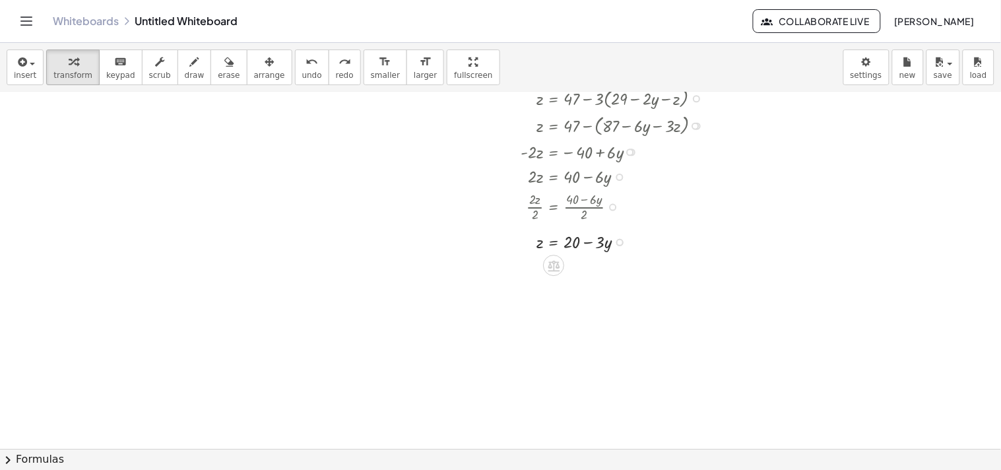
scroll to position [561, 0]
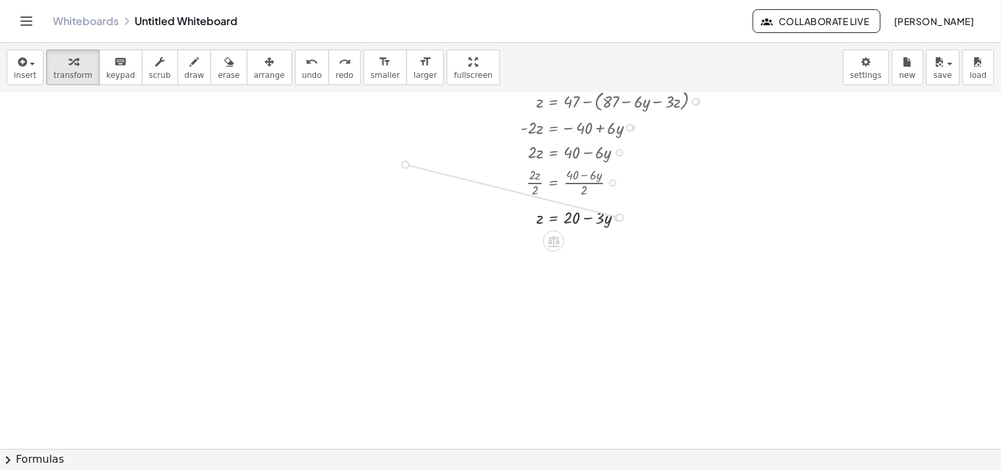
drag, startPoint x: 620, startPoint y: 218, endPoint x: 414, endPoint y: 168, distance: 212.0
click at [414, 168] on div "**********" at bounding box center [500, 65] width 1001 height 1068
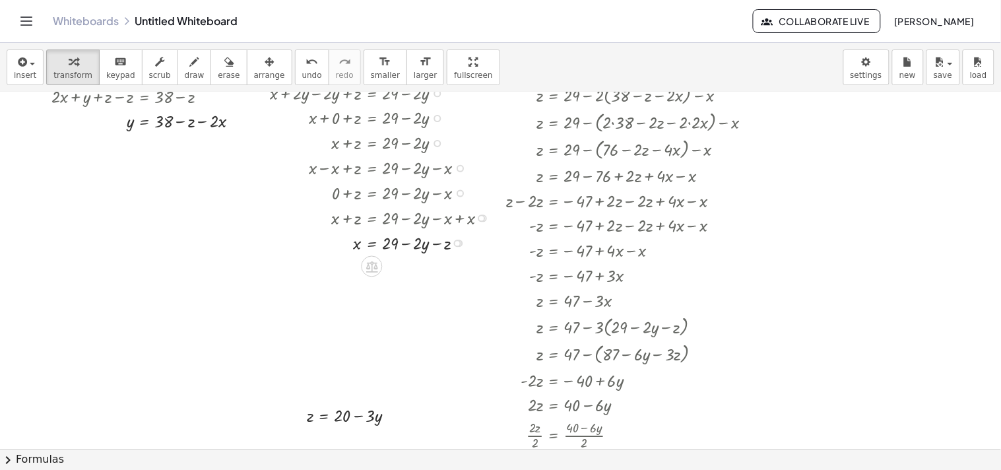
scroll to position [281, 0]
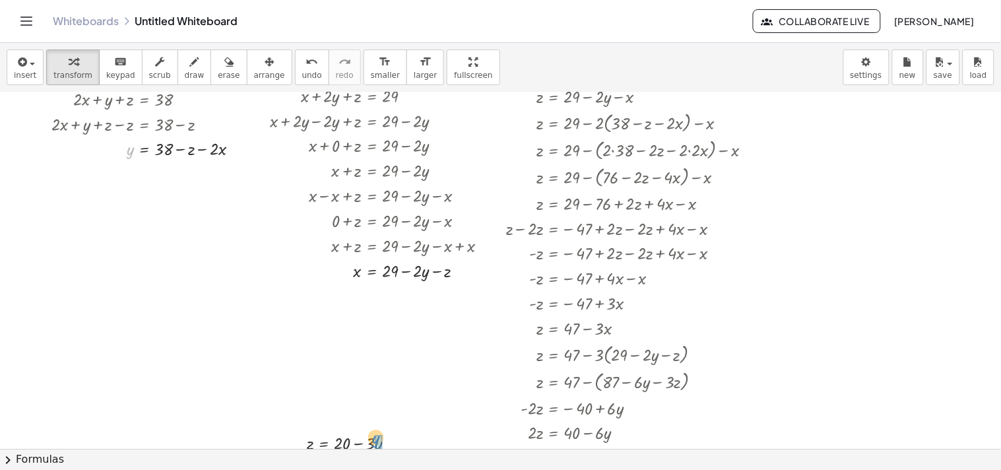
drag, startPoint x: 127, startPoint y: 150, endPoint x: 372, endPoint y: 439, distance: 379.1
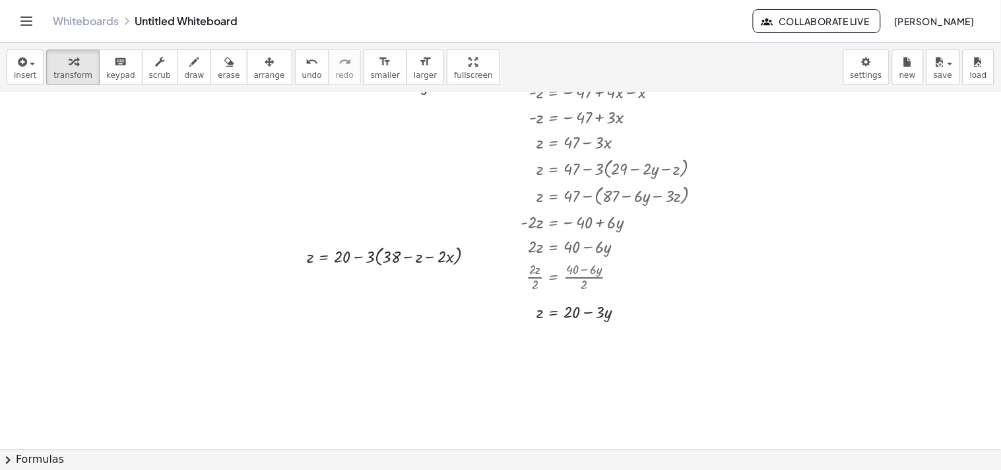
scroll to position [490, 0]
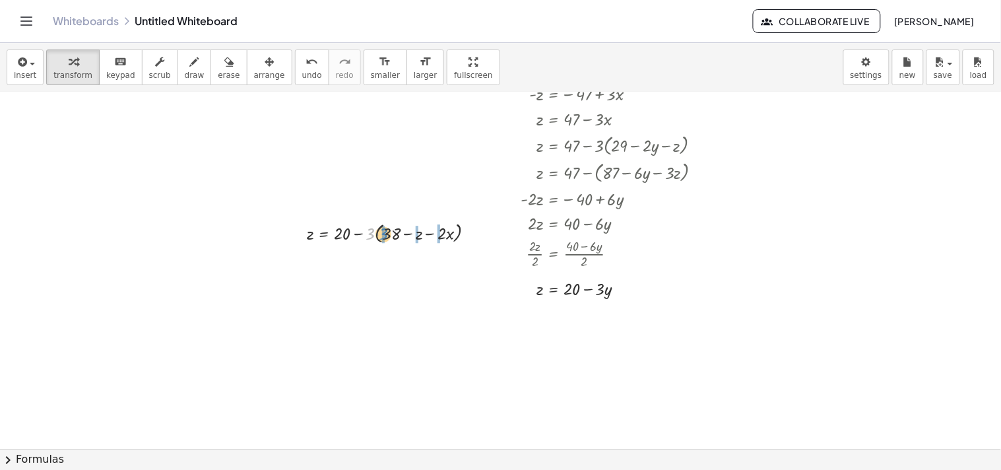
drag, startPoint x: 370, startPoint y: 235, endPoint x: 384, endPoint y: 235, distance: 13.9
click at [384, 235] on div at bounding box center [396, 232] width 192 height 27
click at [385, 236] on div at bounding box center [409, 232] width 218 height 27
click at [449, 234] on div at bounding box center [403, 232] width 206 height 27
drag, startPoint x: 358, startPoint y: 234, endPoint x: 387, endPoint y: 233, distance: 29.1
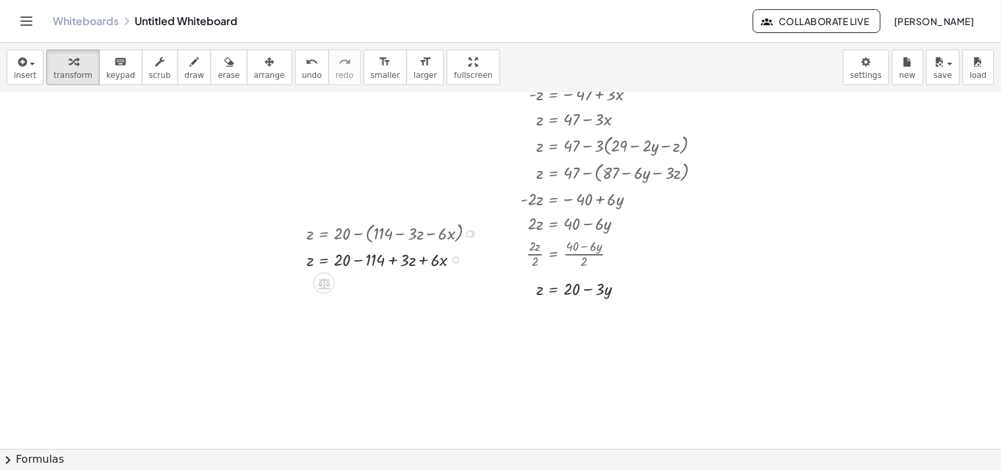
click at [360, 259] on div at bounding box center [396, 259] width 193 height 25
drag, startPoint x: 372, startPoint y: 284, endPoint x: 308, endPoint y: 286, distance: 64.0
click at [308, 286] on div at bounding box center [396, 283] width 193 height 25
click at [301, 305] on div at bounding box center [381, 308] width 224 height 25
click at [400, 310] on div at bounding box center [381, 308] width 224 height 25
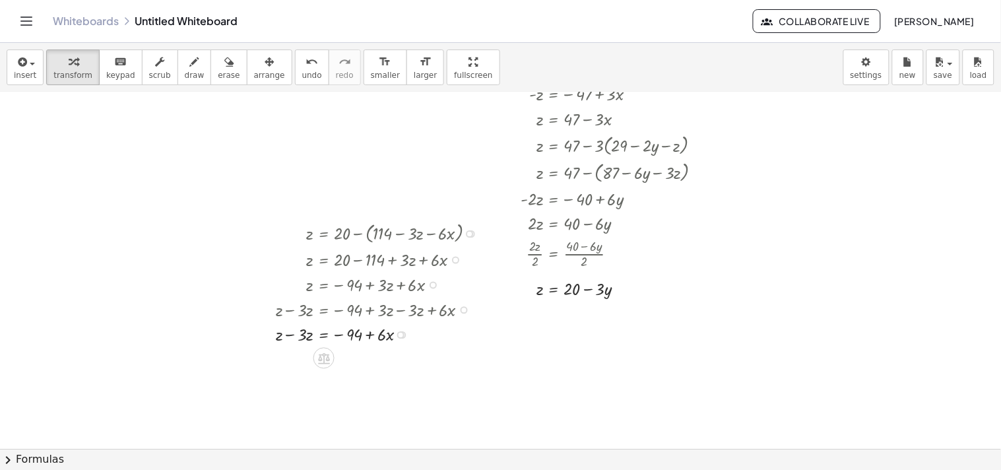
click at [292, 333] on div at bounding box center [381, 333] width 224 height 25
drag, startPoint x: 294, startPoint y: 361, endPoint x: 342, endPoint y: 361, distance: 48.2
click at [342, 361] on div at bounding box center [381, 358] width 224 height 25
drag, startPoint x: 300, startPoint y: 385, endPoint x: 346, endPoint y: 396, distance: 47.4
click at [346, 396] on div at bounding box center [381, 383] width 224 height 25
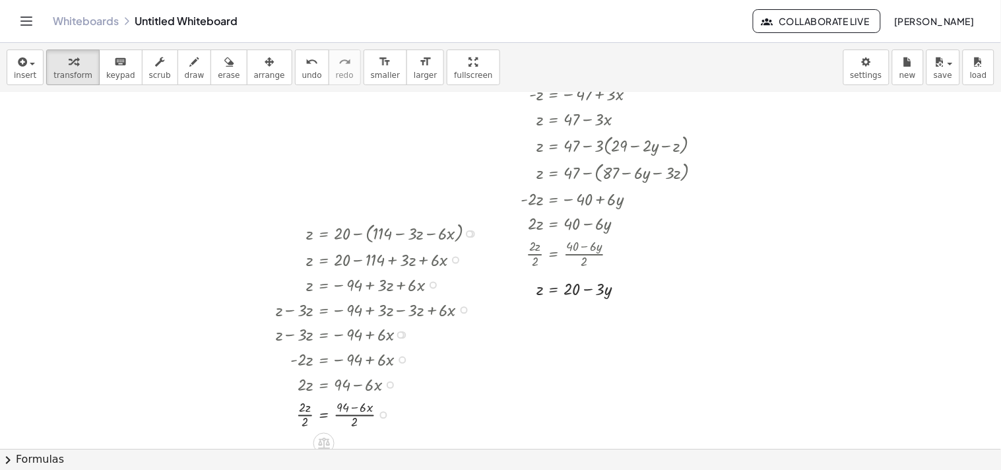
click at [304, 412] on div at bounding box center [381, 413] width 224 height 35
drag, startPoint x: 351, startPoint y: 425, endPoint x: 339, endPoint y: 409, distance: 19.8
click at [339, 409] on div at bounding box center [381, 413] width 224 height 35
click at [344, 420] on div at bounding box center [381, 413] width 224 height 35
click at [367, 417] on div at bounding box center [381, 413] width 224 height 35
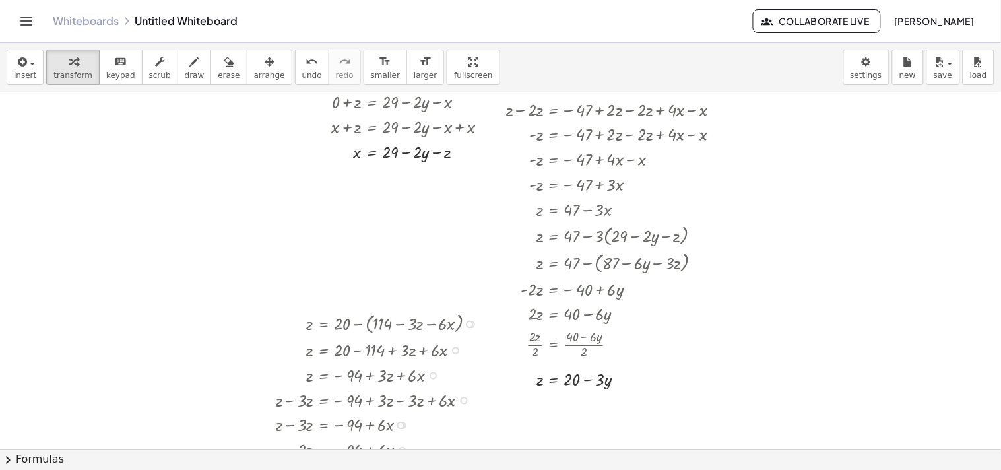
scroll to position [381, 0]
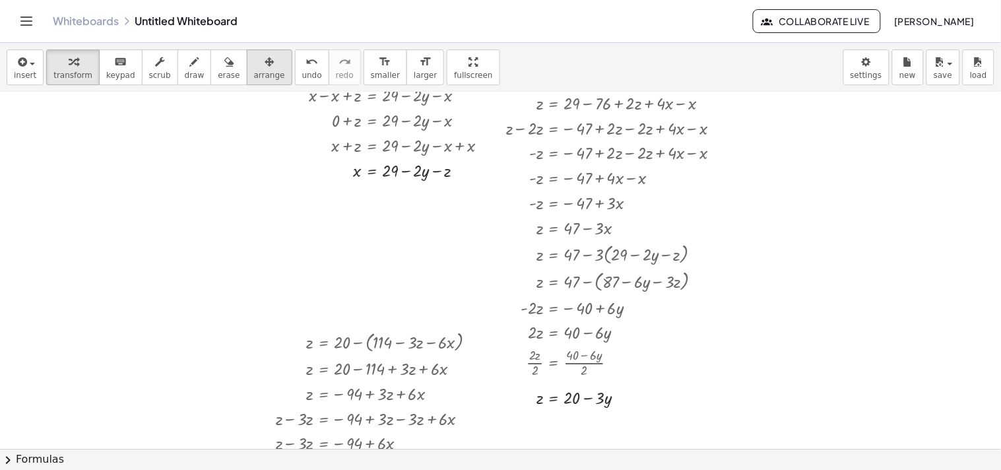
click at [261, 75] on button "arrange" at bounding box center [270, 67] width 46 height 36
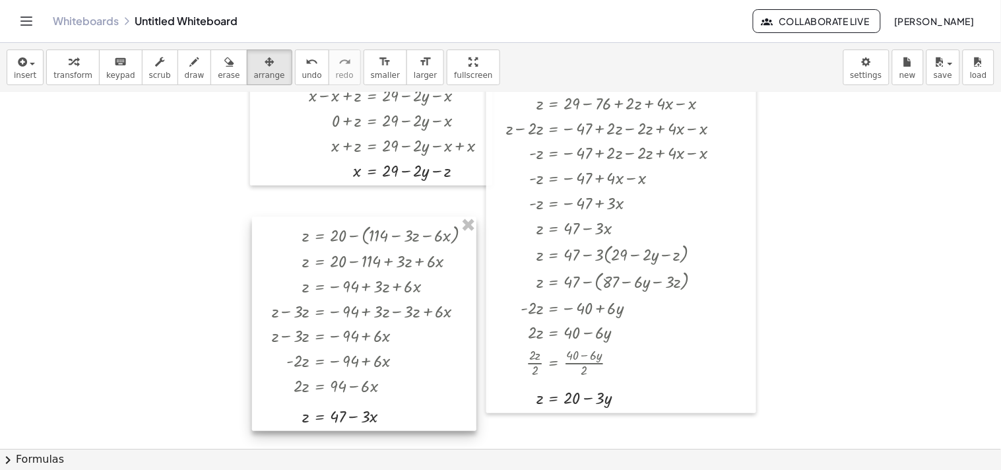
drag, startPoint x: 385, startPoint y: 334, endPoint x: 381, endPoint y: 227, distance: 107.6
click at [381, 227] on div at bounding box center [364, 324] width 224 height 214
click at [69, 67] on icon "button" at bounding box center [73, 62] width 9 height 16
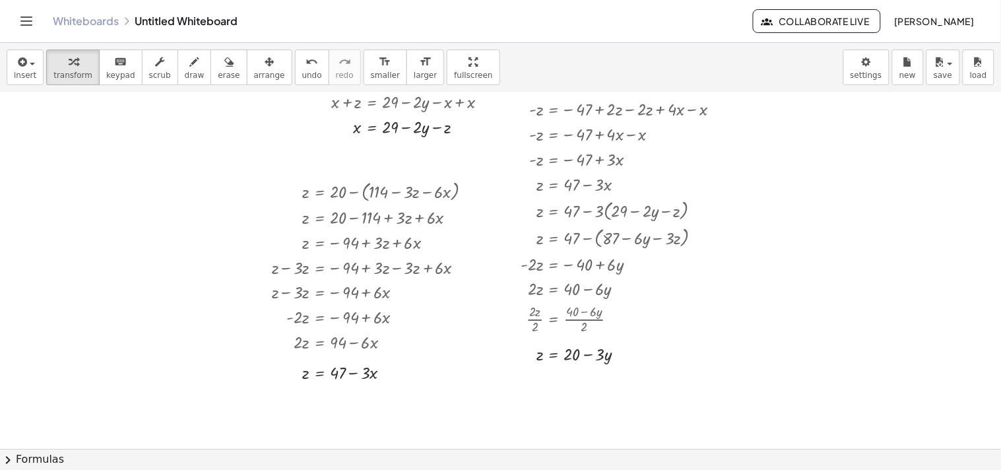
scroll to position [430, 0]
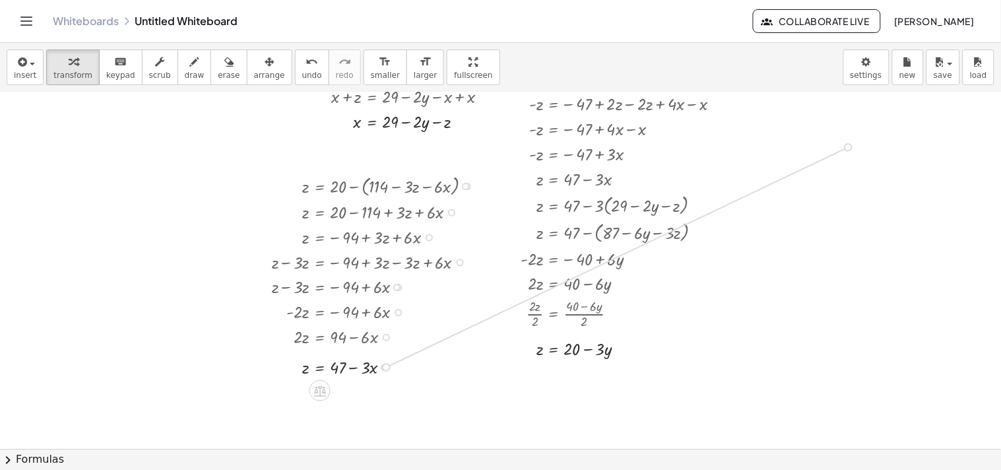
drag, startPoint x: 385, startPoint y: 368, endPoint x: 829, endPoint y: 157, distance: 491.6
click at [497, 157] on div "**********" at bounding box center [500, 196] width 1001 height 1068
drag, startPoint x: 357, startPoint y: 121, endPoint x: 819, endPoint y: 148, distance: 463.2
drag, startPoint x: 813, startPoint y: 149, endPoint x: 832, endPoint y: 148, distance: 19.1
click at [497, 148] on div at bounding box center [837, 144] width 189 height 27
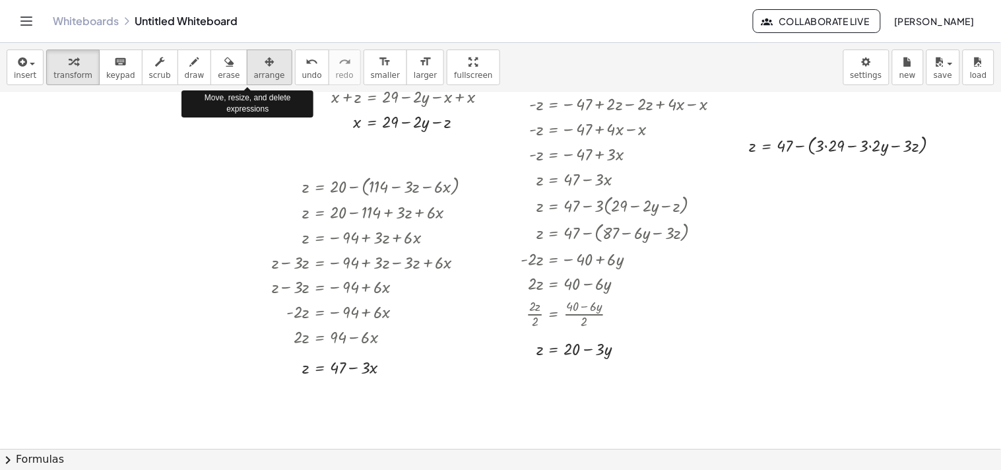
click at [254, 68] on div "button" at bounding box center [269, 61] width 31 height 16
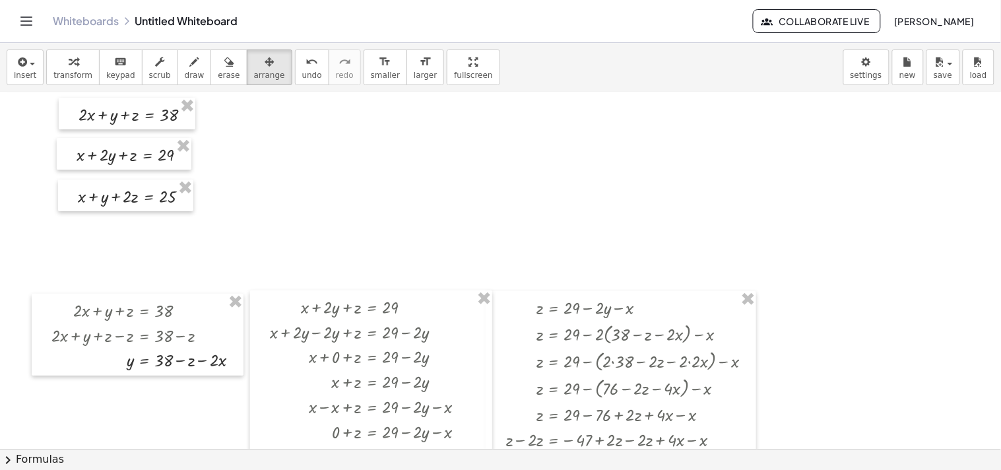
scroll to position [0, 0]
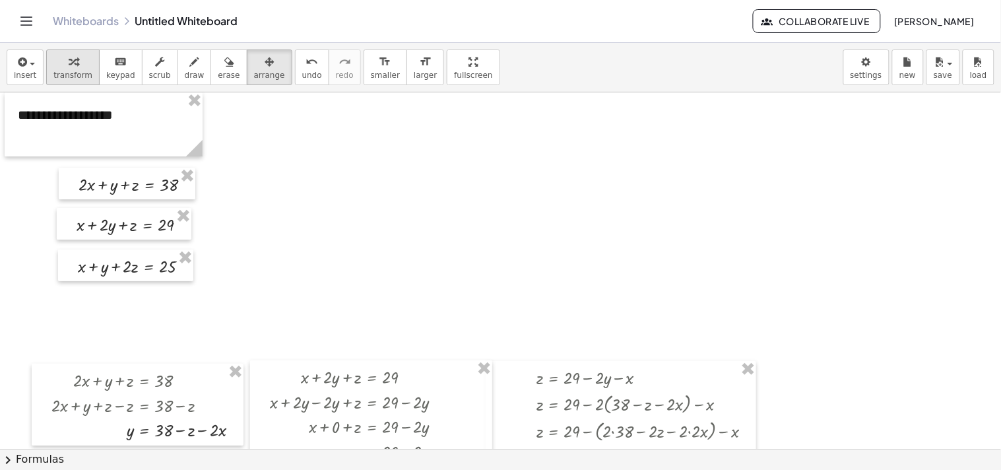
click at [81, 67] on div "button" at bounding box center [72, 61] width 39 height 16
drag, startPoint x: 182, startPoint y: 265, endPoint x: 904, endPoint y: 343, distance: 725.8
click at [497, 343] on div "**********" at bounding box center [500, 448] width 1001 height 712
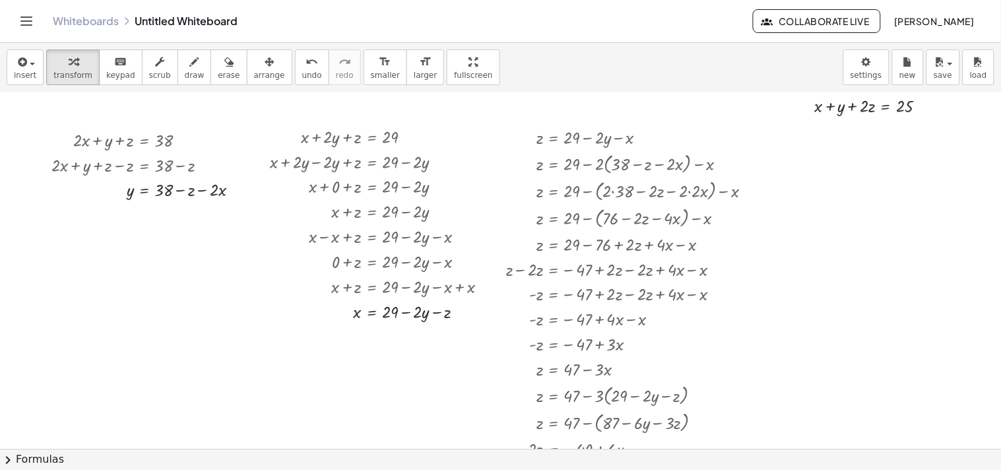
scroll to position [199, 0]
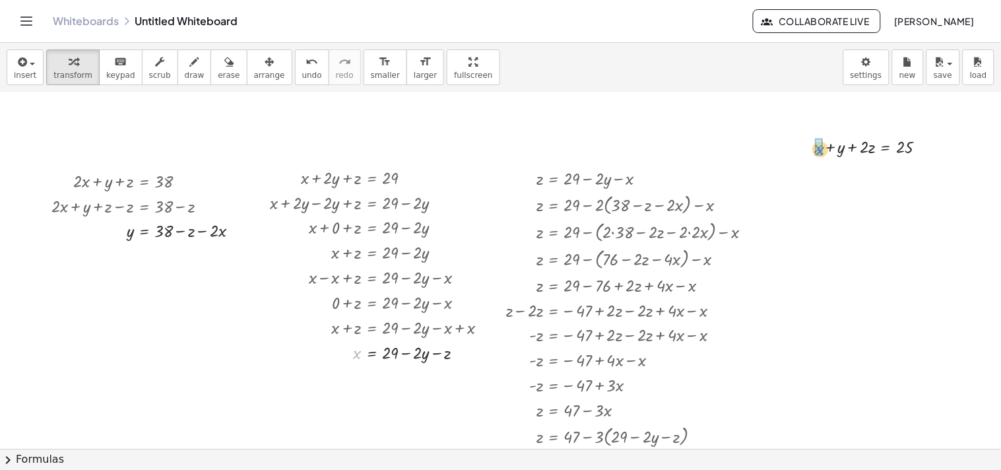
drag, startPoint x: 354, startPoint y: 357, endPoint x: 817, endPoint y: 154, distance: 505.7
drag, startPoint x: 776, startPoint y: 148, endPoint x: 828, endPoint y: 146, distance: 52.1
click at [497, 146] on div at bounding box center [845, 145] width 196 height 25
click at [497, 148] on div at bounding box center [845, 145] width 196 height 25
drag, startPoint x: 792, startPoint y: 172, endPoint x: 924, endPoint y: 170, distance: 132.0
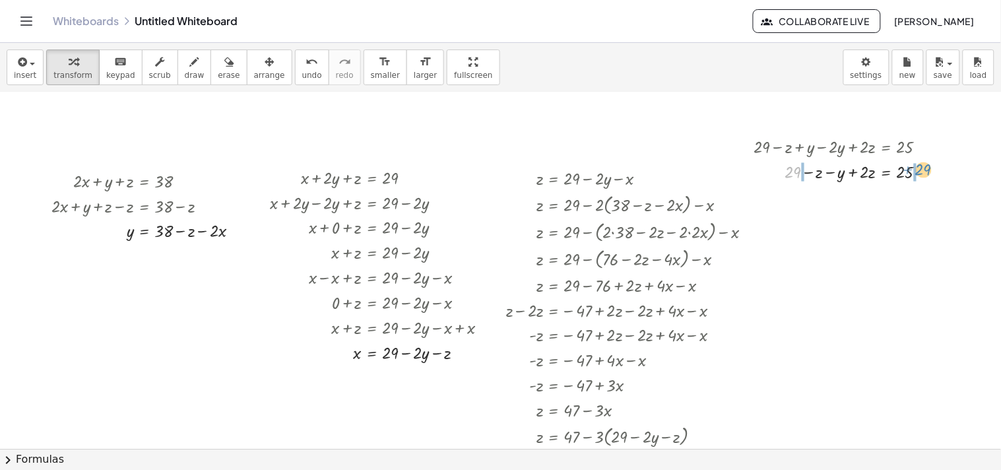
click at [497, 170] on div at bounding box center [845, 170] width 196 height 25
click at [497, 174] on div at bounding box center [860, 170] width 227 height 25
click at [497, 172] on div at bounding box center [845, 170] width 196 height 25
drag, startPoint x: 807, startPoint y: 170, endPoint x: 856, endPoint y: 172, distance: 48.2
click at [497, 172] on div at bounding box center [845, 170] width 196 height 25
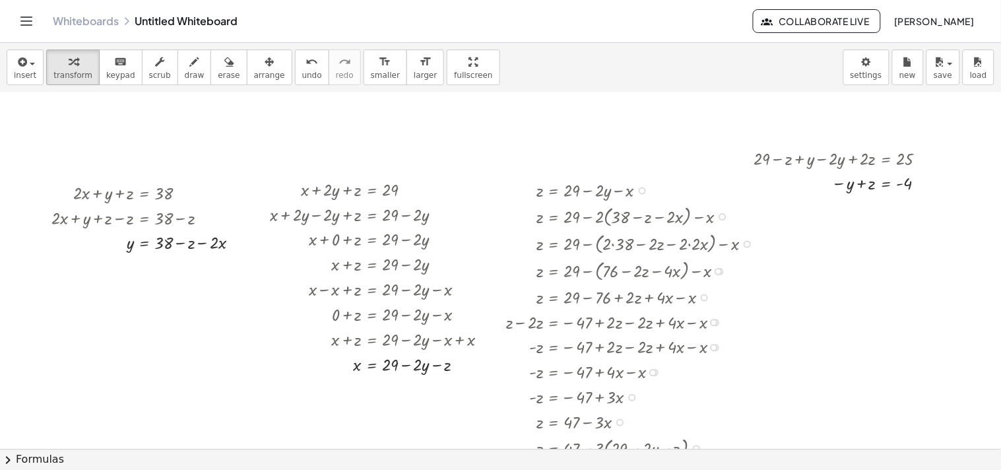
scroll to position [179, 0]
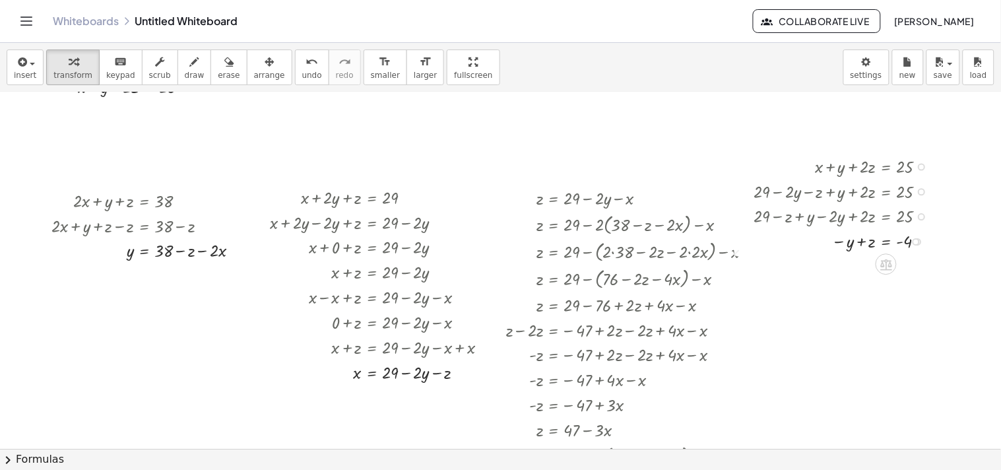
drag, startPoint x: 921, startPoint y: 166, endPoint x: 929, endPoint y: 243, distance: 77.6
click at [497, 167] on div "+ x + y + · 2 · z = 25 + 29 − · 2 · y − z + y + · 2 · z = 25 + 29 − z + y − · 2…" at bounding box center [886, 167] width 0 height 0
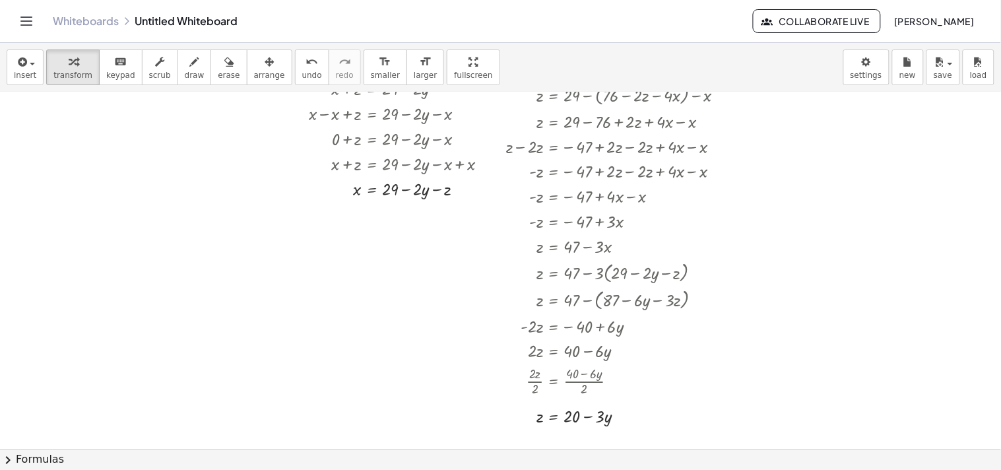
scroll to position [363, 0]
drag, startPoint x: 538, startPoint y: 417, endPoint x: 865, endPoint y: 139, distance: 429.6
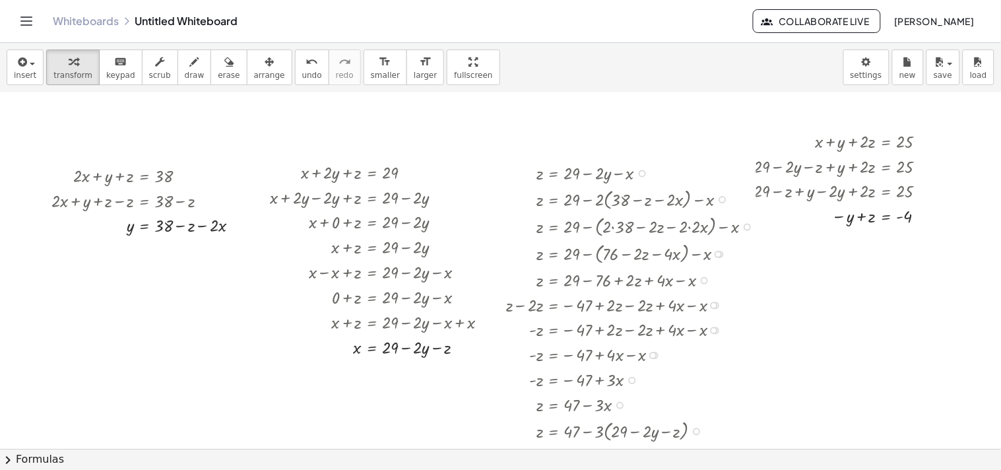
scroll to position [160, 0]
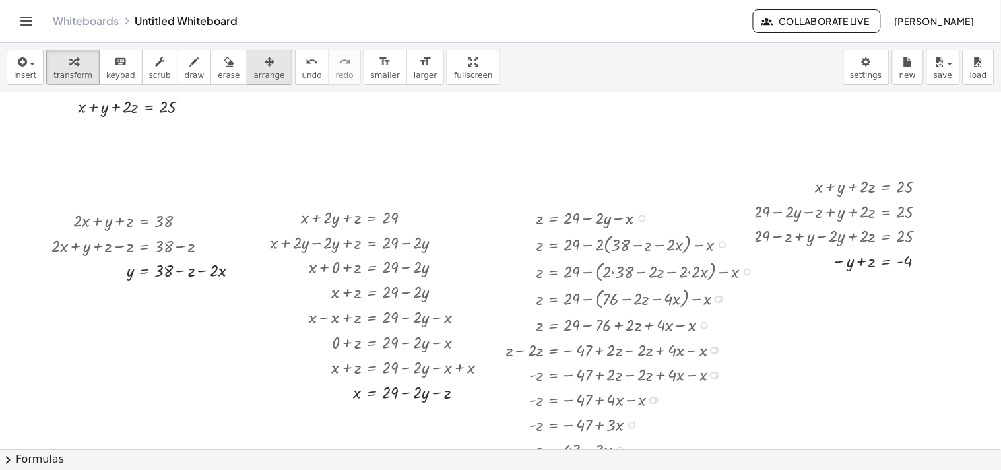
click at [254, 71] on span "arrange" at bounding box center [269, 75] width 31 height 9
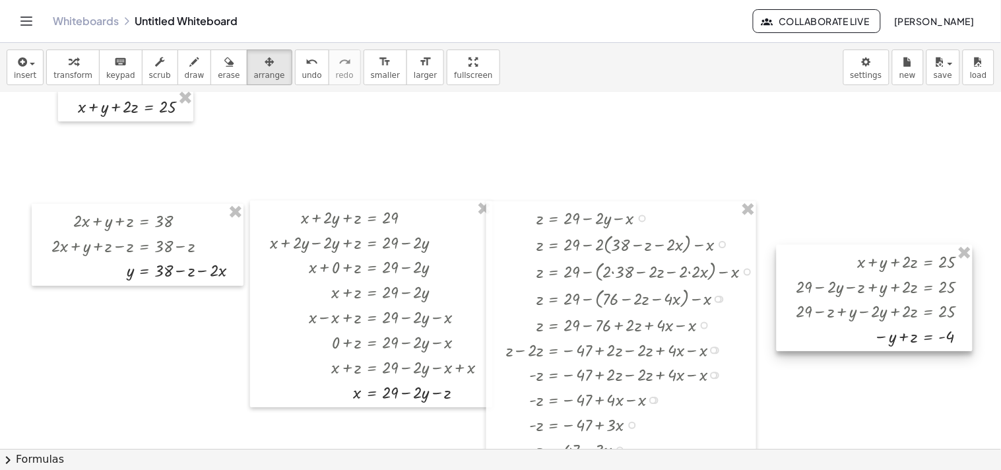
drag, startPoint x: 803, startPoint y: 169, endPoint x: 845, endPoint y: 246, distance: 88.0
click at [497, 246] on div at bounding box center [874, 298] width 196 height 106
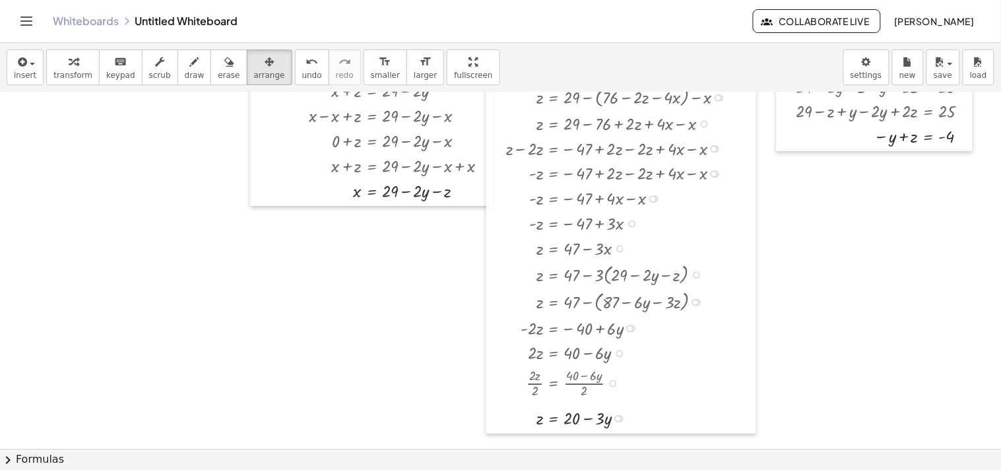
scroll to position [373, 0]
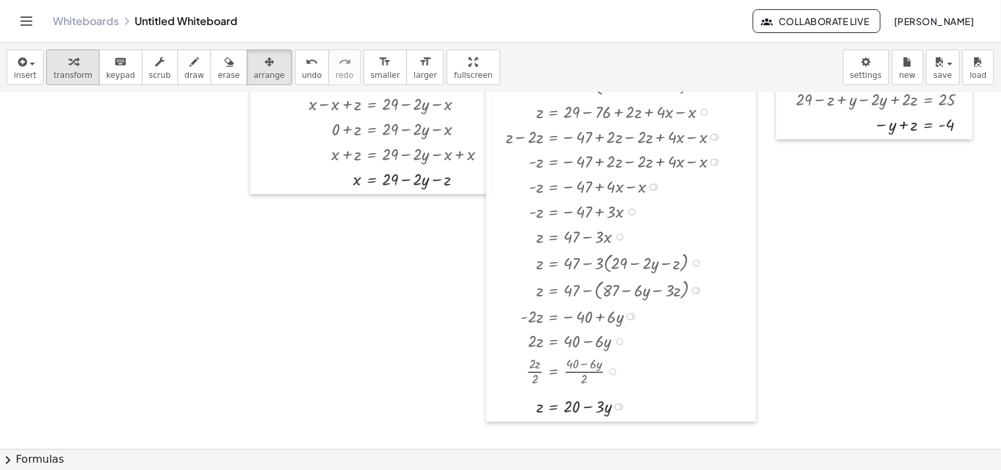
click at [82, 75] on span "transform" at bounding box center [72, 75] width 39 height 9
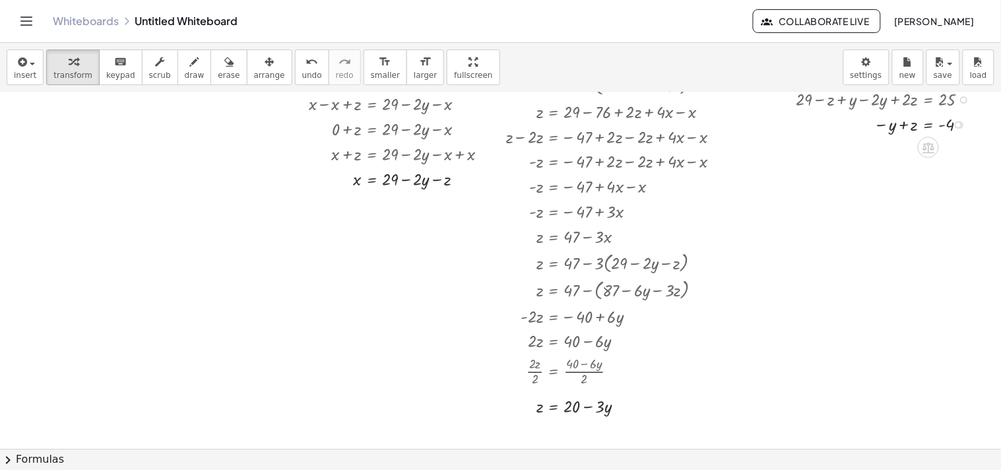
click at [497, 123] on div at bounding box center [958, 124] width 7 height 7
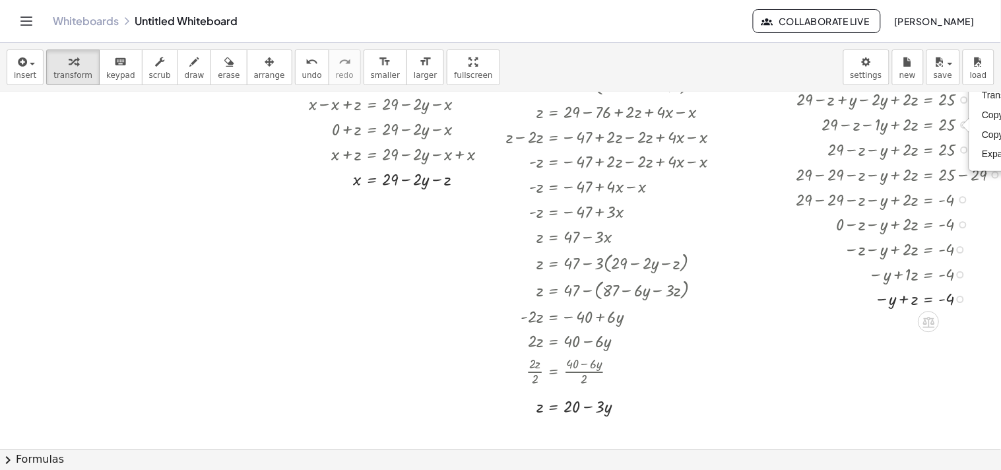
drag, startPoint x: 960, startPoint y: 124, endPoint x: 996, endPoint y: 354, distance: 233.1
click at [497, 354] on div "**********" at bounding box center [500, 270] width 1001 height 356
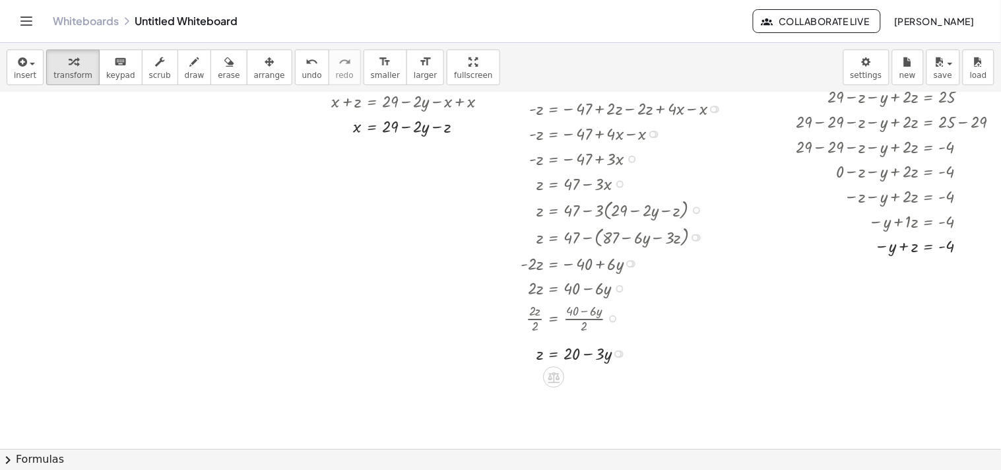
scroll to position [427, 0]
click at [497, 358] on div at bounding box center [634, 350] width 270 height 25
drag, startPoint x: 959, startPoint y: 242, endPoint x: 947, endPoint y: 297, distance: 56.2
click at [497, 297] on div "**********" at bounding box center [503, 199] width 1007 height 1068
click at [497, 293] on div "**********" at bounding box center [503, 199] width 1007 height 1068
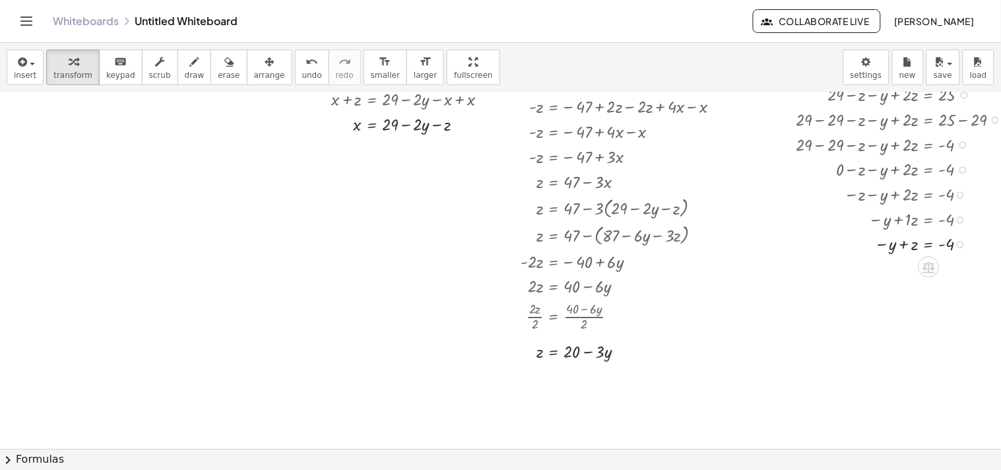
drag, startPoint x: 958, startPoint y: 218, endPoint x: 966, endPoint y: 282, distance: 64.5
click at [497, 282] on div "**********" at bounding box center [503, 199] width 1007 height 1068
drag, startPoint x: 960, startPoint y: 243, endPoint x: 893, endPoint y: 307, distance: 92.9
click at [497, 307] on div "**********" at bounding box center [503, 199] width 1007 height 1068
drag, startPoint x: 542, startPoint y: 353, endPoint x: 833, endPoint y: 310, distance: 294.0
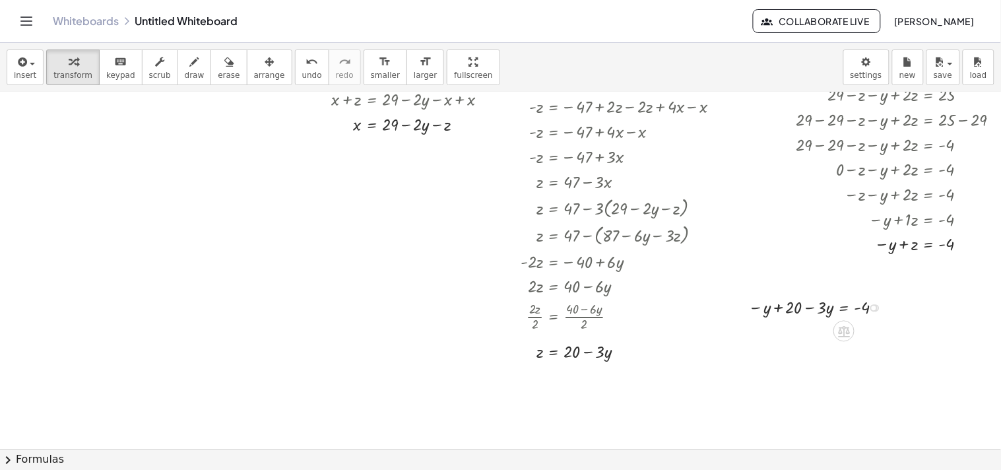
click at [497, 307] on div "**********" at bounding box center [503, 199] width 1007 height 1068
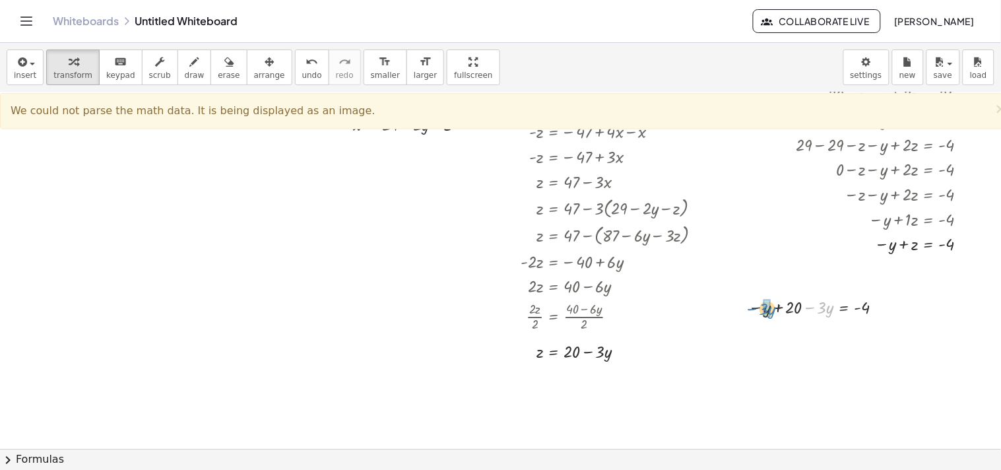
drag, startPoint x: 813, startPoint y: 309, endPoint x: 755, endPoint y: 310, distance: 58.1
click at [497, 310] on div at bounding box center [819, 306] width 155 height 25
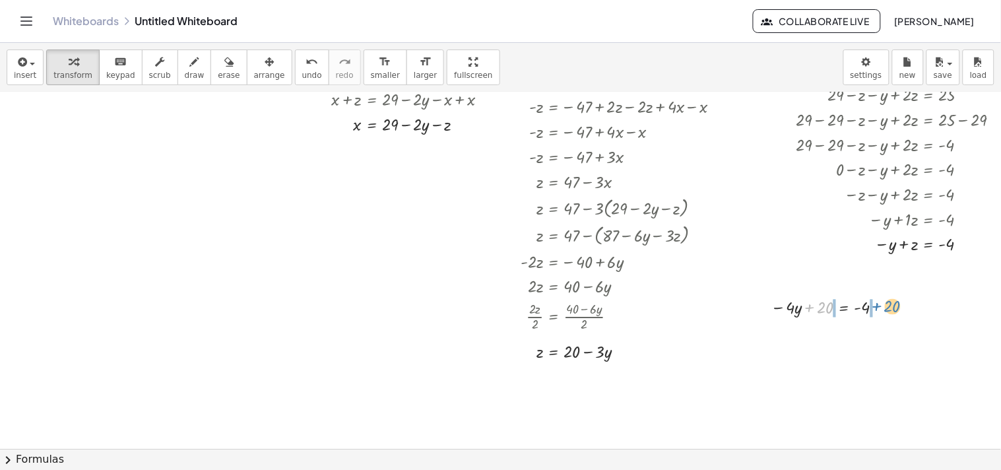
drag, startPoint x: 809, startPoint y: 306, endPoint x: 876, endPoint y: 304, distance: 67.3
click at [497, 304] on div at bounding box center [831, 306] width 133 height 25
click at [497, 311] on div at bounding box center [833, 306] width 200 height 25
click at [497, 308] on div at bounding box center [819, 306] width 173 height 25
drag, startPoint x: 813, startPoint y: 308, endPoint x: 859, endPoint y: 310, distance: 45.6
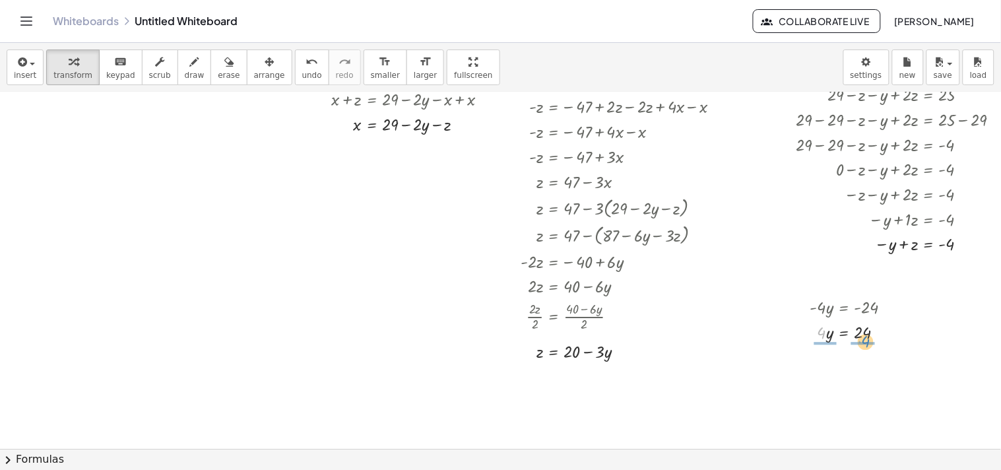
drag, startPoint x: 820, startPoint y: 331, endPoint x: 865, endPoint y: 339, distance: 46.2
click at [497, 339] on div at bounding box center [855, 331] width 105 height 25
click at [497, 361] on div at bounding box center [855, 361] width 105 height 35
click at [497, 396] on div at bounding box center [855, 396] width 105 height 35
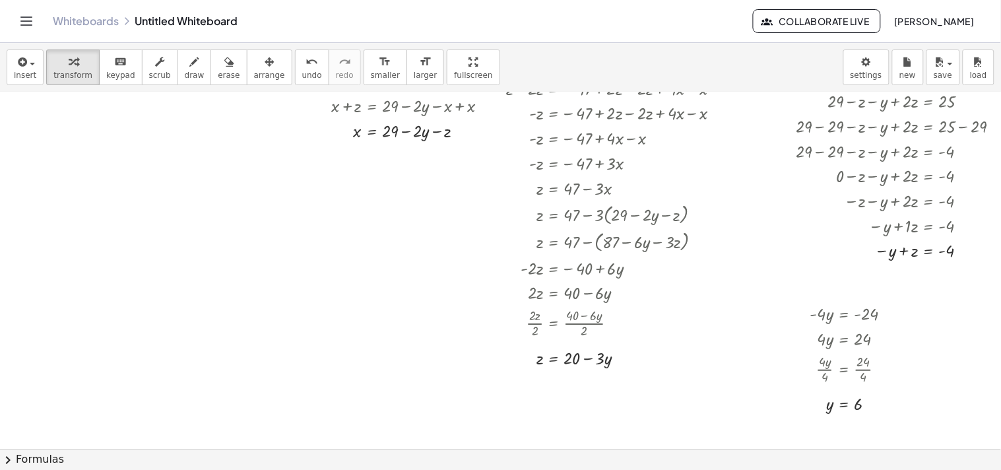
scroll to position [452, 0]
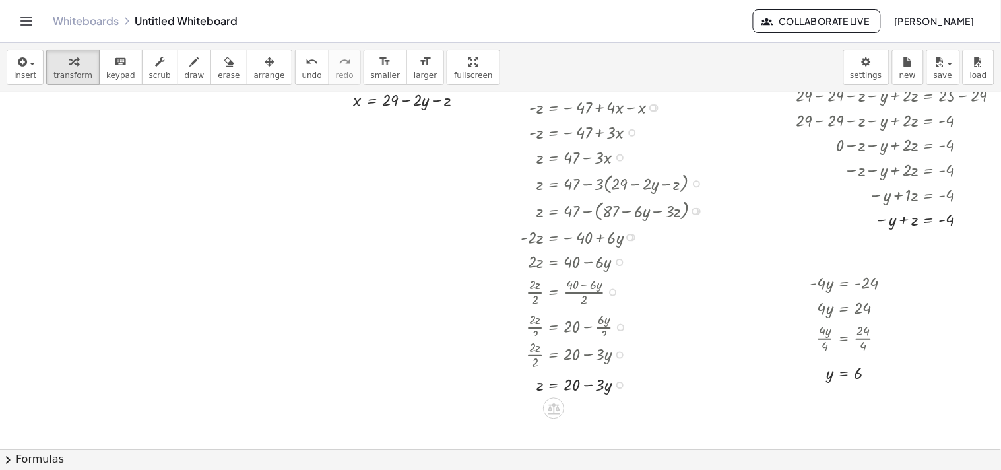
drag, startPoint x: 619, startPoint y: 327, endPoint x: 617, endPoint y: 390, distance: 63.3
click at [497, 385] on div "z = + 20 − · 3 · y" at bounding box center [553, 385] width 0 height 0
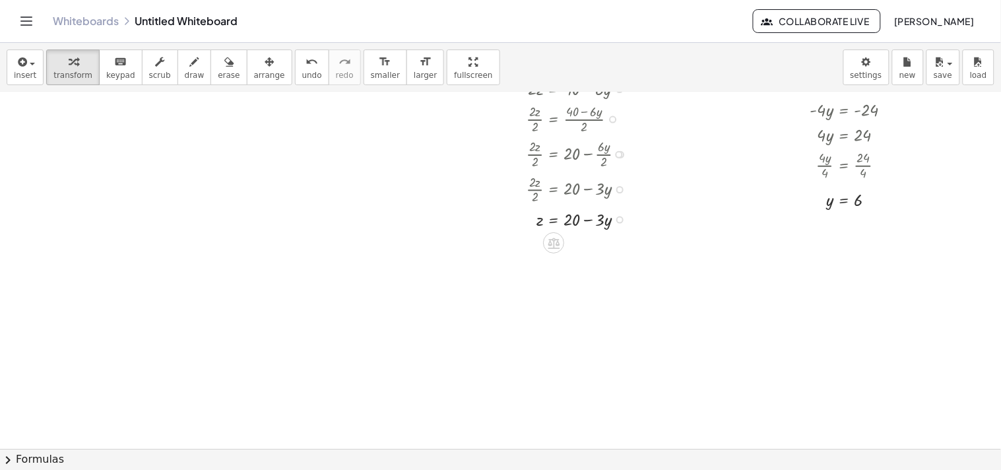
scroll to position [641, 0]
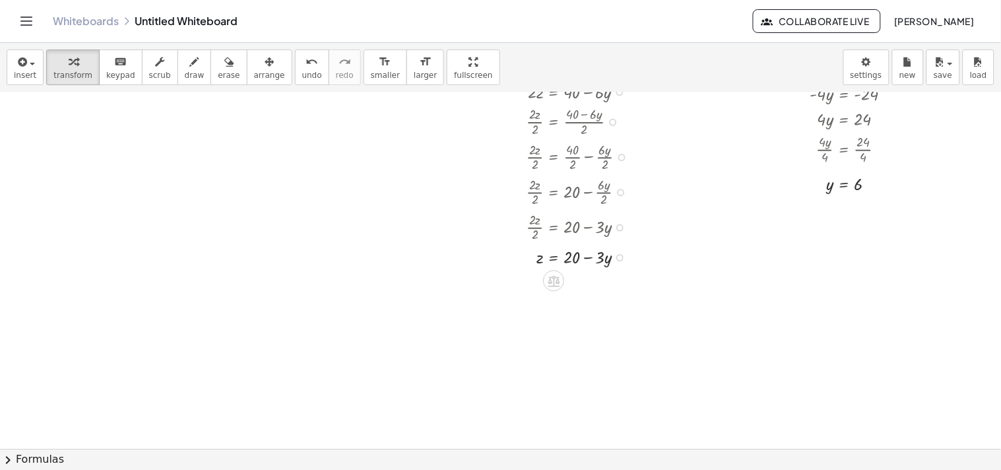
drag, startPoint x: 621, startPoint y: 203, endPoint x: 615, endPoint y: 260, distance: 57.6
click at [497, 258] on div "z = + 20 − · 3 · y" at bounding box center [553, 258] width 0 height 0
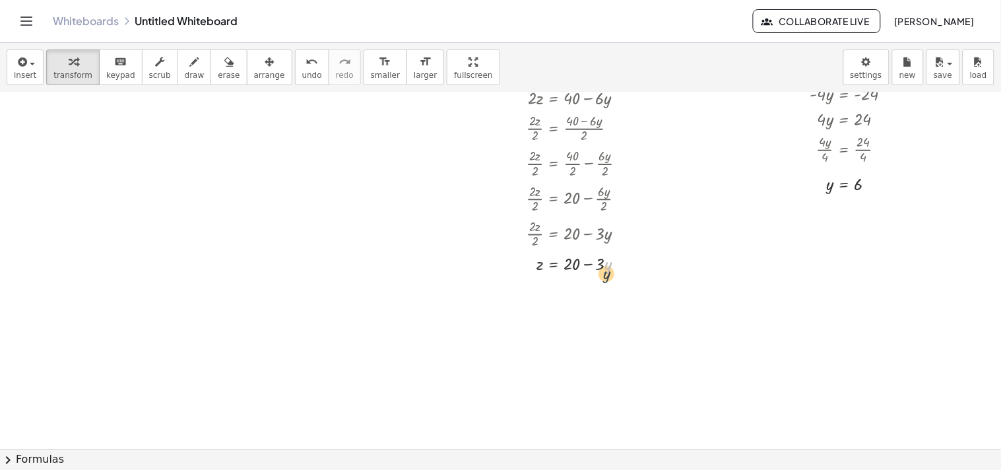
drag, startPoint x: 618, startPoint y: 268, endPoint x: 616, endPoint y: 284, distance: 16.6
drag, startPoint x: 619, startPoint y: 263, endPoint x: 779, endPoint y: 329, distance: 173.3
drag, startPoint x: 830, startPoint y: 185, endPoint x: 757, endPoint y: 328, distance: 160.2
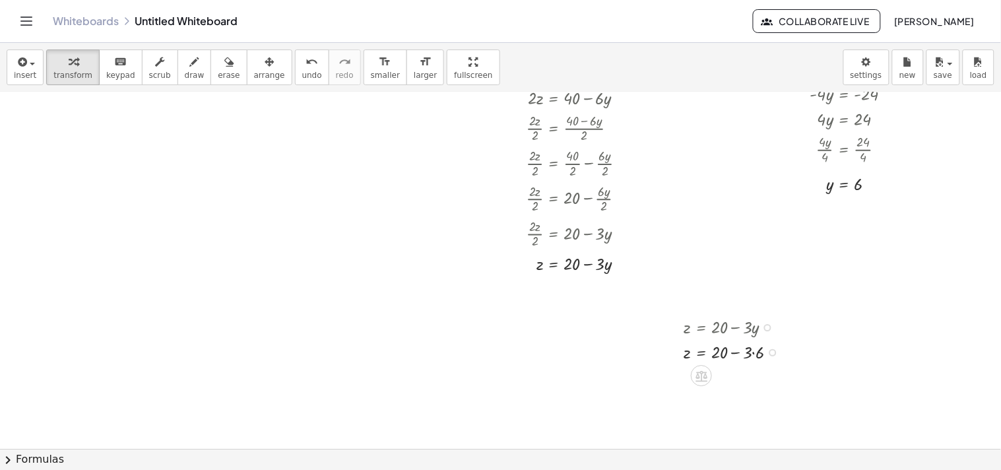
click at [497, 328] on div at bounding box center [735, 326] width 117 height 25
click at [497, 358] on div at bounding box center [735, 351] width 117 height 25
click at [497, 351] on div at bounding box center [735, 351] width 117 height 25
drag, startPoint x: 731, startPoint y: 354, endPoint x: 734, endPoint y: 381, distance: 27.8
click at [497, 328] on div "z = + 20 − · 3 · y z = + 20 − · 3 · 6 z = + 20 − 18" at bounding box center [701, 328] width 0 height 0
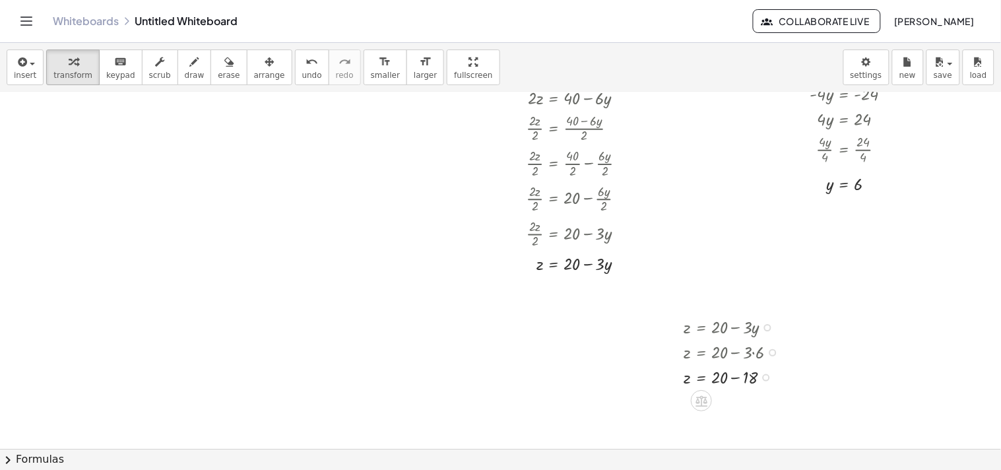
click at [497, 381] on div at bounding box center [735, 376] width 117 height 25
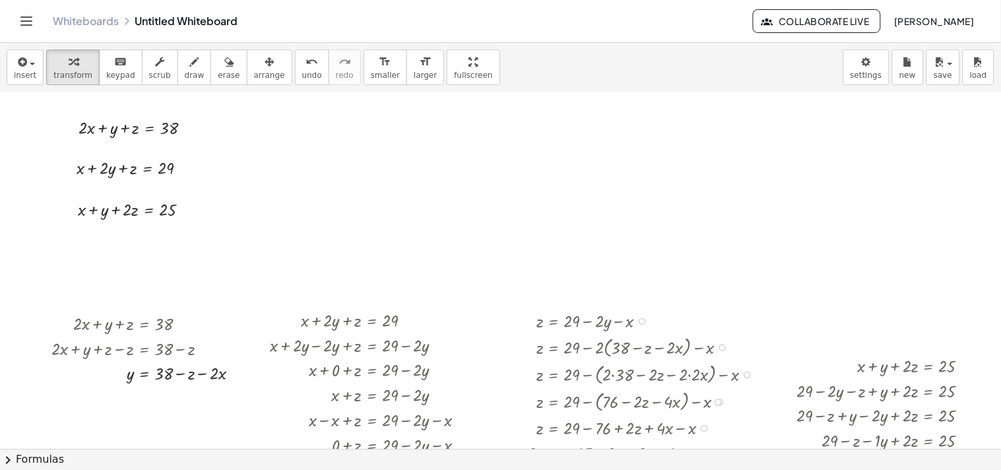
scroll to position [49, 0]
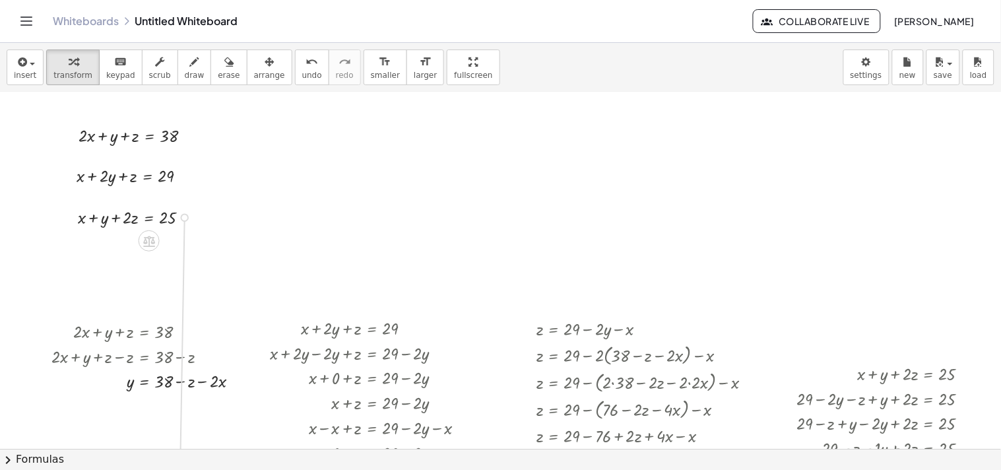
drag, startPoint x: 185, startPoint y: 214, endPoint x: 181, endPoint y: 446, distance: 231.6
click at [181, 446] on div "**********" at bounding box center [500, 270] width 1001 height 356
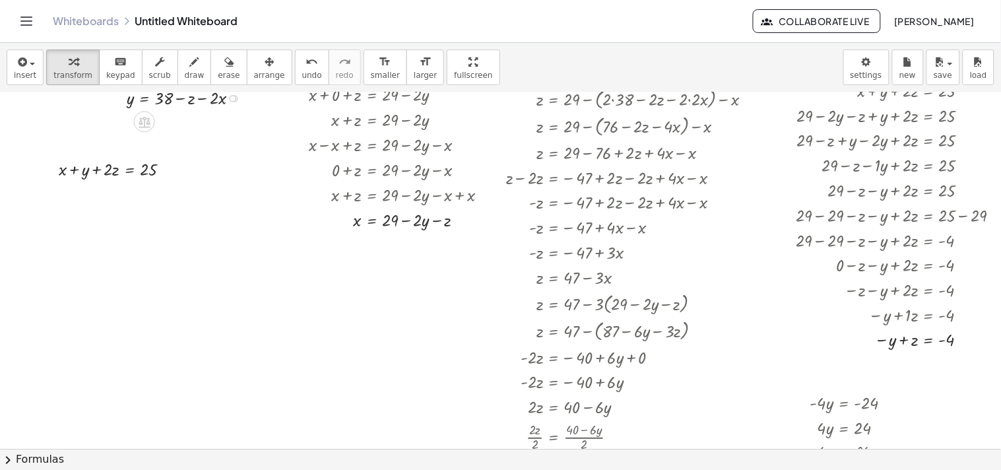
scroll to position [334, 0]
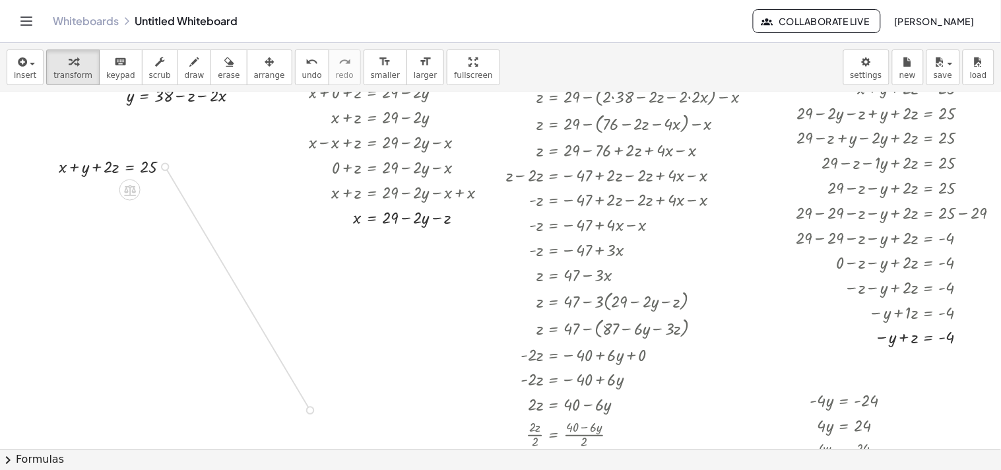
drag, startPoint x: 165, startPoint y: 166, endPoint x: 304, endPoint y: 400, distance: 271.9
click at [304, 400] on div "**********" at bounding box center [503, 292] width 1007 height 1068
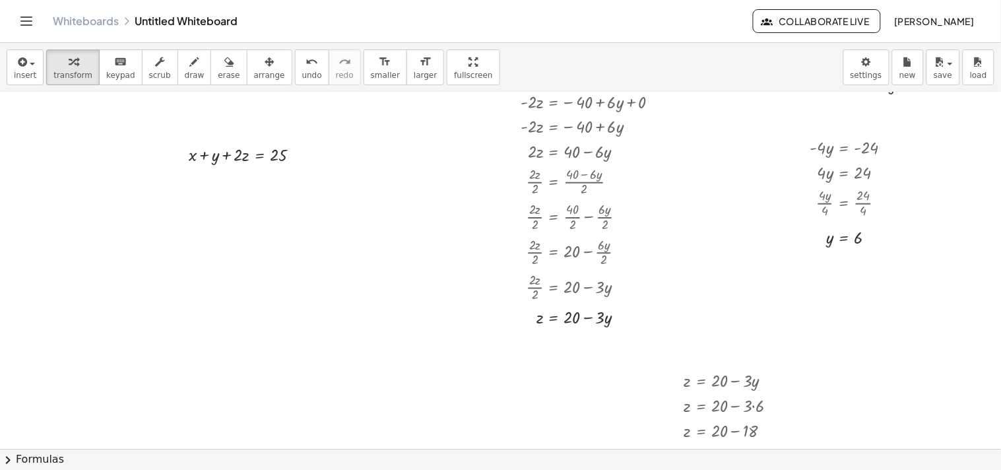
scroll to position [604, 0]
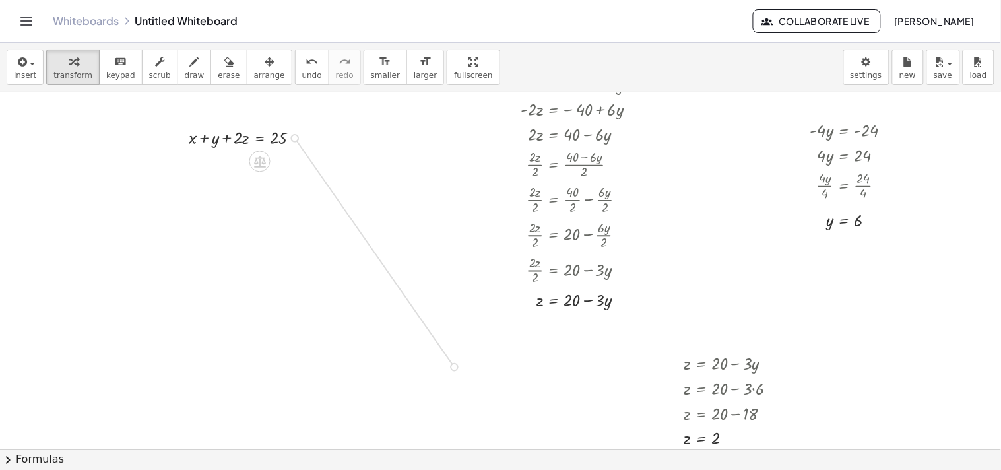
drag, startPoint x: 294, startPoint y: 137, endPoint x: 450, endPoint y: 360, distance: 271.9
click at [450, 360] on div "**********" at bounding box center [503, 22] width 1007 height 1068
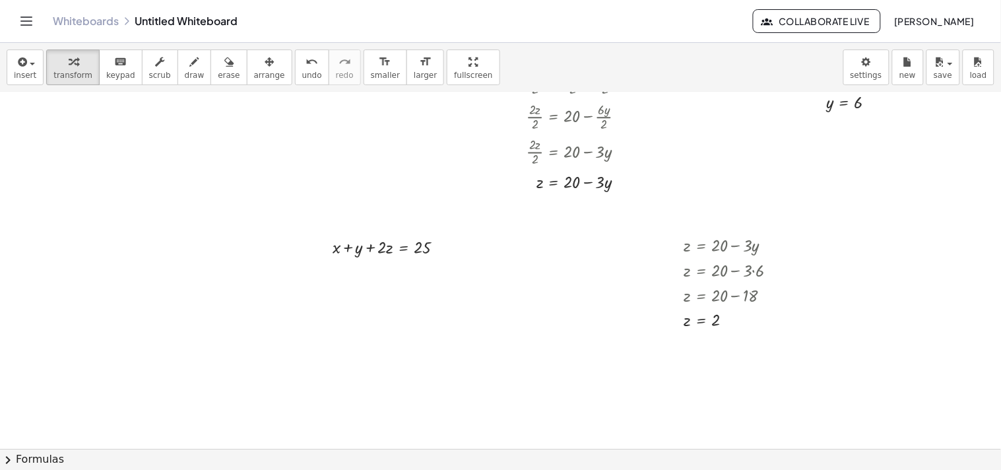
scroll to position [723, 0]
drag, startPoint x: 829, startPoint y: 103, endPoint x: 360, endPoint y: 251, distance: 491.9
drag, startPoint x: 687, startPoint y: 321, endPoint x: 386, endPoint y: 274, distance: 304.5
click at [386, 274] on div at bounding box center [390, 271] width 142 height 25
click at [378, 297] on div at bounding box center [390, 296] width 142 height 25
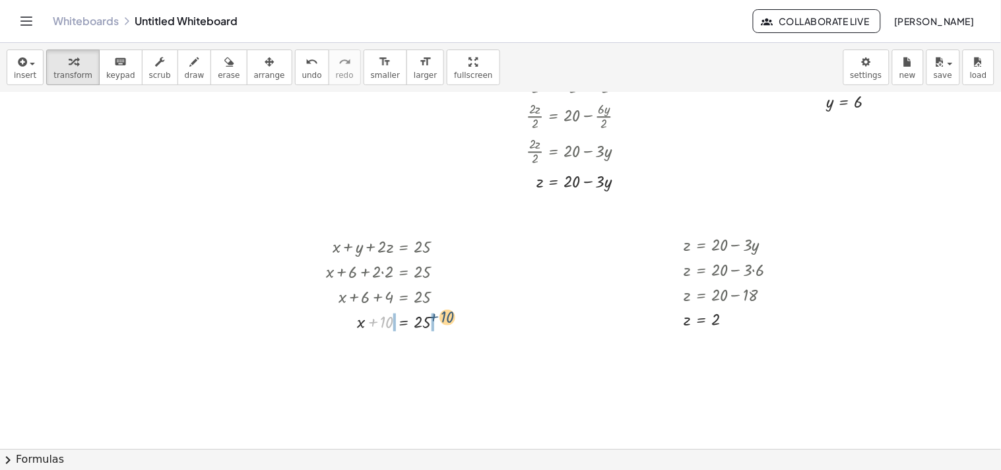
drag, startPoint x: 373, startPoint y: 321, endPoint x: 438, endPoint y: 315, distance: 64.9
click at [438, 315] on div at bounding box center [390, 321] width 142 height 25
click at [438, 346] on div at bounding box center [404, 345] width 170 height 25
drag, startPoint x: 377, startPoint y: 351, endPoint x: 376, endPoint y: 367, distance: 16.5
click at [404, 247] on div "+ x + y + · 2 · z = 25 + x + 6 + · 2 · z = 25 + x + 6 + · 2 · 2 = 25 + x + 6 + …" at bounding box center [404, 247] width 0 height 0
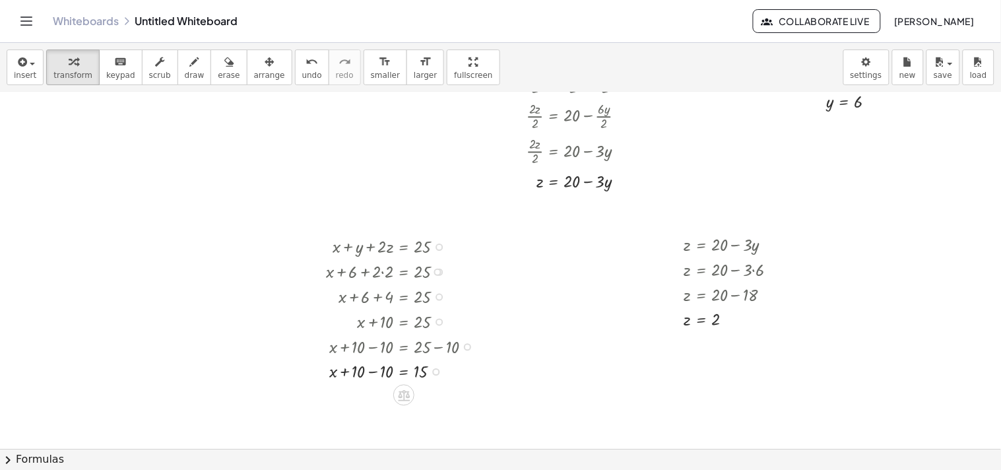
click at [375, 371] on div at bounding box center [404, 370] width 170 height 25
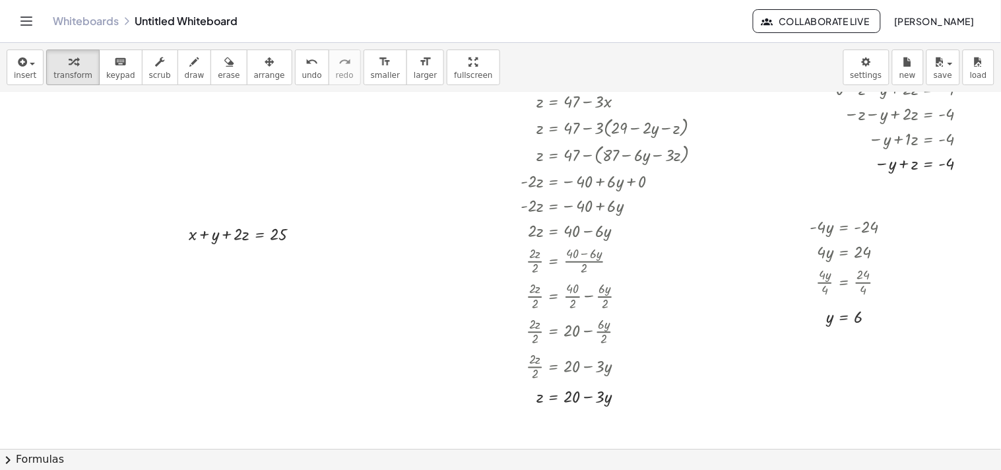
scroll to position [562, 0]
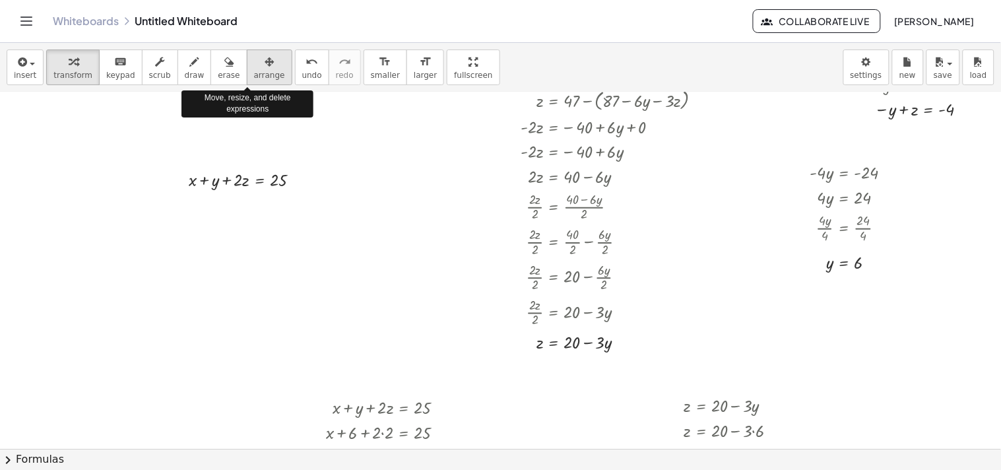
click at [254, 76] on span "arrange" at bounding box center [269, 75] width 31 height 9
click at [265, 64] on icon "button" at bounding box center [269, 62] width 9 height 16
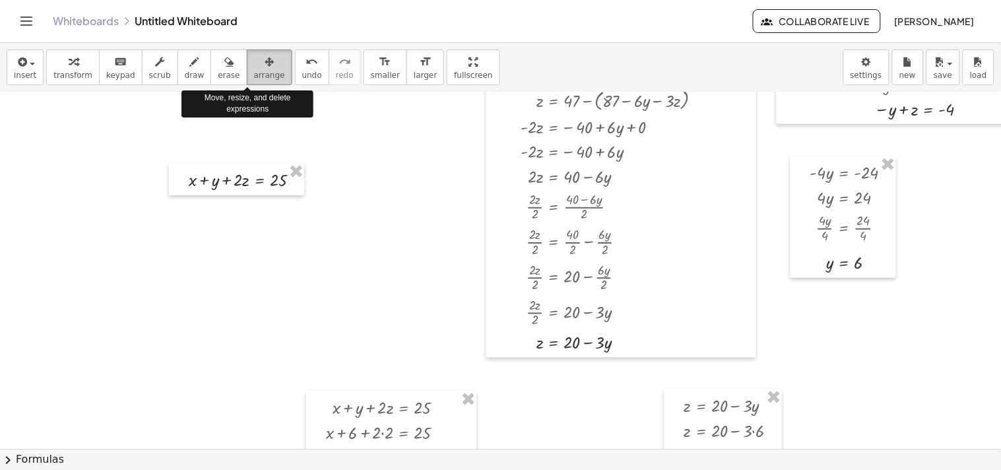
click at [265, 64] on icon "button" at bounding box center [269, 62] width 9 height 16
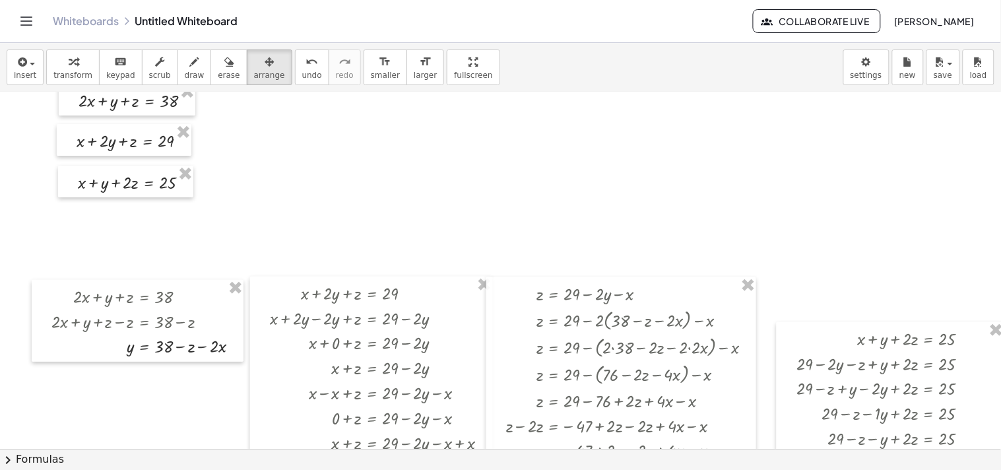
scroll to position [0, 0]
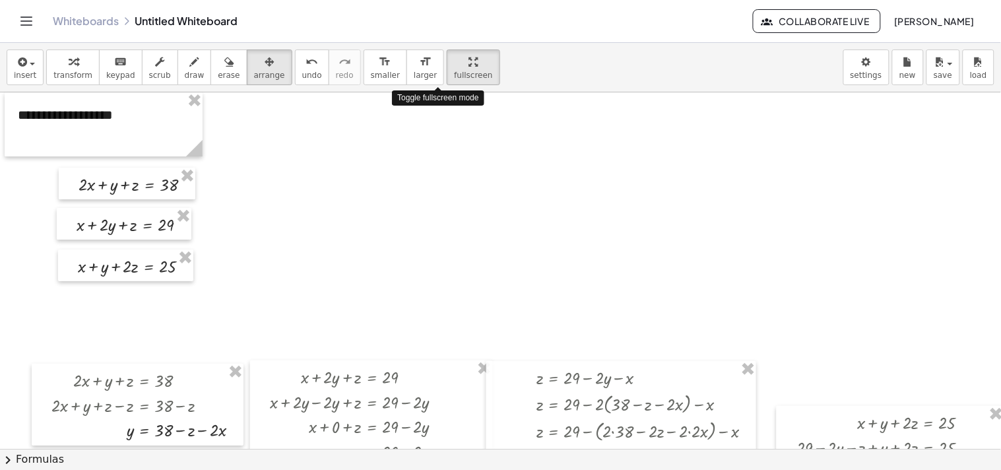
drag, startPoint x: 438, startPoint y: 55, endPoint x: 438, endPoint y: 119, distance: 64.0
click at [438, 119] on div "**********" at bounding box center [500, 256] width 1001 height 427
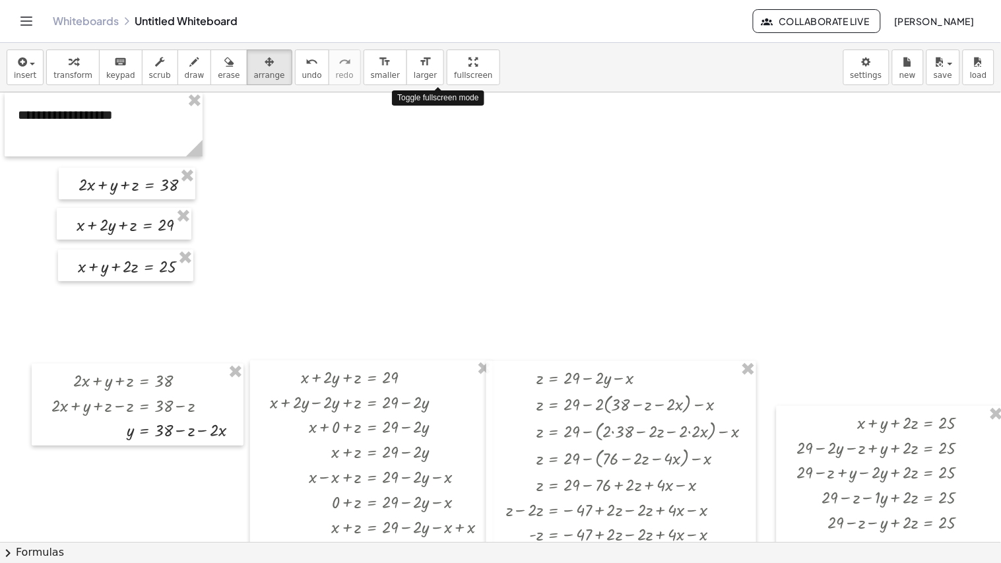
drag, startPoint x: 440, startPoint y: 24, endPoint x: 121, endPoint y: 20, distance: 318.6
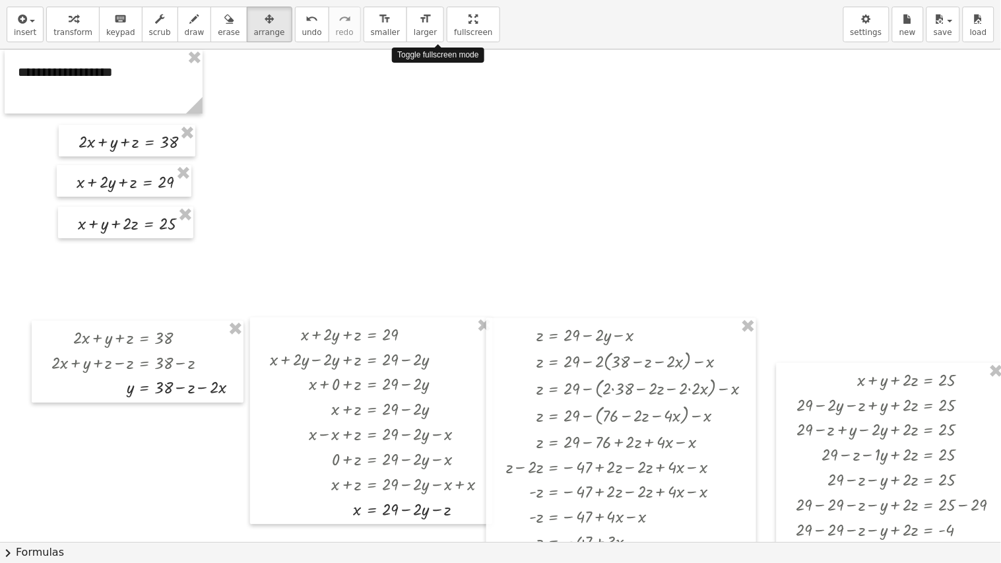
click at [440, 0] on html "**********" at bounding box center [500, 281] width 1001 height 563
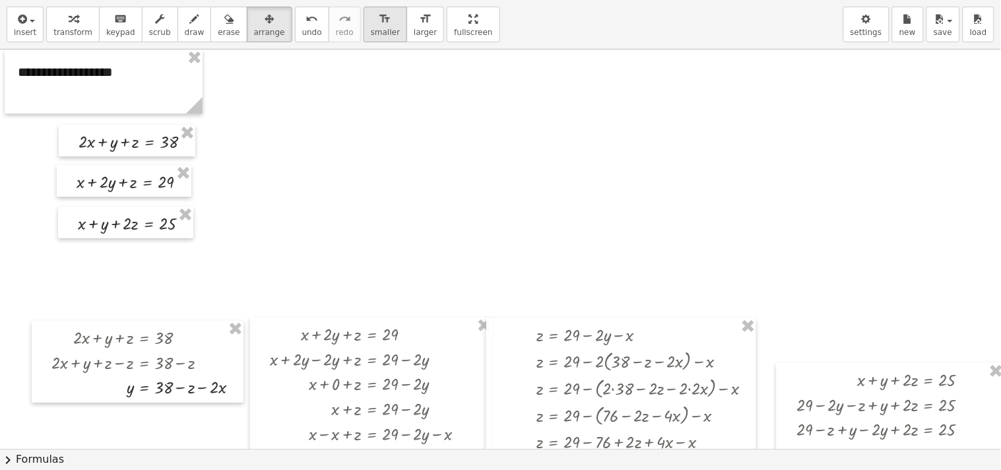
click at [379, 27] on icon "format_size" at bounding box center [385, 19] width 13 height 16
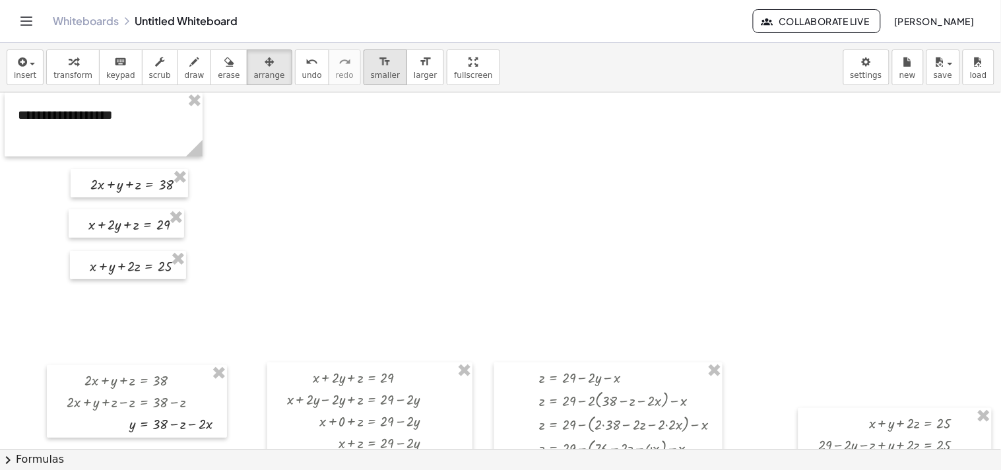
click at [379, 66] on icon "format_size" at bounding box center [385, 62] width 13 height 16
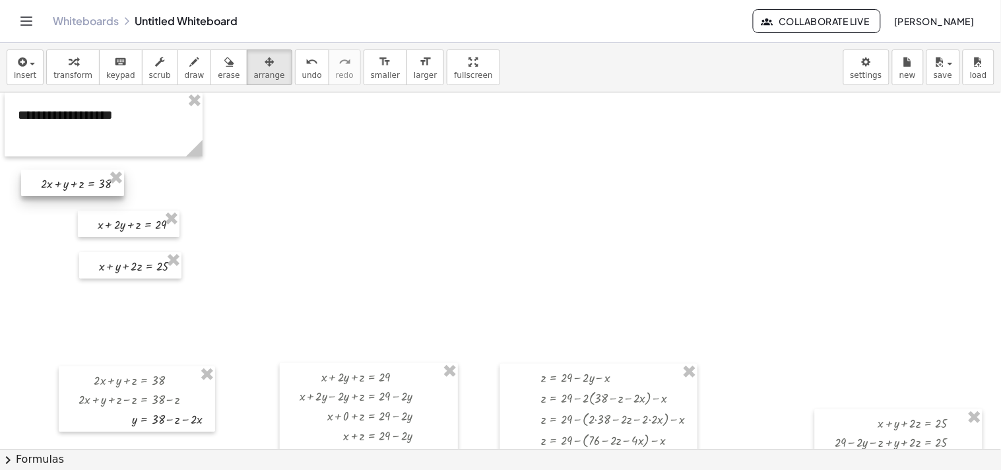
drag, startPoint x: 172, startPoint y: 194, endPoint x: 113, endPoint y: 193, distance: 58.7
click at [113, 193] on div at bounding box center [72, 183] width 103 height 26
drag, startPoint x: 166, startPoint y: 234, endPoint x: 110, endPoint y: 226, distance: 55.9
click at [110, 226] on div at bounding box center [73, 216] width 102 height 26
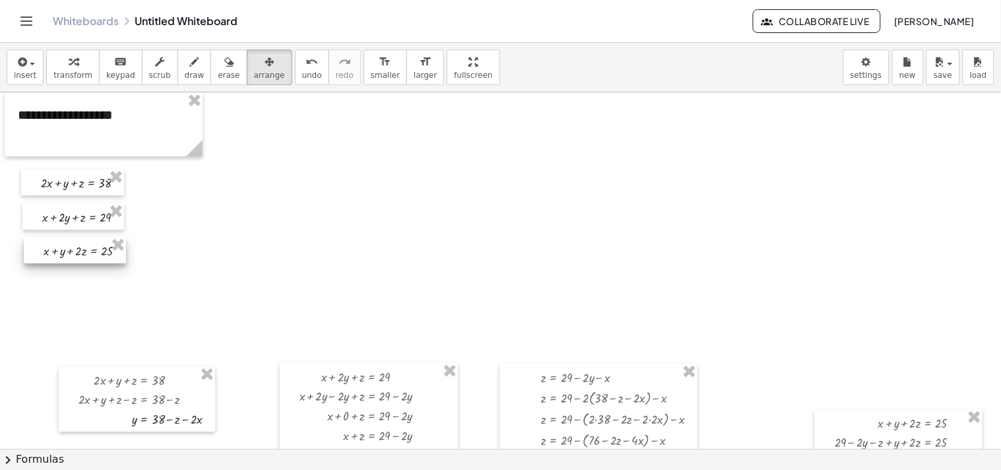
drag, startPoint x: 148, startPoint y: 278, endPoint x: 90, endPoint y: 263, distance: 60.0
click at [90, 263] on div at bounding box center [75, 250] width 102 height 26
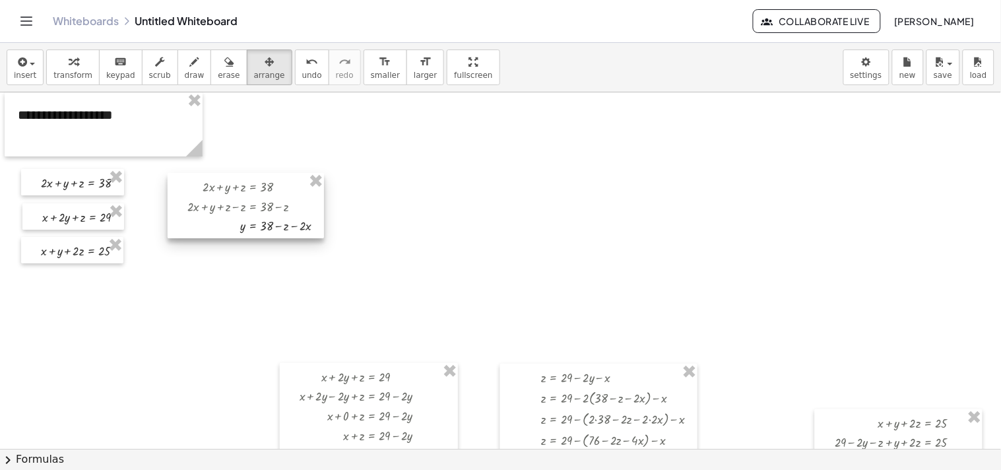
drag, startPoint x: 160, startPoint y: 367, endPoint x: 268, endPoint y: 173, distance: 221.8
click at [268, 173] on div at bounding box center [246, 205] width 156 height 65
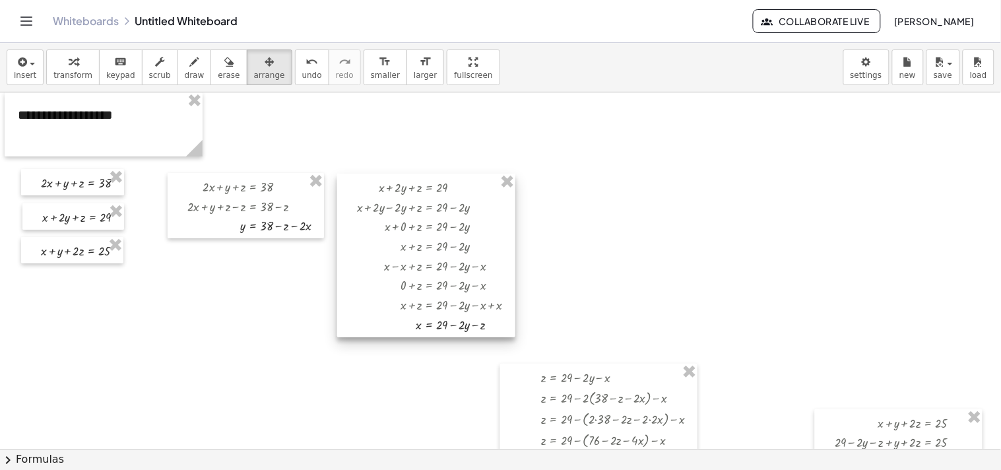
drag, startPoint x: 403, startPoint y: 366, endPoint x: 460, endPoint y: 176, distance: 198.5
click at [460, 176] on div at bounding box center [426, 255] width 178 height 164
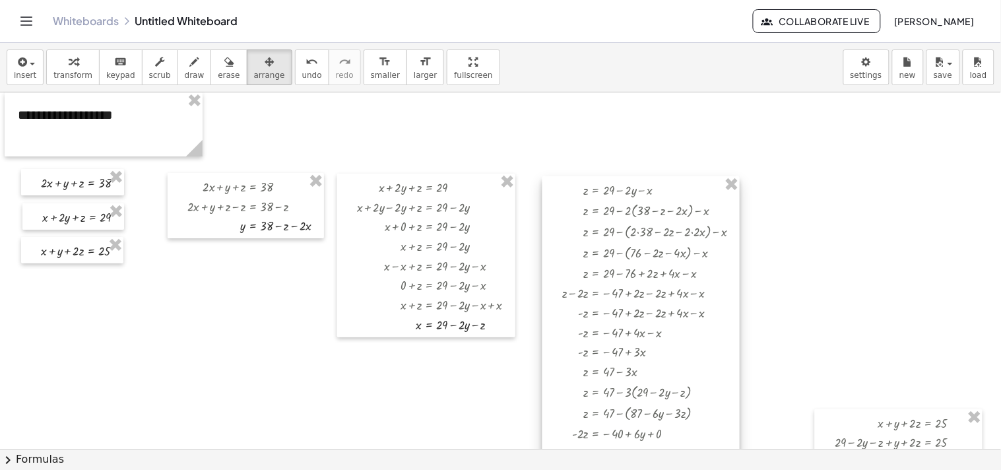
drag, startPoint x: 625, startPoint y: 365, endPoint x: 668, endPoint y: 178, distance: 192.0
click at [497, 178] on div at bounding box center [640, 394] width 197 height 436
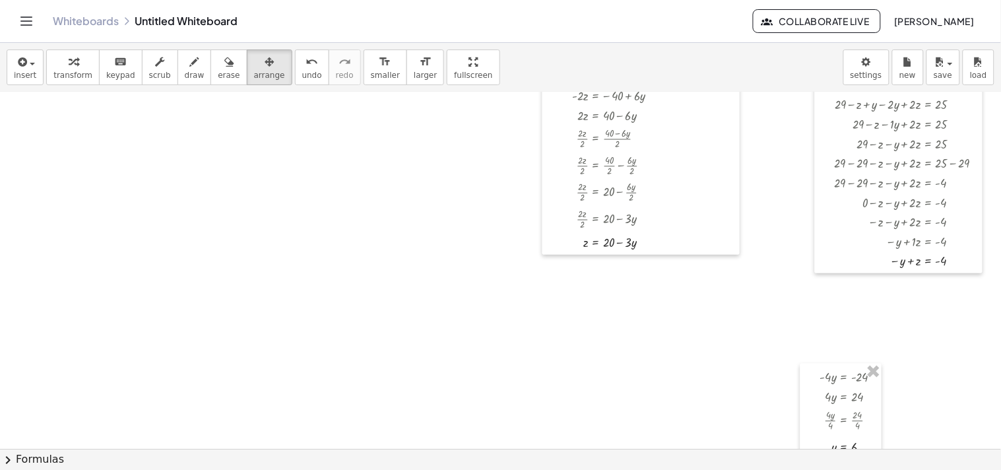
scroll to position [218, 0]
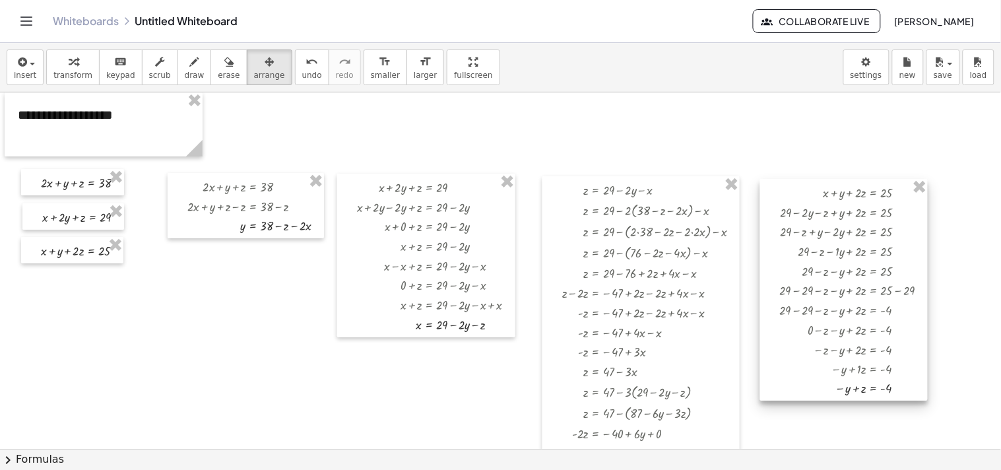
click at [840, 181] on div at bounding box center [844, 290] width 168 height 222
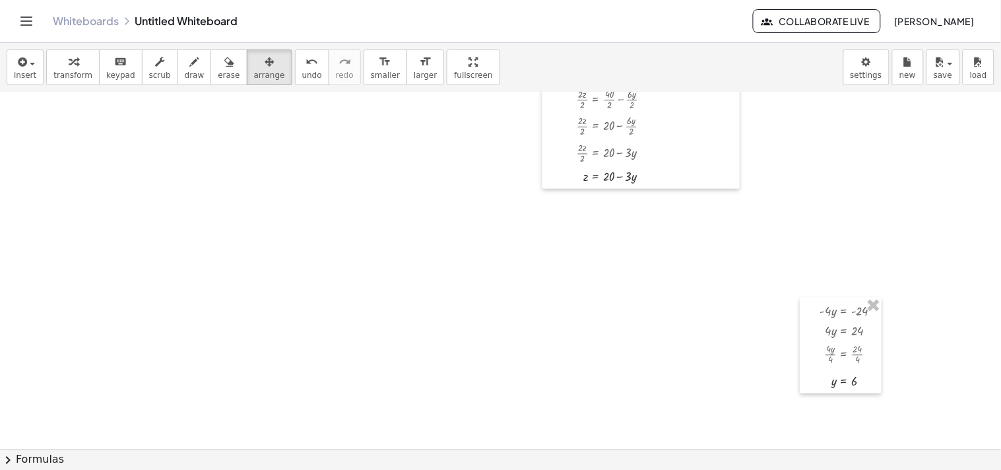
scroll to position [431, 0]
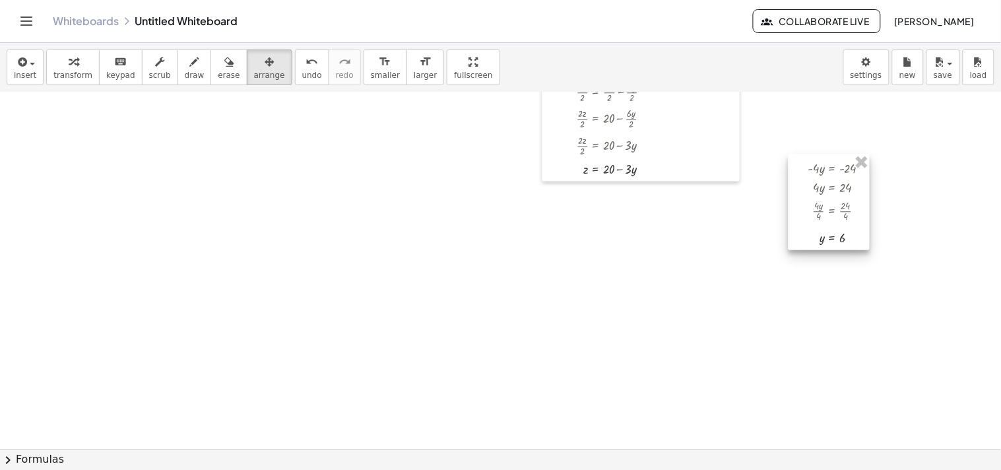
drag, startPoint x: 846, startPoint y: 297, endPoint x: 834, endPoint y: 161, distance: 136.4
click at [834, 161] on div at bounding box center [828, 202] width 81 height 96
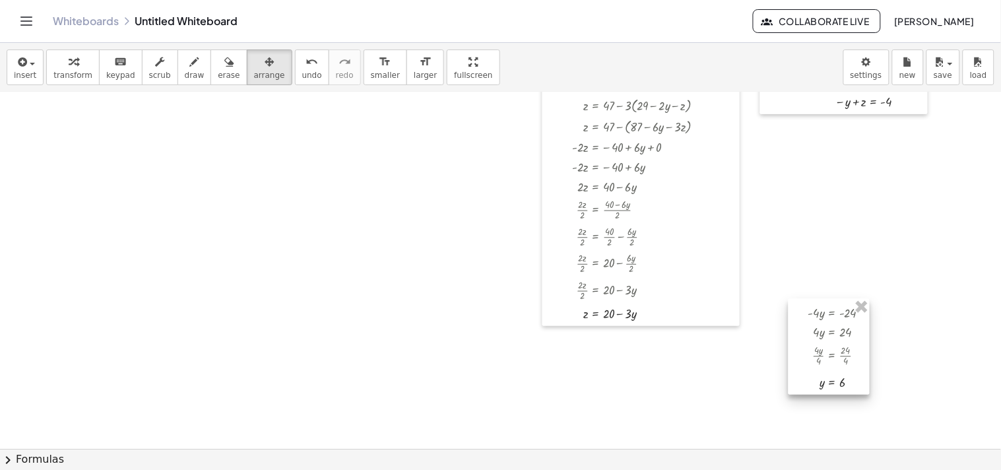
scroll to position [223, 0]
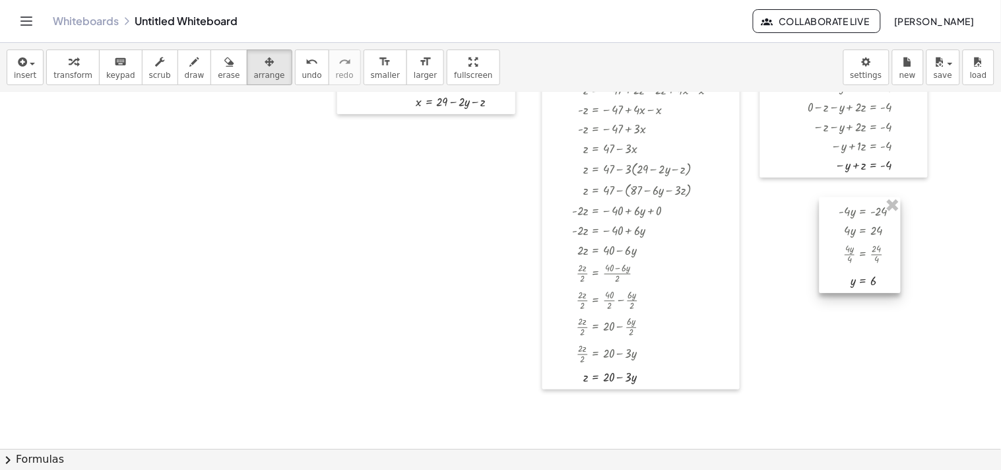
drag, startPoint x: 836, startPoint y: 371, endPoint x: 867, endPoint y: 206, distance: 168.5
click at [867, 206] on div at bounding box center [859, 245] width 81 height 96
click at [77, 73] on span "transform" at bounding box center [72, 75] width 39 height 9
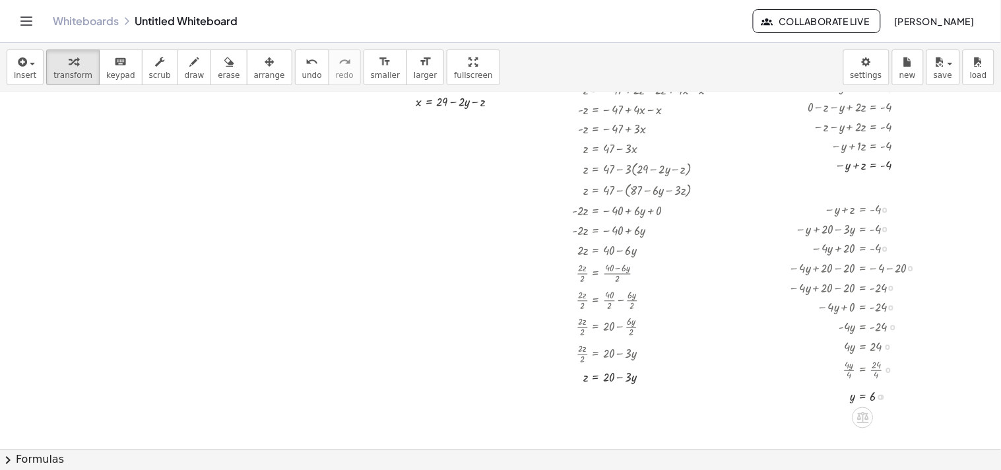
drag, startPoint x: 893, startPoint y: 208, endPoint x: 916, endPoint y: 389, distance: 182.9
click at [863, 210] on div "− y + z = - 4 − y + 20 − · 3 · y = - 4 − · 4 · y + 20 = - 4 − · 4 · y + 20 − 20…" at bounding box center [863, 210] width 0 height 0
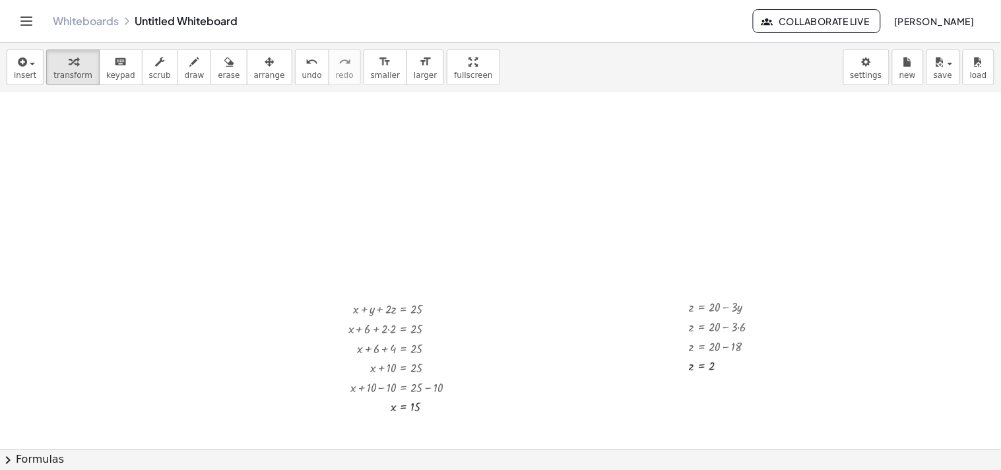
scroll to position [675, 0]
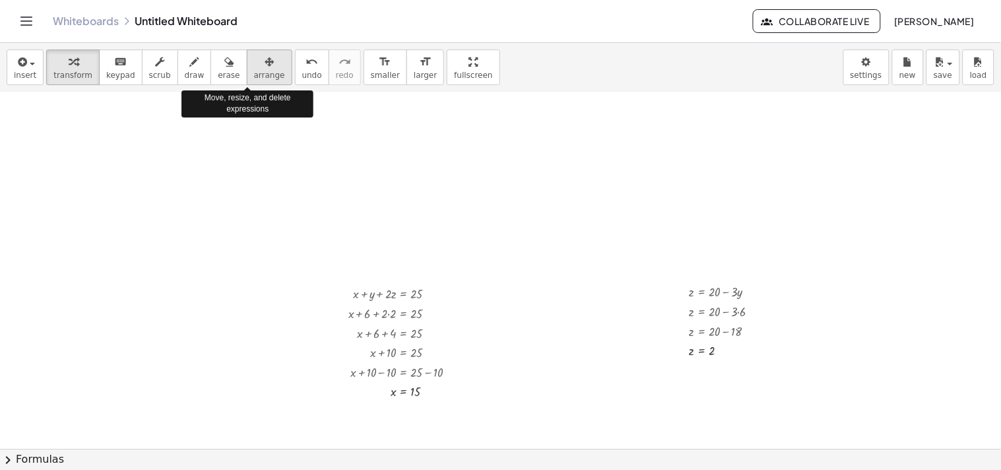
click at [254, 67] on div "button" at bounding box center [269, 61] width 31 height 16
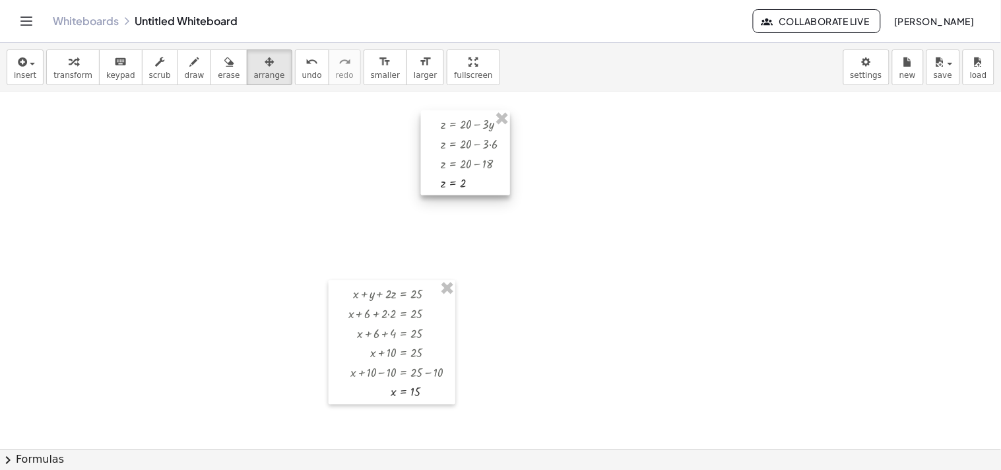
drag, startPoint x: 718, startPoint y: 287, endPoint x: 468, endPoint y: 119, distance: 300.8
click at [468, 119] on div at bounding box center [465, 153] width 89 height 84
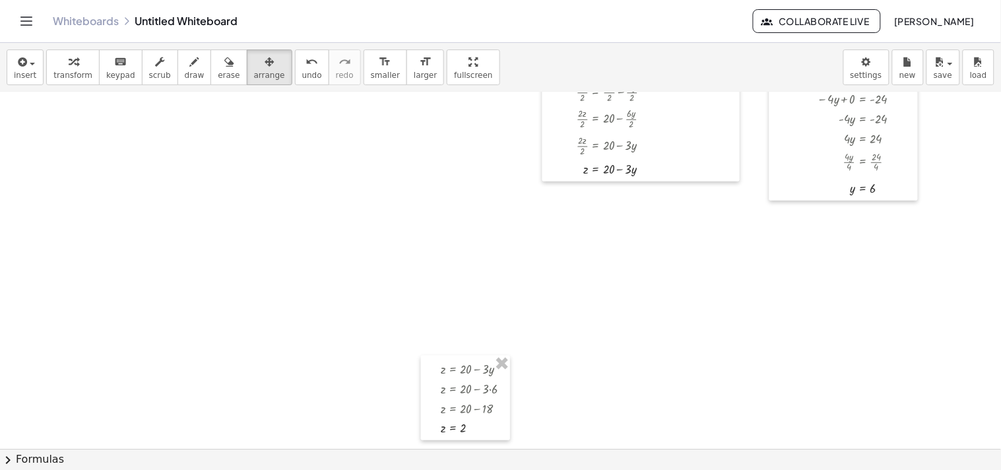
scroll to position [460, 0]
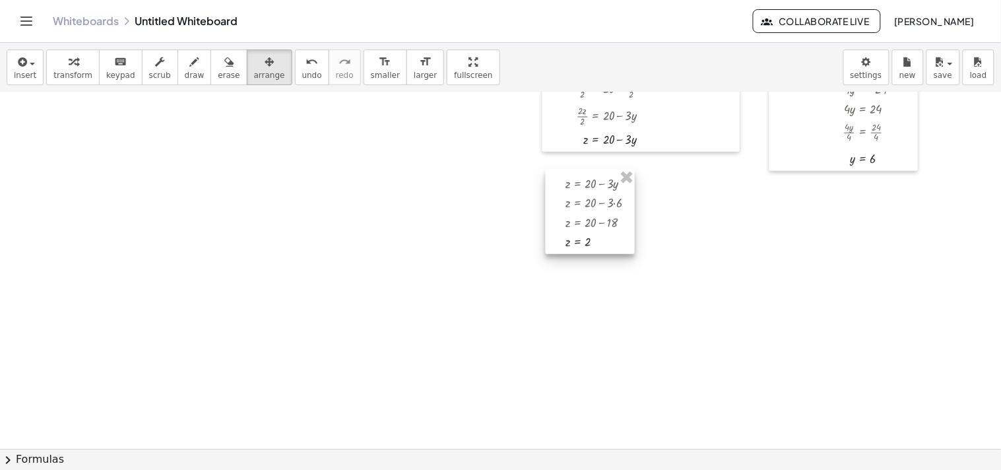
drag, startPoint x: 462, startPoint y: 330, endPoint x: 587, endPoint y: 173, distance: 200.9
click at [587, 173] on div at bounding box center [590, 212] width 89 height 84
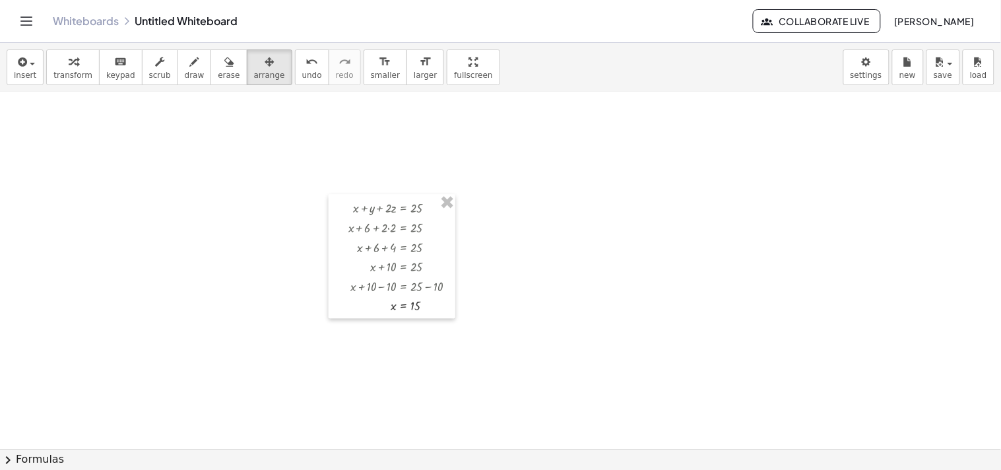
scroll to position [799, 0]
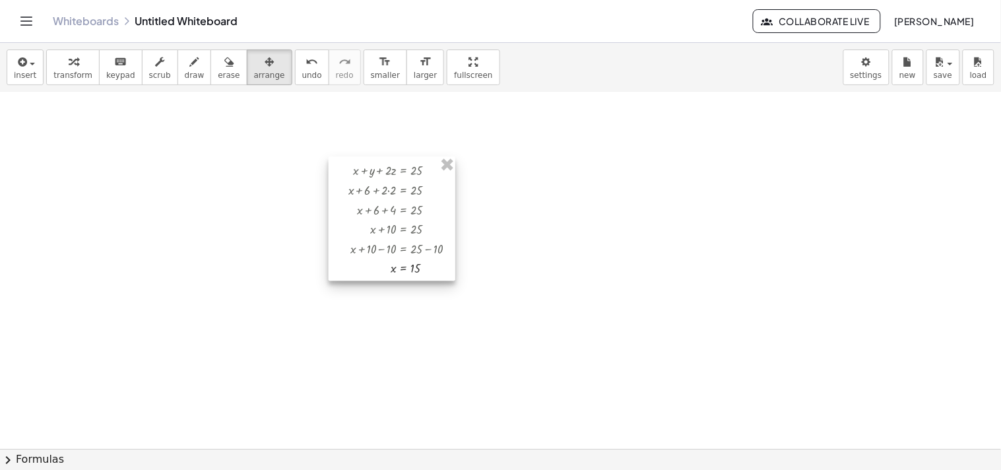
click at [400, 161] on div at bounding box center [392, 218] width 127 height 124
click at [573, 130] on div at bounding box center [503, 5] width 1007 height 1424
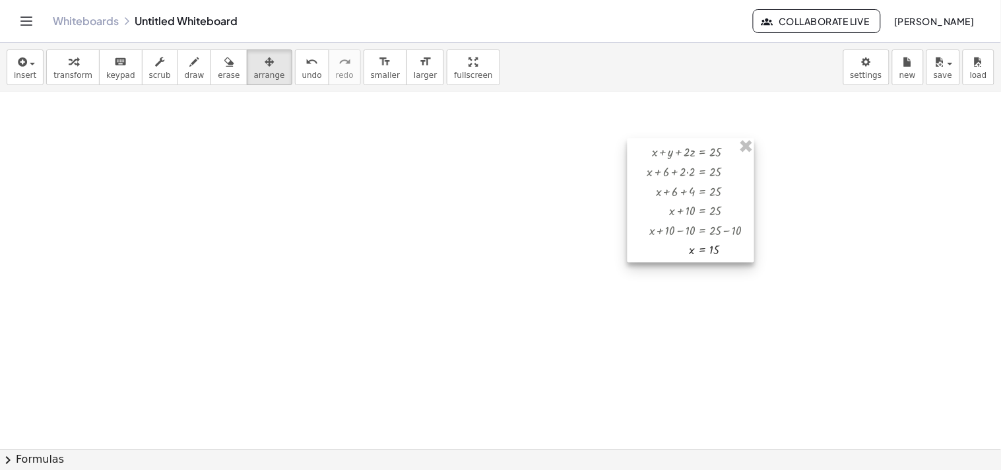
drag, startPoint x: 367, startPoint y: 162, endPoint x: 689, endPoint y: 142, distance: 322.5
click at [689, 142] on div at bounding box center [690, 200] width 127 height 124
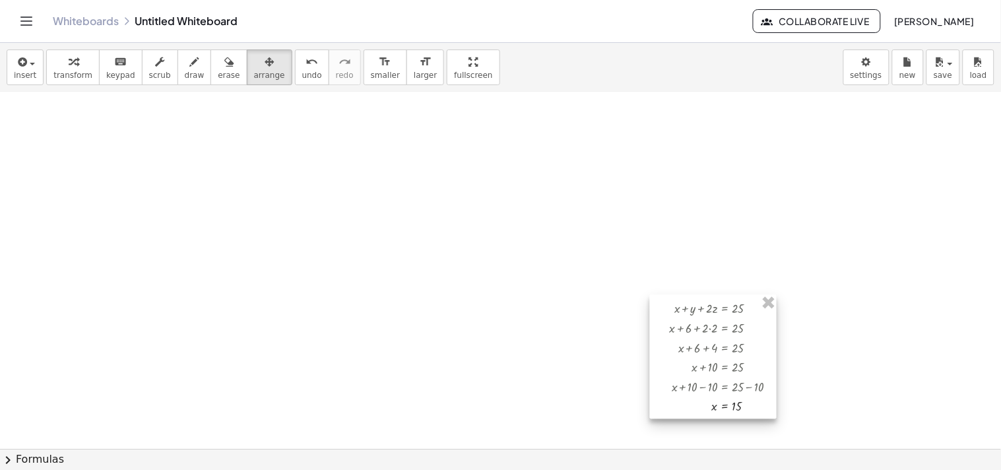
scroll to position [602, 0]
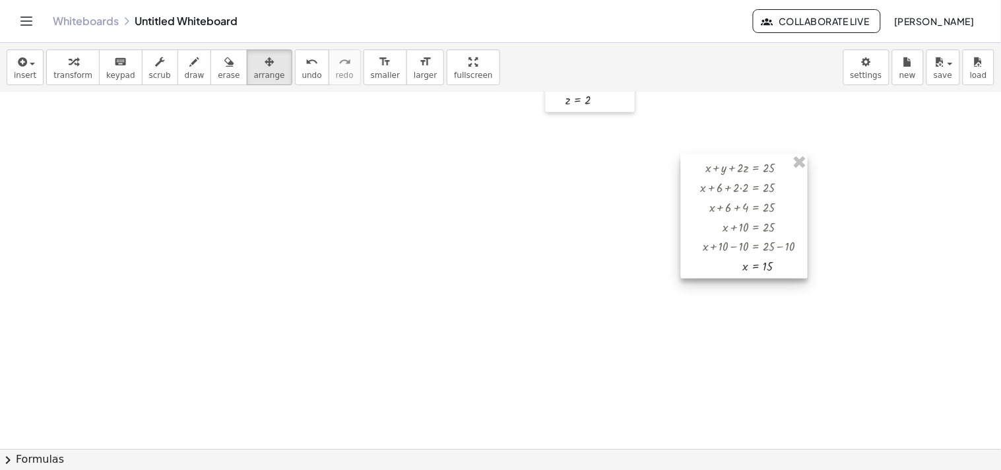
drag, startPoint x: 711, startPoint y: 335, endPoint x: 742, endPoint y: 155, distance: 182.7
click at [742, 155] on div at bounding box center [744, 216] width 127 height 124
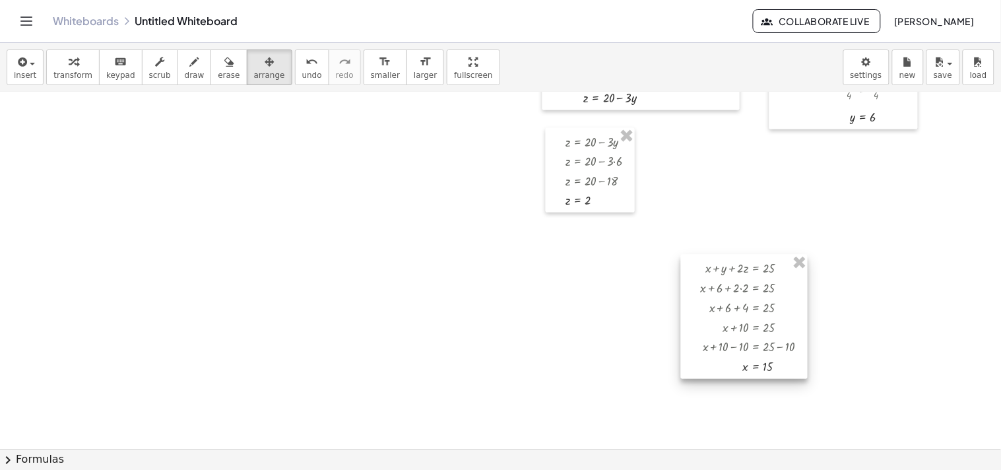
scroll to position [501, 0]
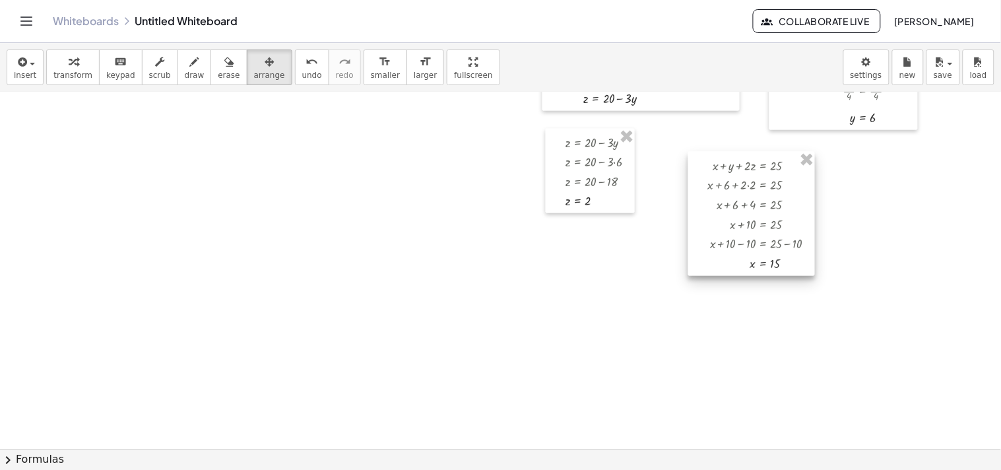
drag, startPoint x: 736, startPoint y: 258, endPoint x: 745, endPoint y: 156, distance: 102.0
click at [745, 156] on div at bounding box center [751, 214] width 127 height 124
click at [71, 66] on icon "button" at bounding box center [73, 62] width 9 height 16
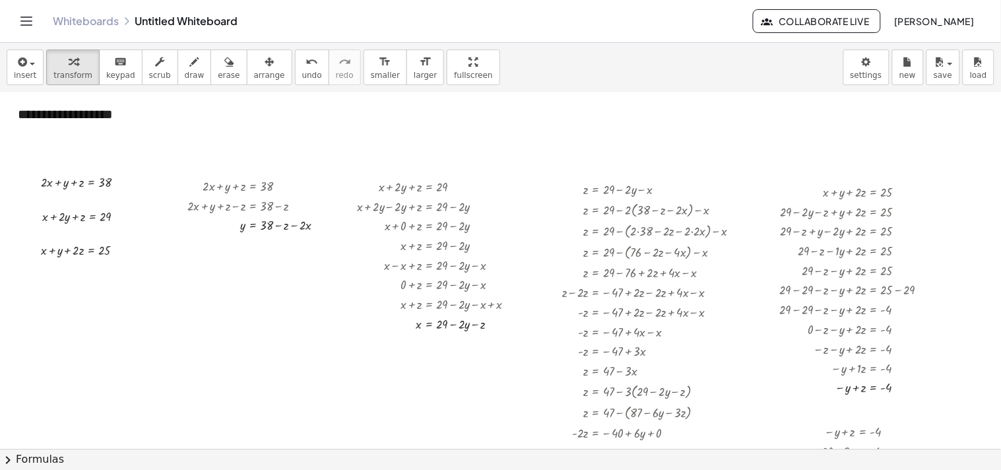
scroll to position [0, 0]
click at [218, 20] on div "Whiteboards Untitled Whiteboard" at bounding box center [403, 21] width 700 height 13
click at [119, 18] on div "Whiteboards Untitled Whiteboard" at bounding box center [403, 21] width 700 height 13
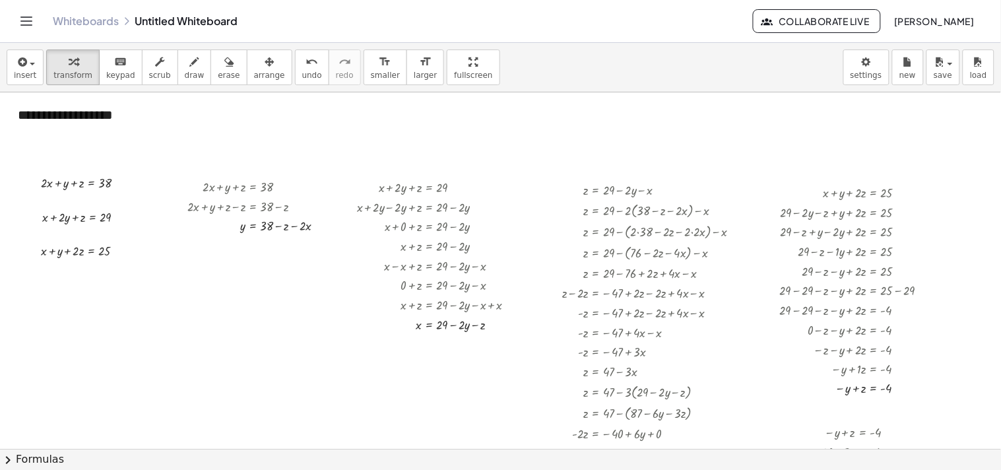
click at [251, 15] on div "Whiteboards Untitled Whiteboard" at bounding box center [403, 21] width 700 height 13
click at [232, 21] on div "Whiteboards Untitled Whiteboard" at bounding box center [403, 21] width 700 height 13
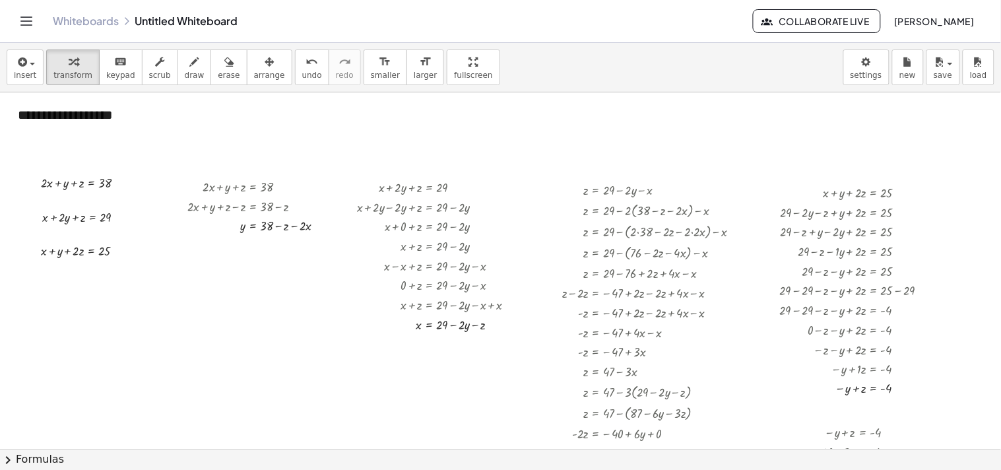
click at [247, 90] on div "insert select one: Math Expression Function Text Youtube Video Graphing Geometr…" at bounding box center [500, 67] width 1001 height 49
click at [201, 24] on div "Whiteboards Untitled Whiteboard" at bounding box center [403, 21] width 700 height 13
click at [938, 61] on icon "button" at bounding box center [939, 62] width 12 height 16
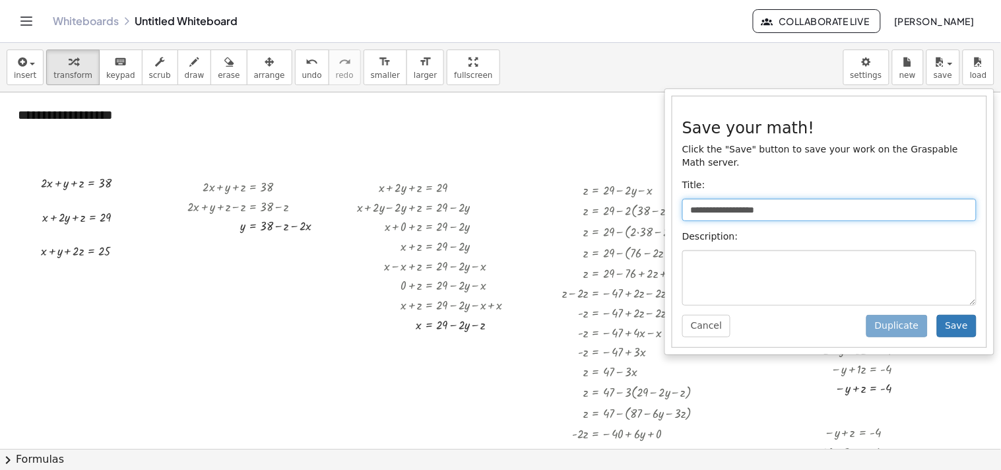
click at [818, 205] on input "**********" at bounding box center [829, 210] width 294 height 22
type input "*"
type input "**********"
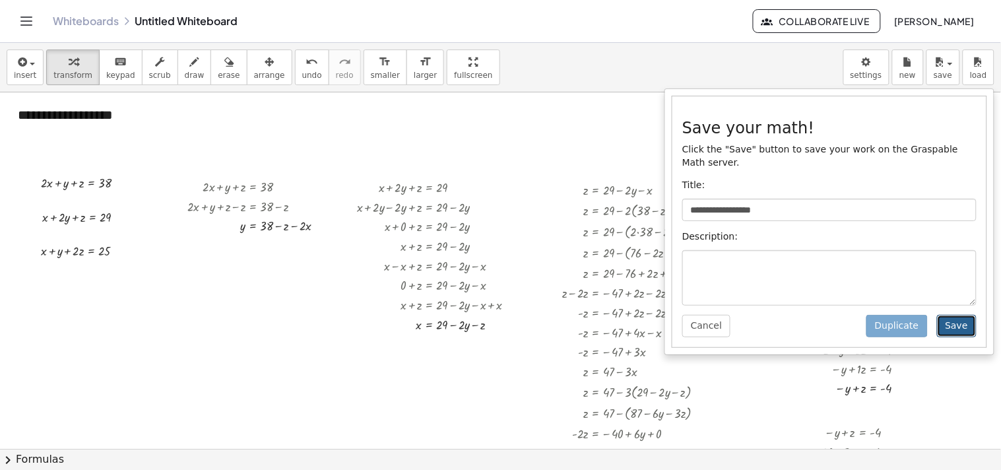
click at [962, 315] on button "Save" at bounding box center [957, 326] width 40 height 22
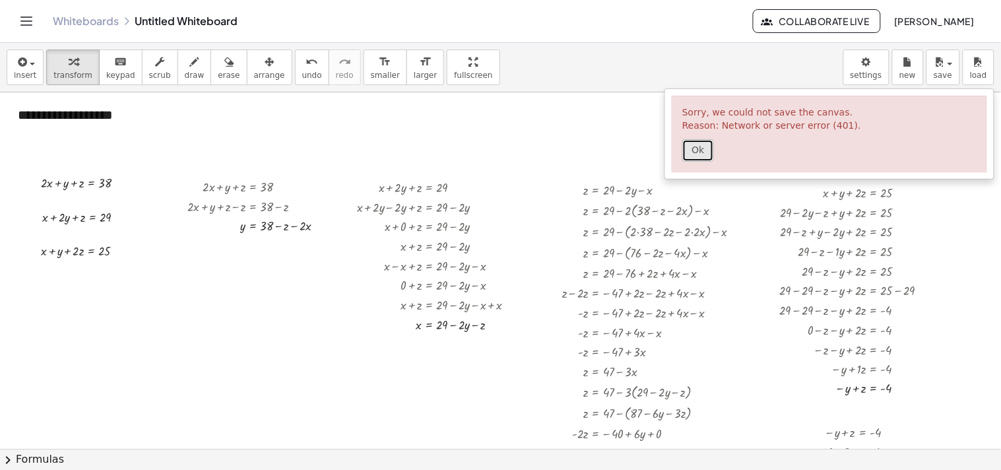
click at [699, 156] on button "Ok" at bounding box center [698, 150] width 32 height 22
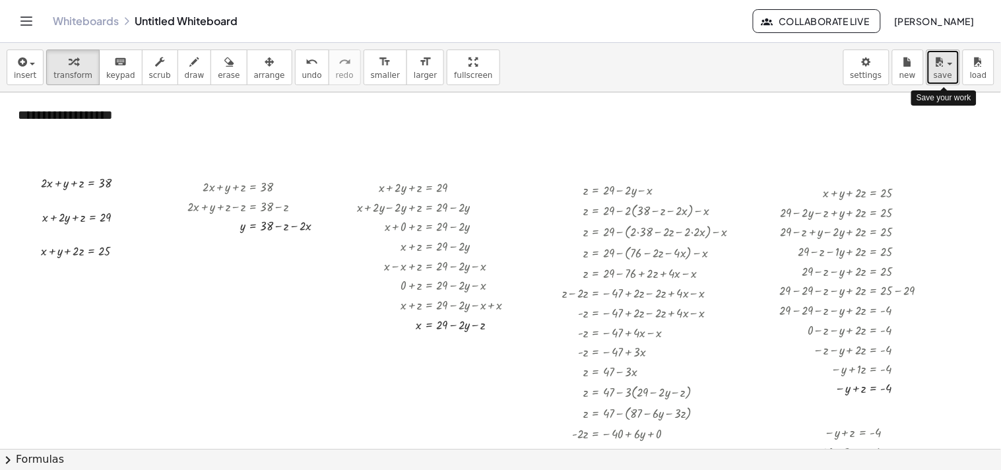
click at [947, 71] on span "save" at bounding box center [942, 75] width 18 height 9
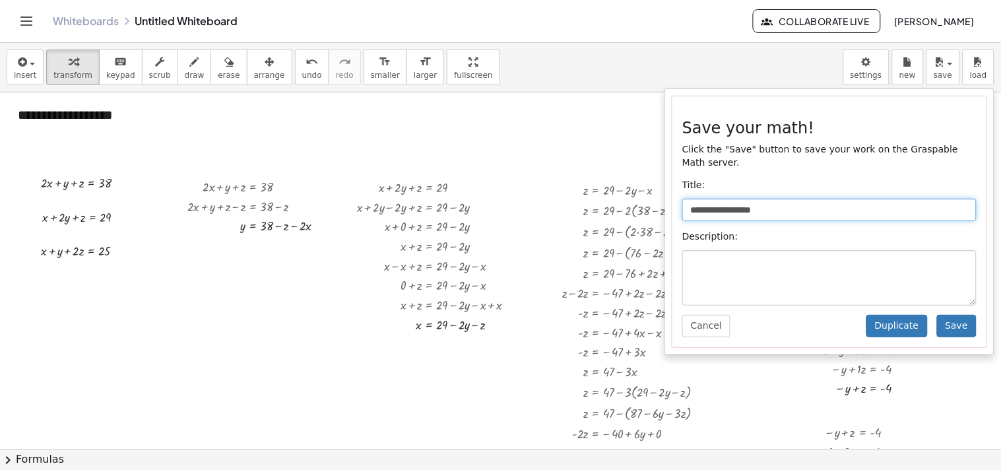
drag, startPoint x: 763, startPoint y: 191, endPoint x: 784, endPoint y: 199, distance: 21.7
click at [784, 199] on input "**********" at bounding box center [829, 210] width 294 height 22
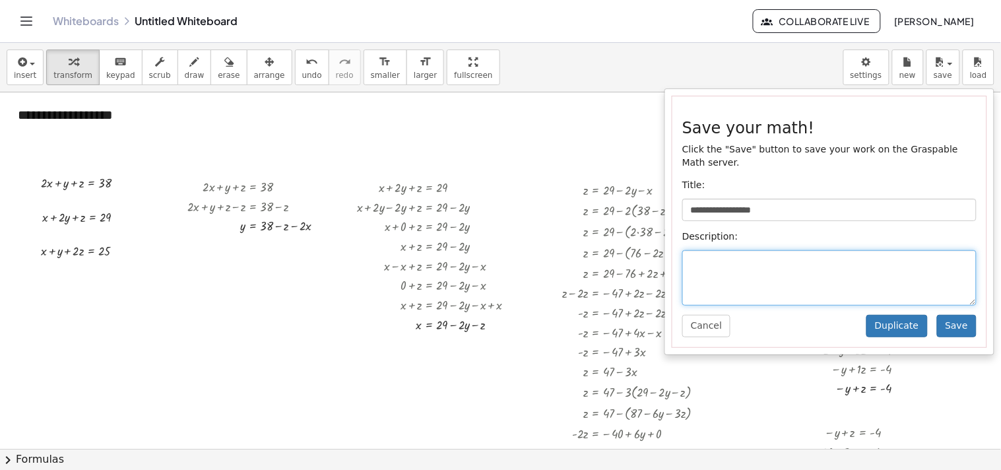
click at [743, 253] on textarea at bounding box center [829, 277] width 294 height 55
type textarea "**********"
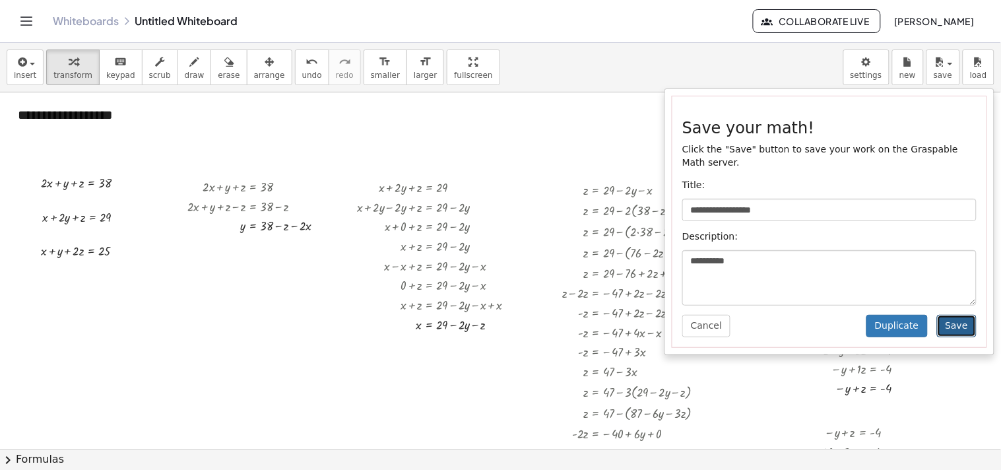
click at [958, 315] on button "Save" at bounding box center [957, 326] width 40 height 22
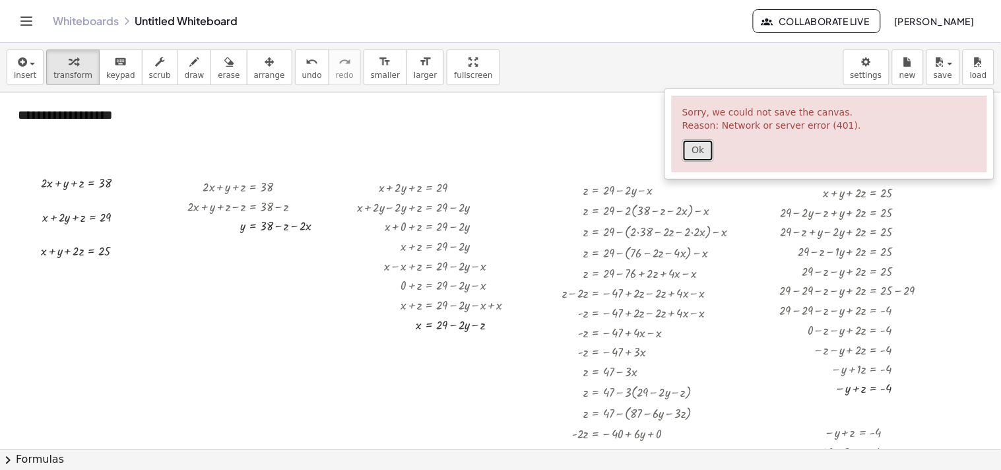
click at [708, 154] on button "Ok" at bounding box center [698, 150] width 32 height 22
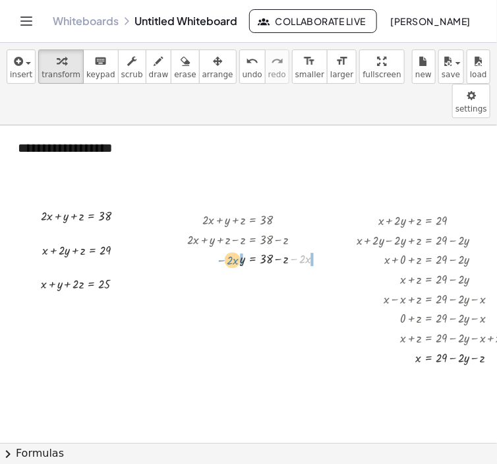
drag, startPoint x: 299, startPoint y: 225, endPoint x: 226, endPoint y: 226, distance: 72.6
click at [226, 249] on div at bounding box center [261, 259] width 160 height 20
drag, startPoint x: 226, startPoint y: 226, endPoint x: 321, endPoint y: 228, distance: 94.3
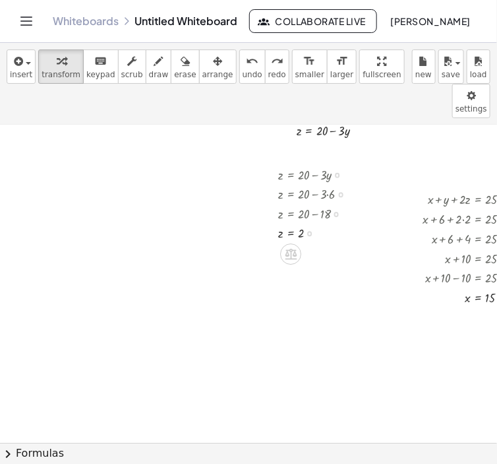
scroll to position [515, 286]
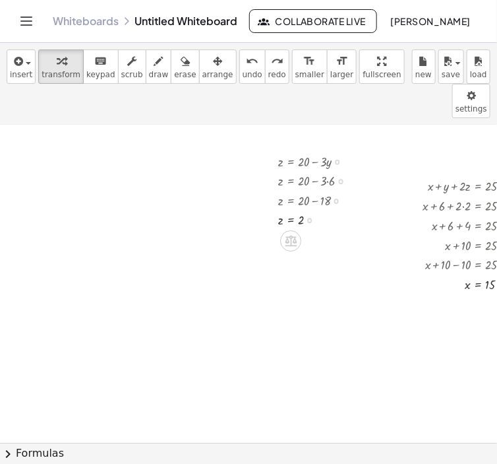
click at [357, 363] on div at bounding box center [217, 322] width 1007 height 1424
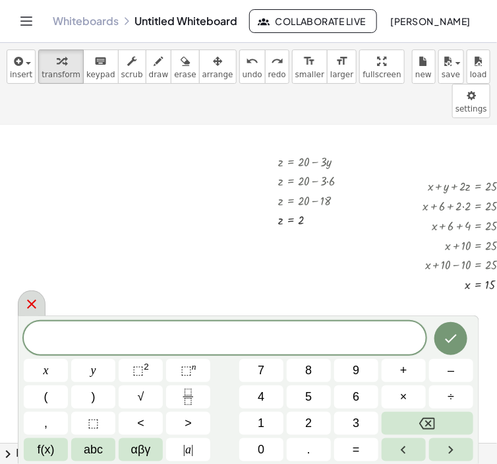
click at [27, 305] on icon at bounding box center [32, 304] width 16 height 16
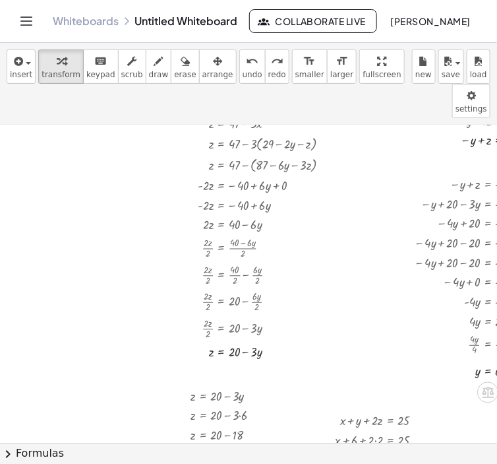
scroll to position [288, 374]
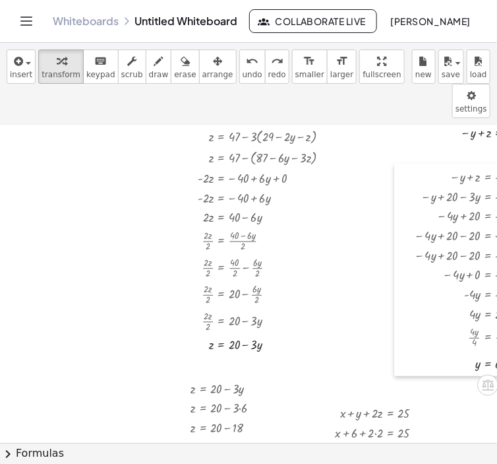
click at [410, 319] on div at bounding box center [405, 270] width 20 height 212
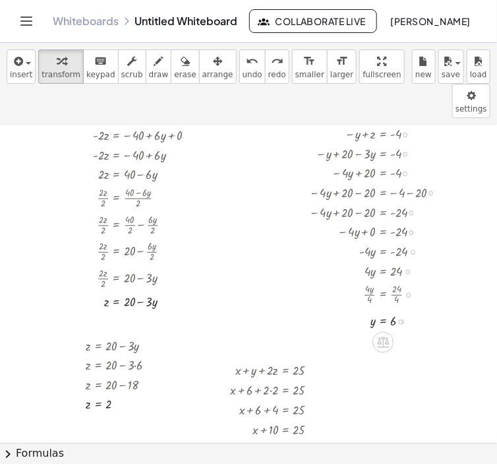
scroll to position [346, 479]
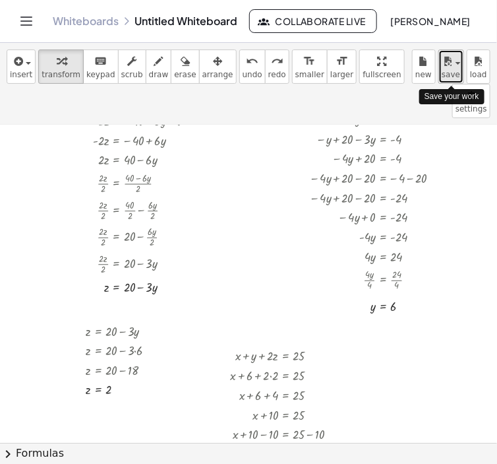
click at [456, 64] on span "button" at bounding box center [454, 62] width 3 height 9
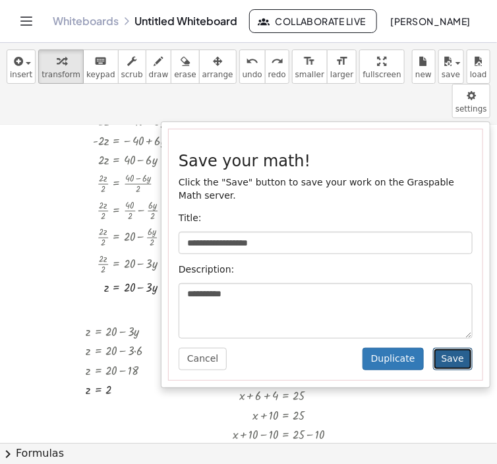
click at [455, 348] on button "Save" at bounding box center [453, 359] width 40 height 22
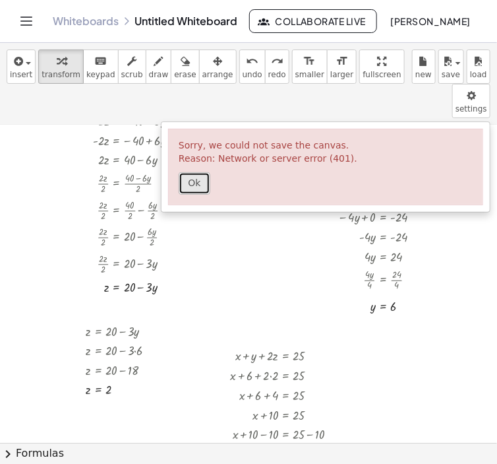
click at [191, 172] on button "Ok" at bounding box center [195, 183] width 32 height 22
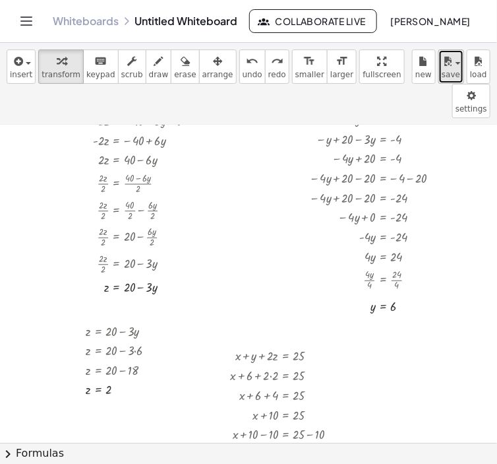
click at [447, 63] on icon "button" at bounding box center [448, 61] width 12 height 16
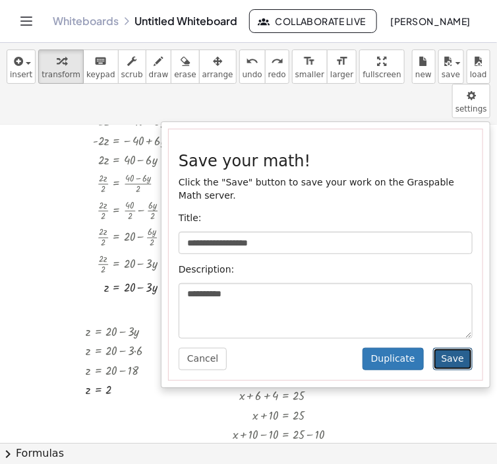
click at [445, 348] on button "Save" at bounding box center [453, 359] width 40 height 22
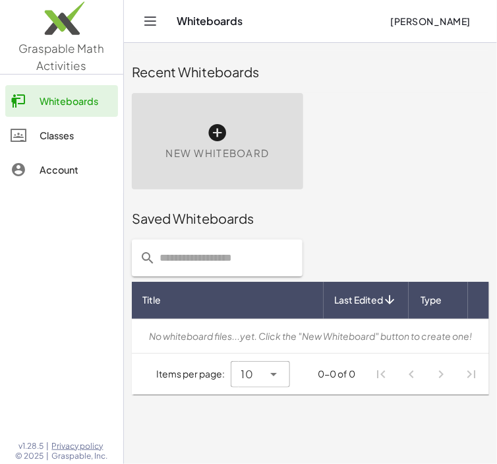
click at [215, 266] on input "text" at bounding box center [225, 257] width 139 height 37
type input "****"
